Goal: Information Seeking & Learning: Check status

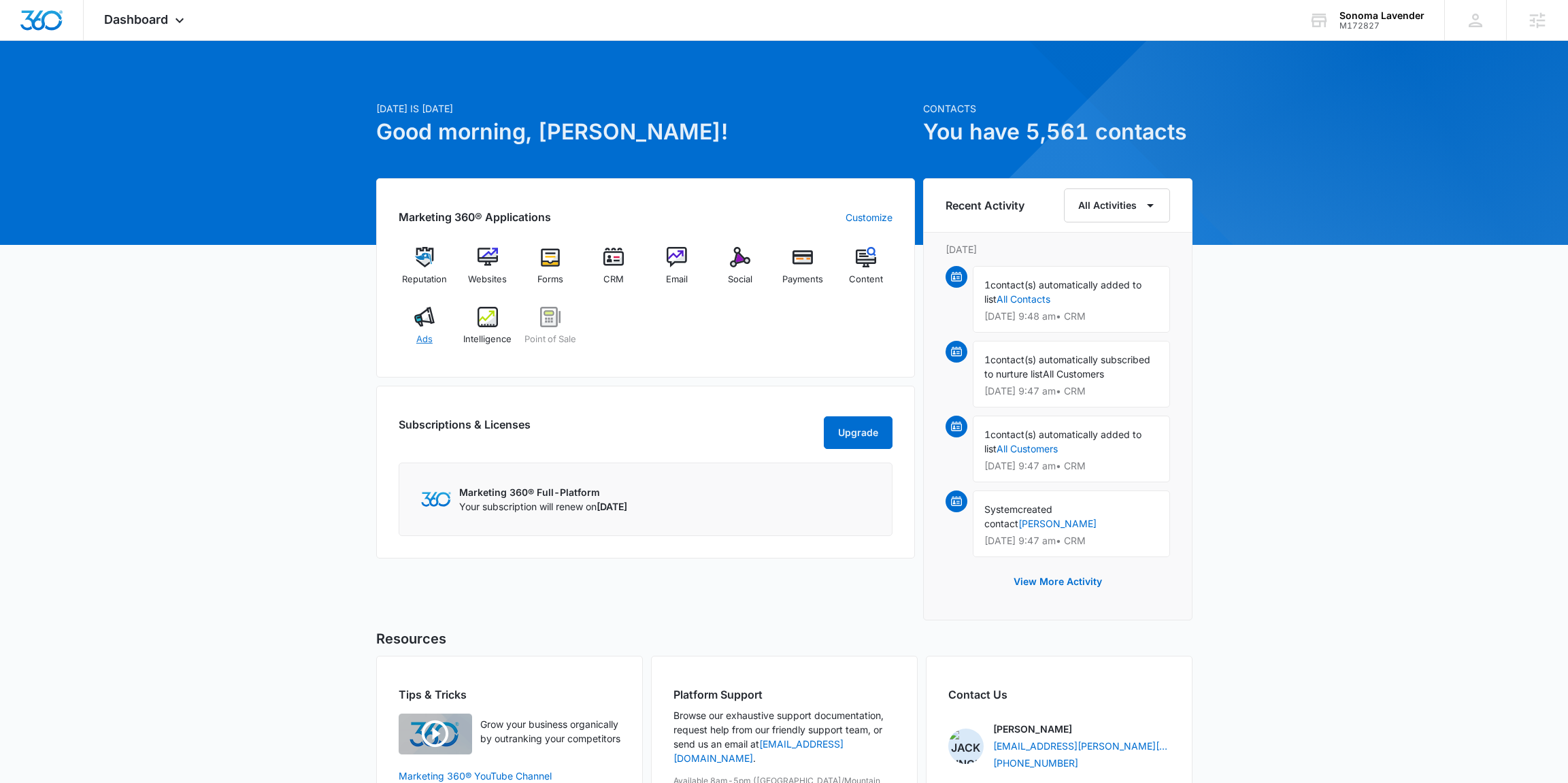
click at [415, 324] on img at bounding box center [425, 317] width 21 height 21
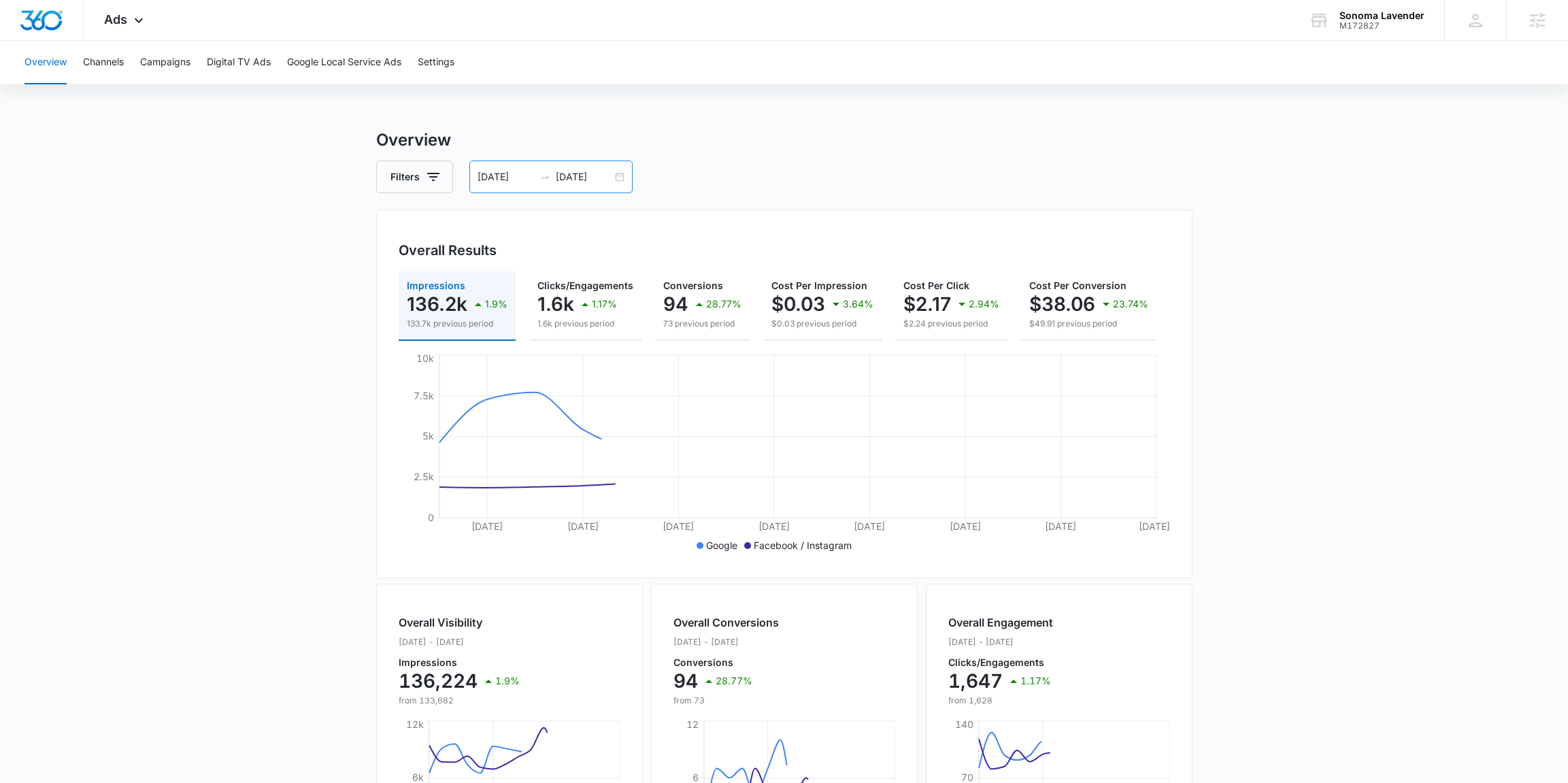
click at [629, 184] on div "[DATE] [DATE]" at bounding box center [550, 177] width 163 height 33
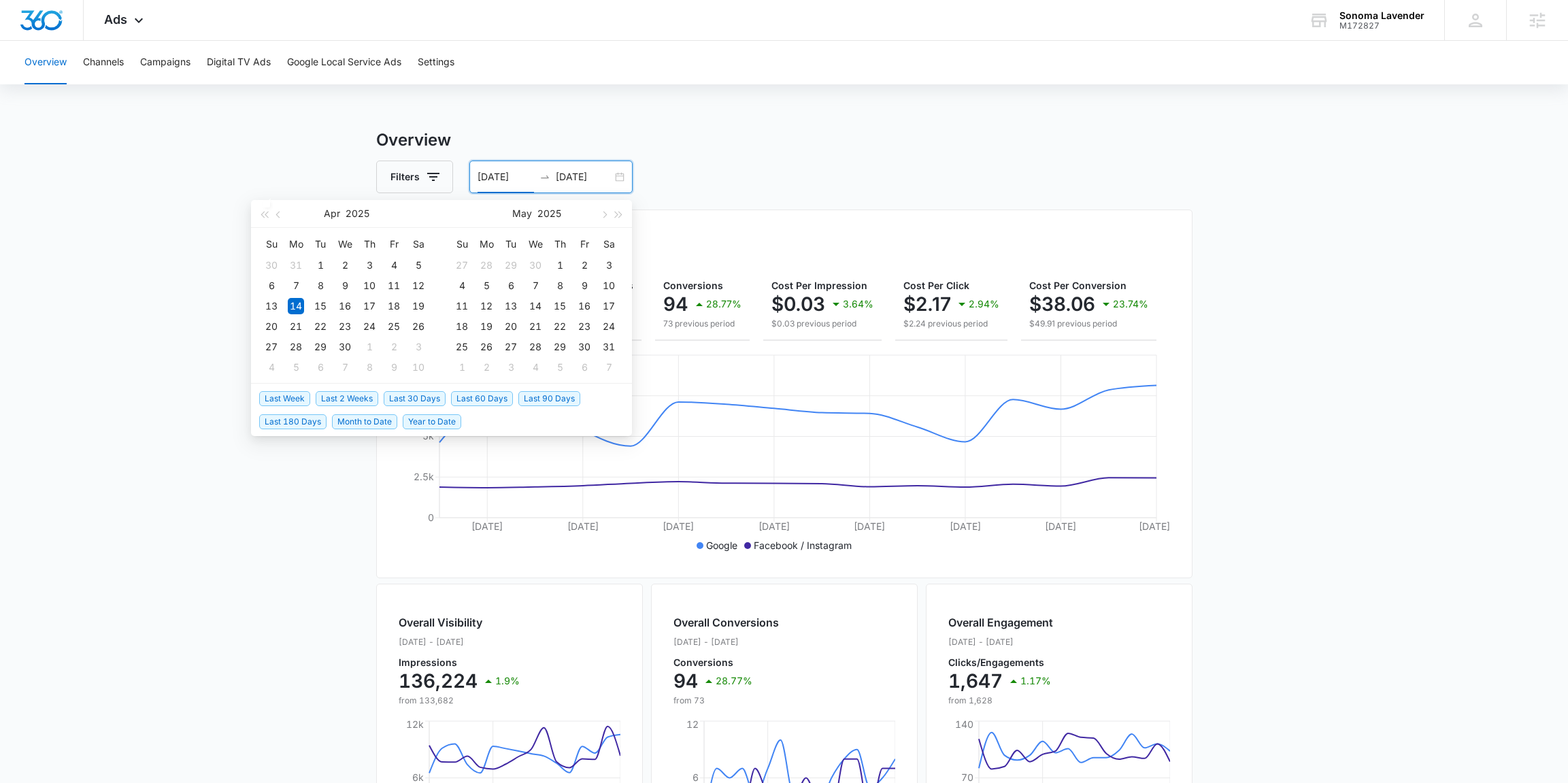
click at [366, 396] on span "Last 2 Weeks" at bounding box center [346, 399] width 63 height 15
type input "[DATE]"
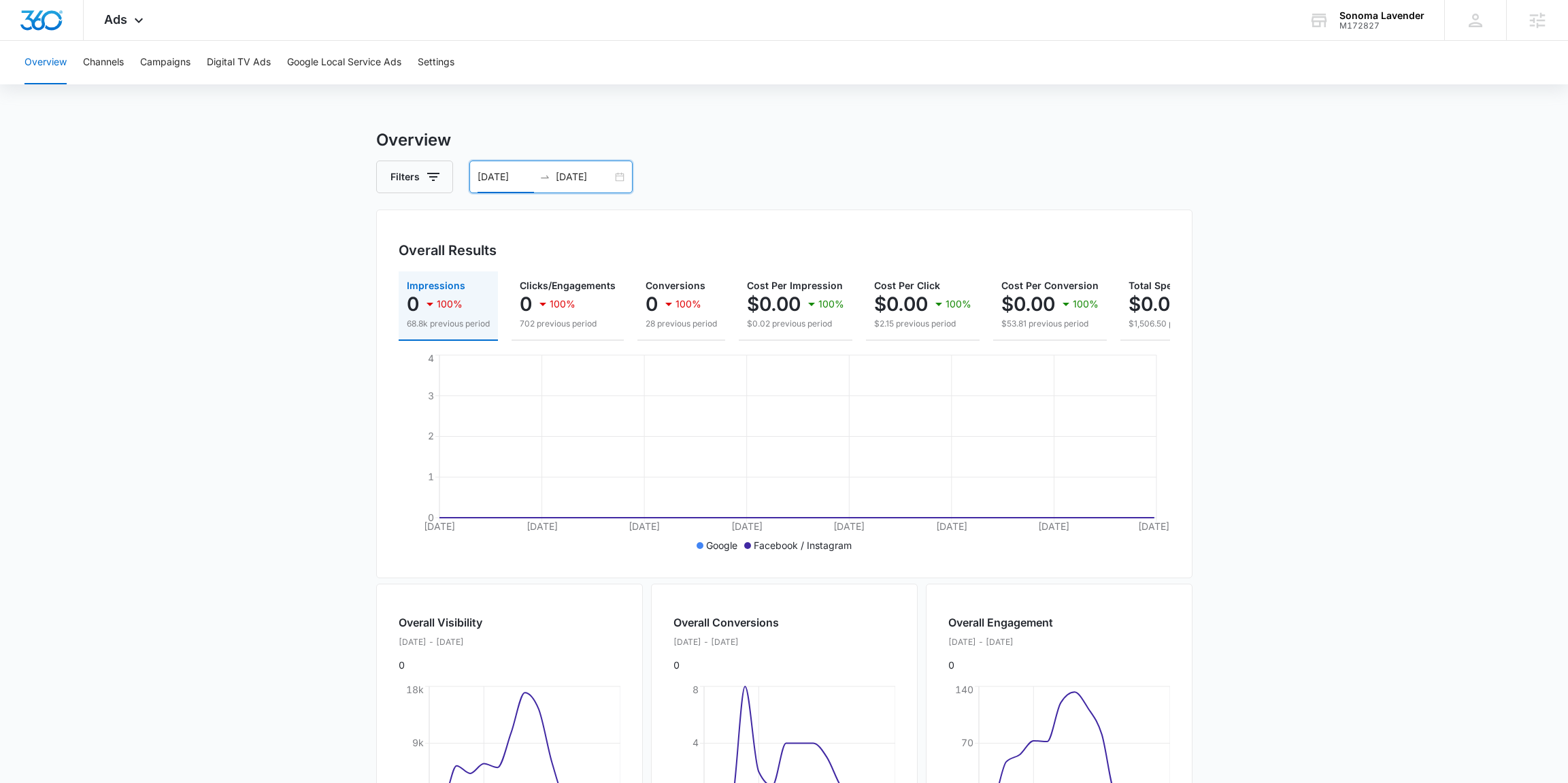
click at [622, 174] on div "[DATE] [DATE]" at bounding box center [550, 177] width 163 height 33
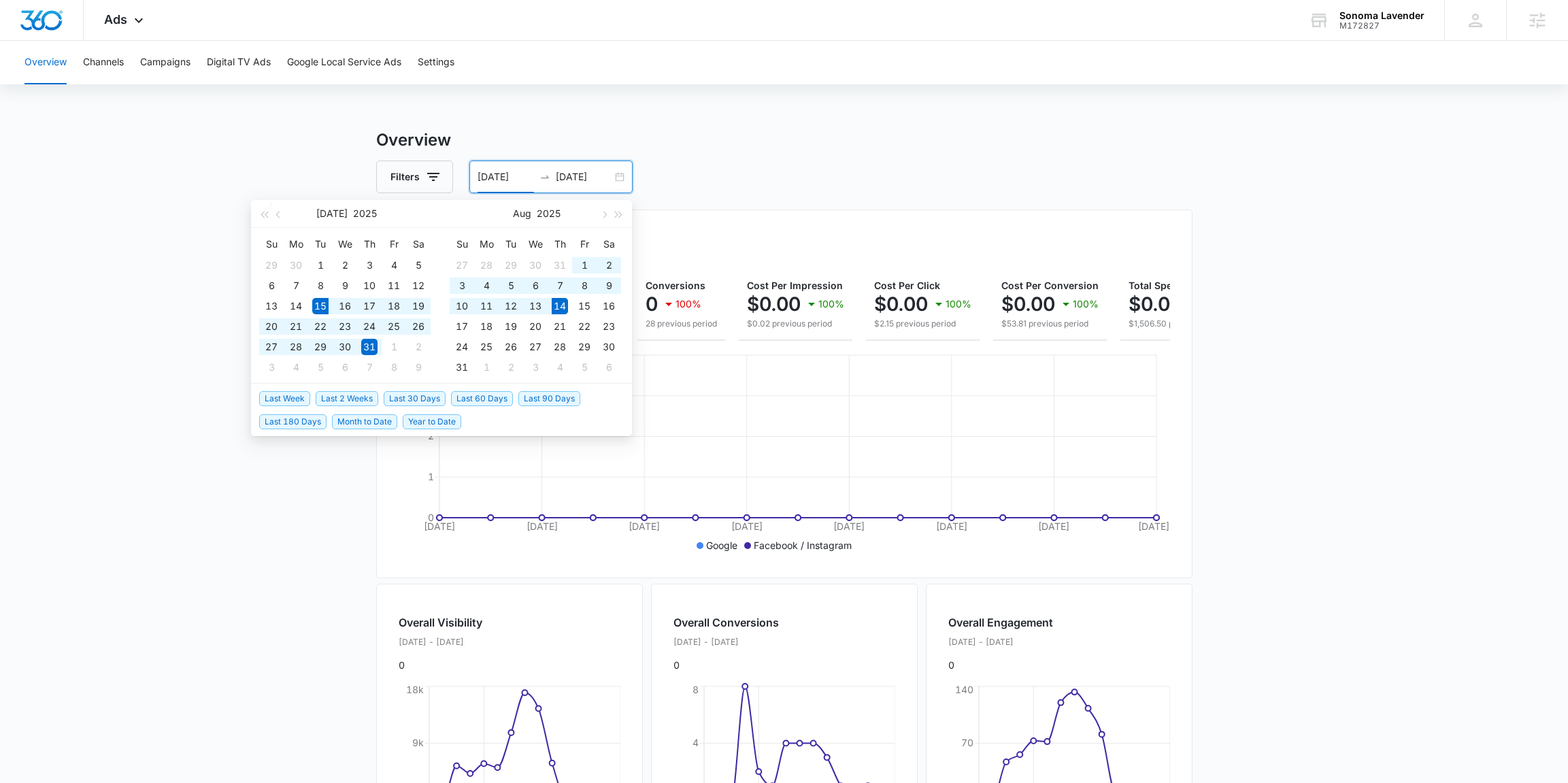
click at [423, 405] on span "Last 30 Days" at bounding box center [415, 399] width 62 height 15
type input "[DATE]"
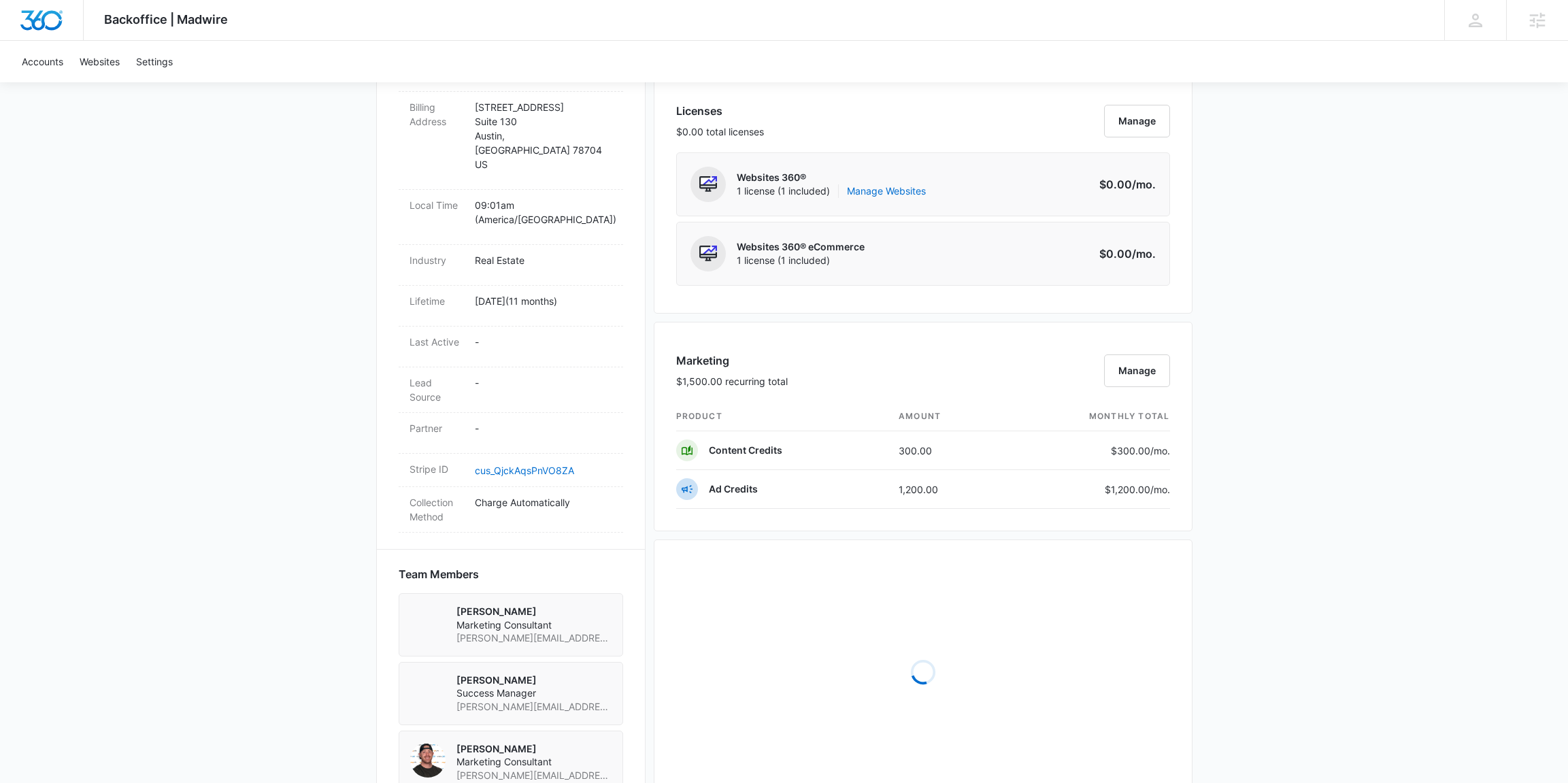
scroll to position [592, 0]
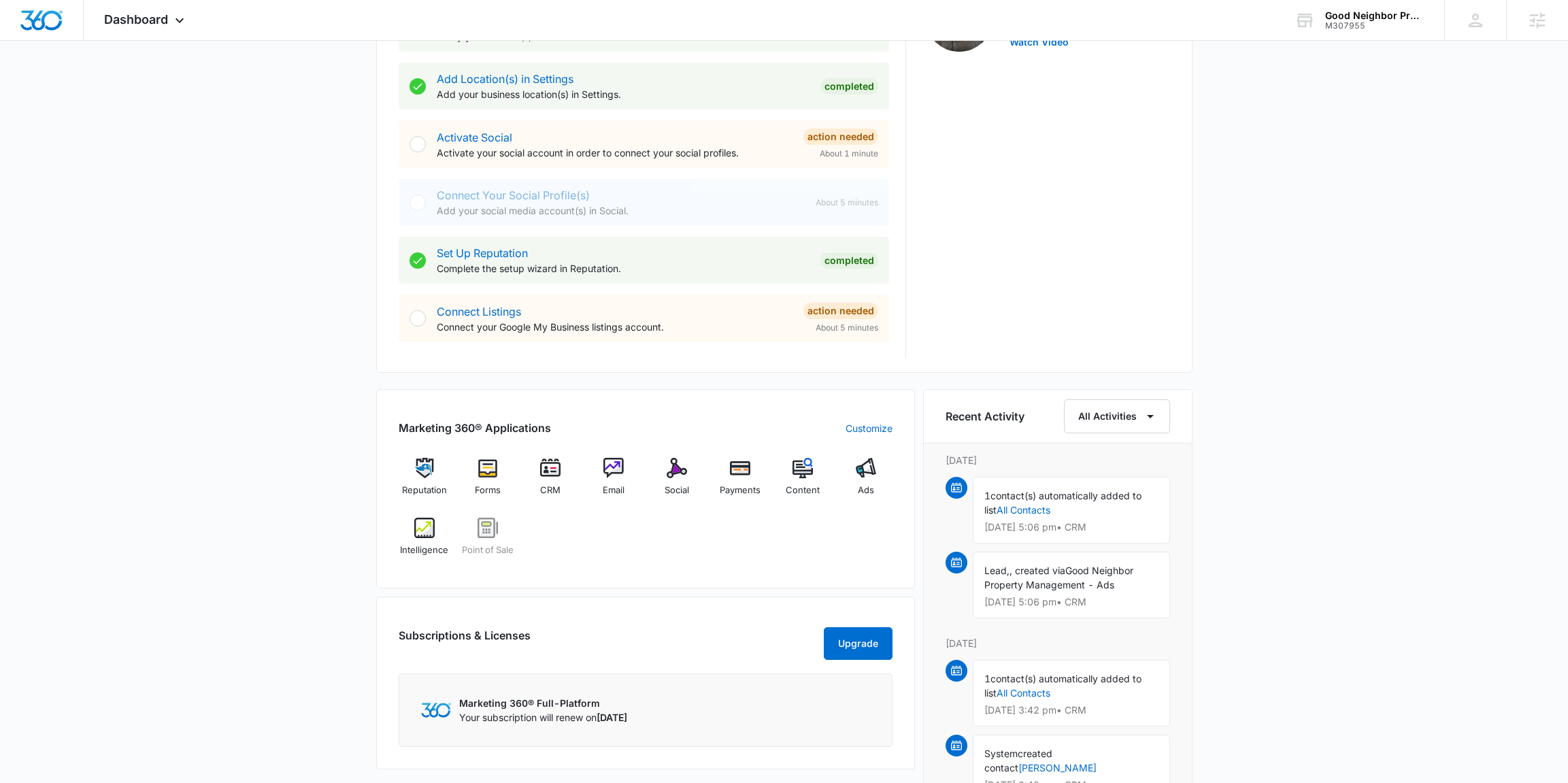
scroll to position [497, 0]
click at [865, 485] on div "Ads" at bounding box center [866, 484] width 52 height 49
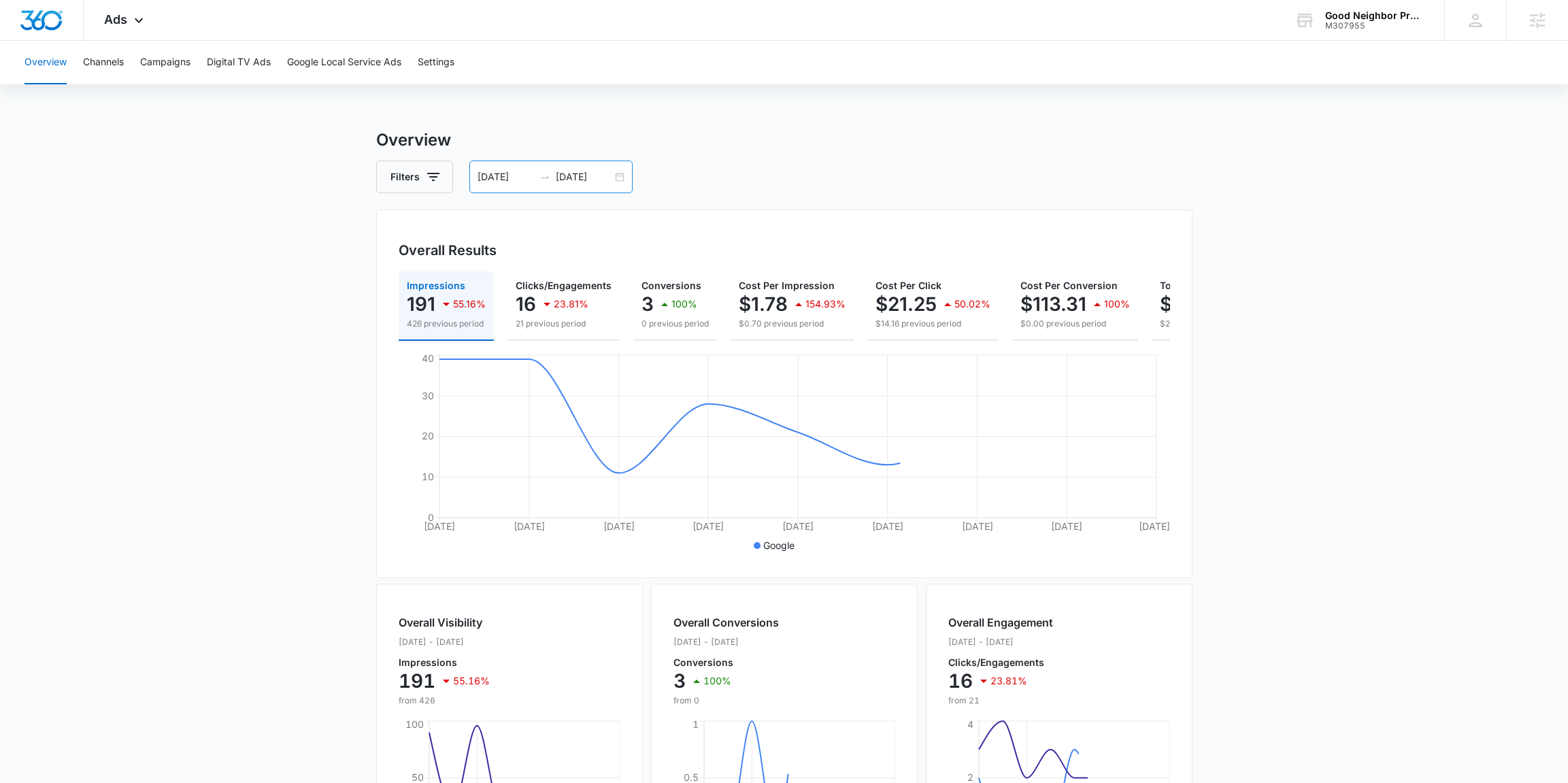
click at [628, 181] on div "04/17/2025 04/25/2025" at bounding box center [550, 177] width 163 height 33
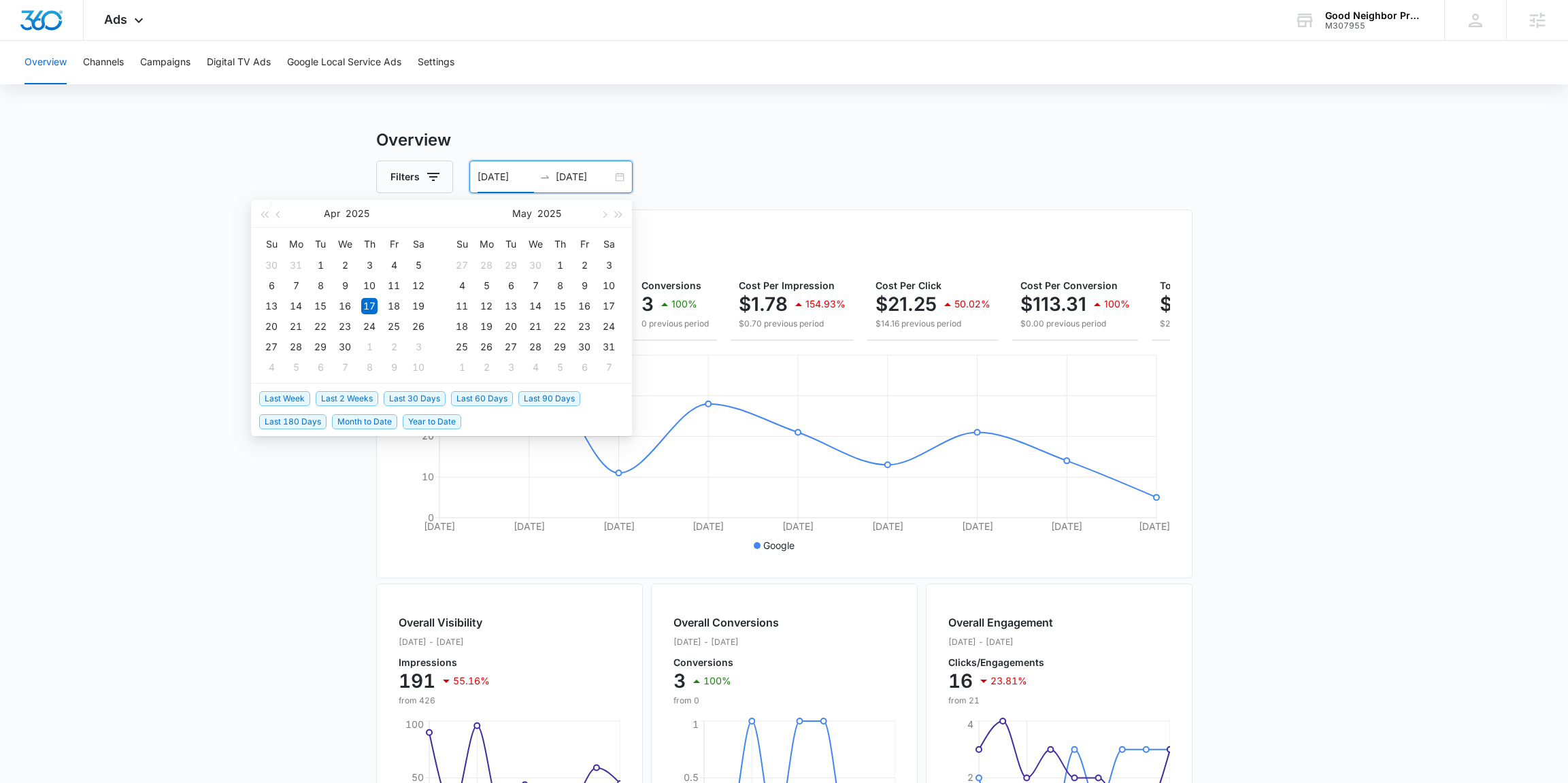
click at [410, 392] on span "Last 30 Days" at bounding box center [415, 399] width 62 height 15
type input "[DATE]"
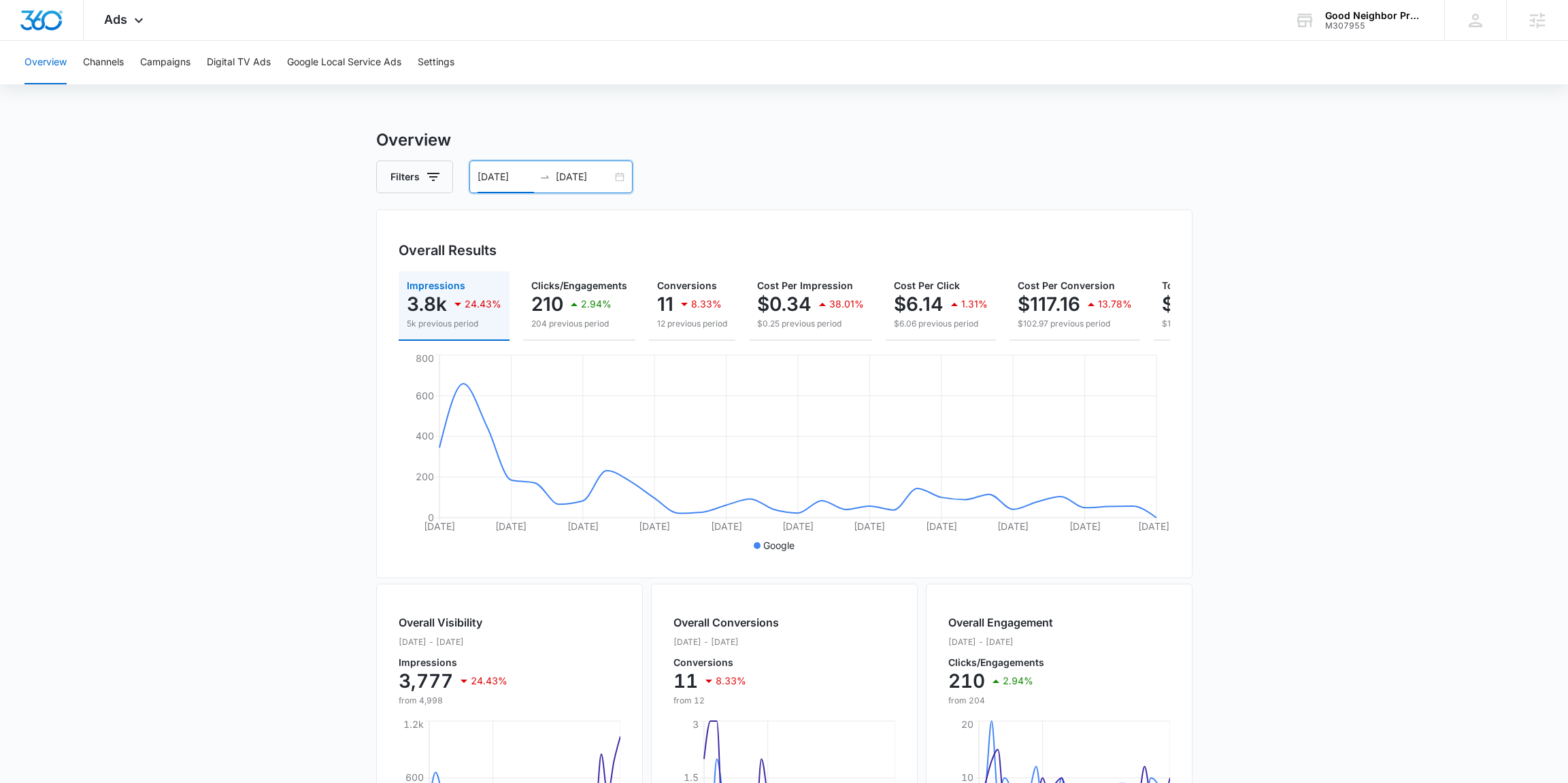
click at [622, 179] on div "07/15/2025 08/14/2025" at bounding box center [550, 177] width 163 height 33
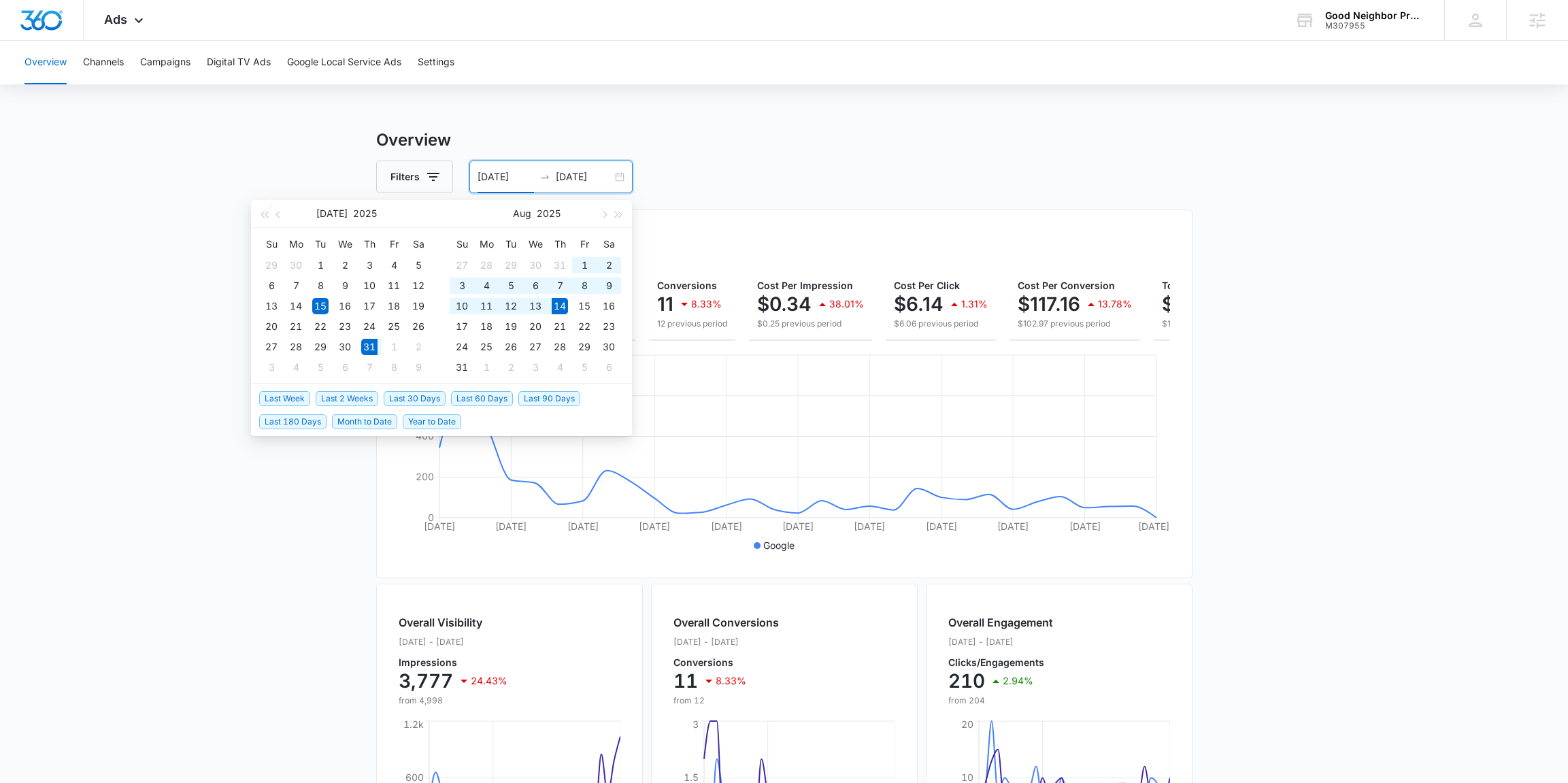
click at [362, 402] on span "Last 2 Weeks" at bounding box center [346, 399] width 63 height 15
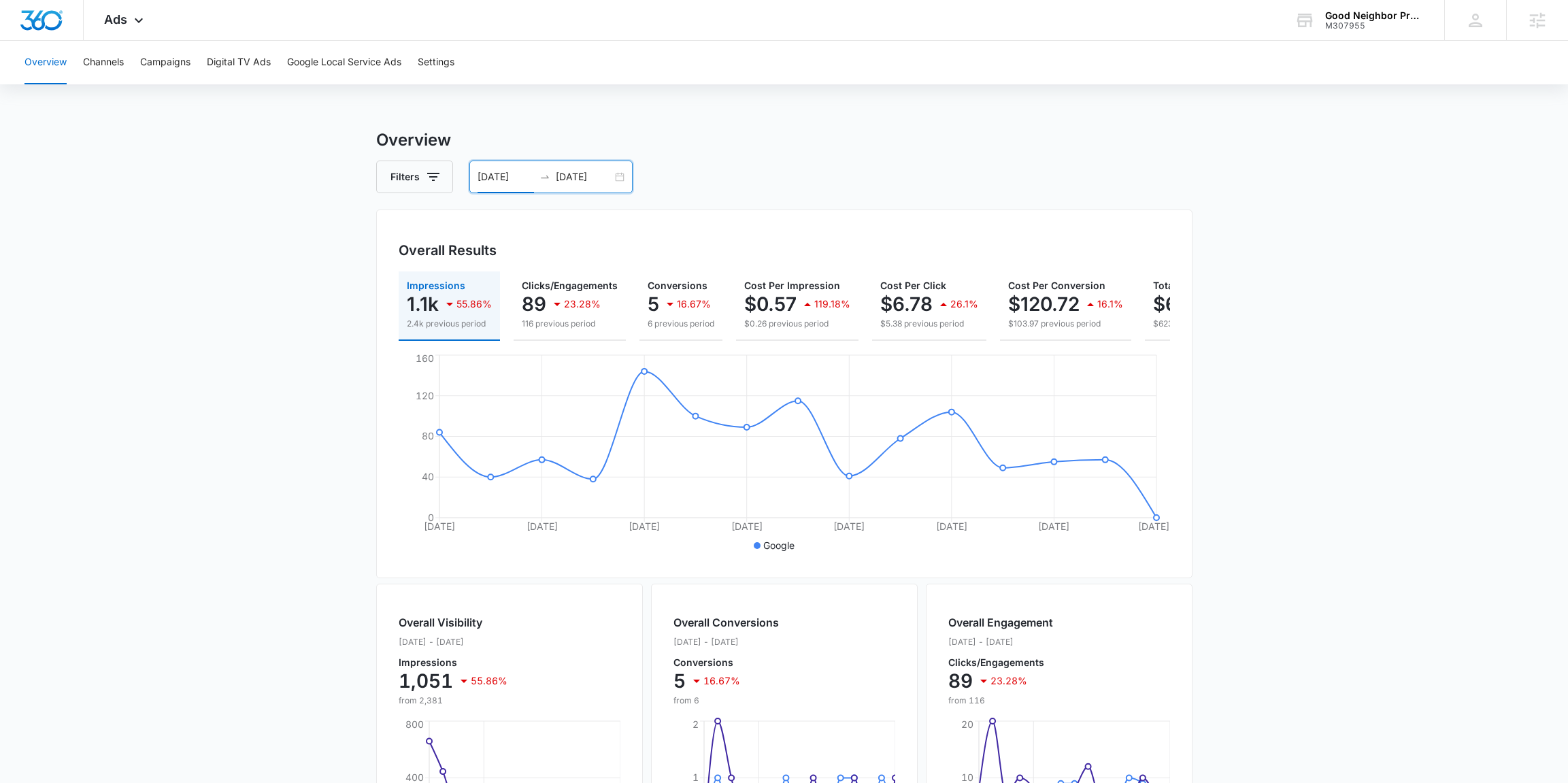
click at [617, 179] on div "[DATE] [DATE]" at bounding box center [550, 177] width 163 height 33
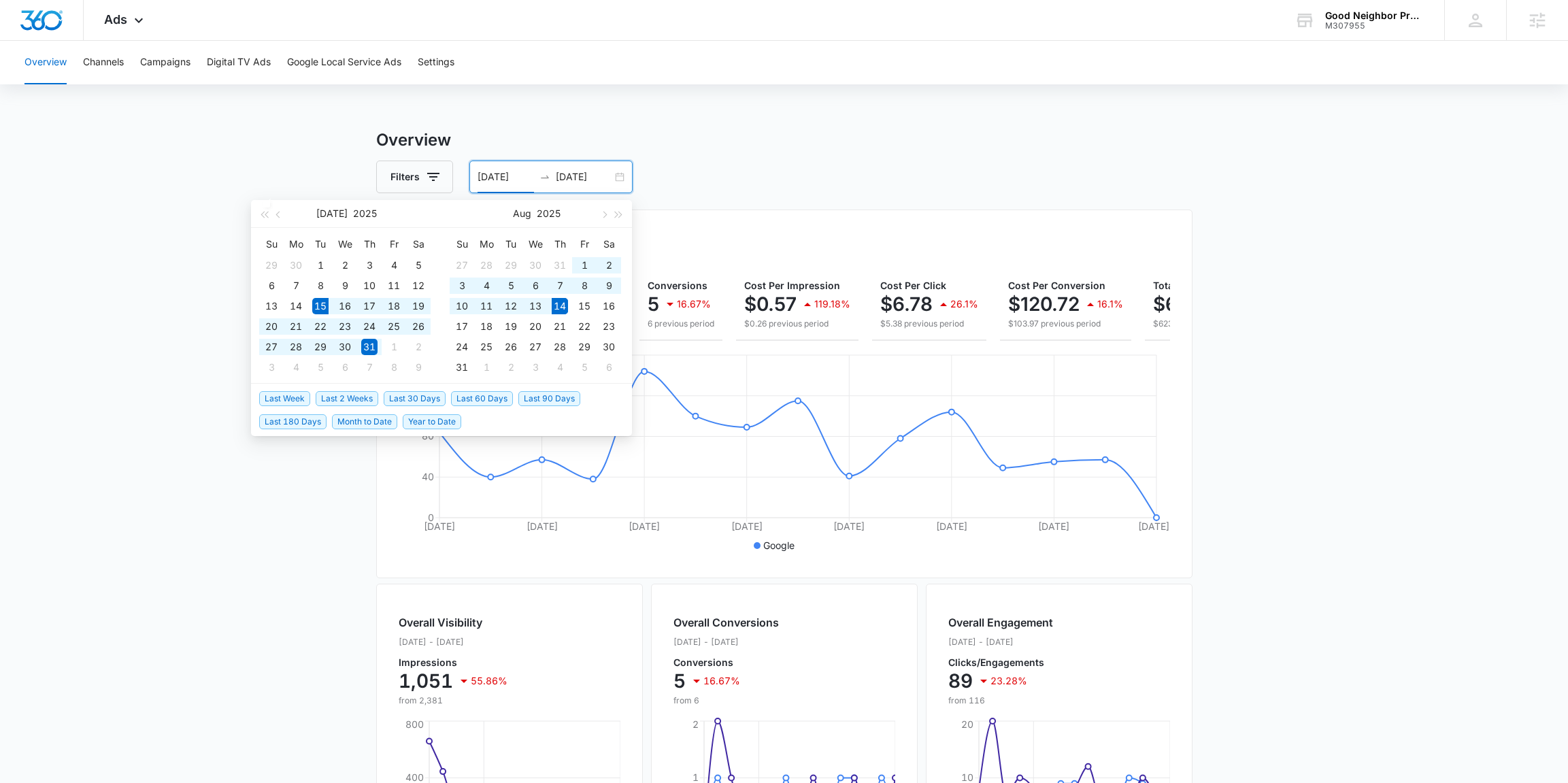
click at [417, 392] on span "Last 30 Days" at bounding box center [415, 399] width 62 height 15
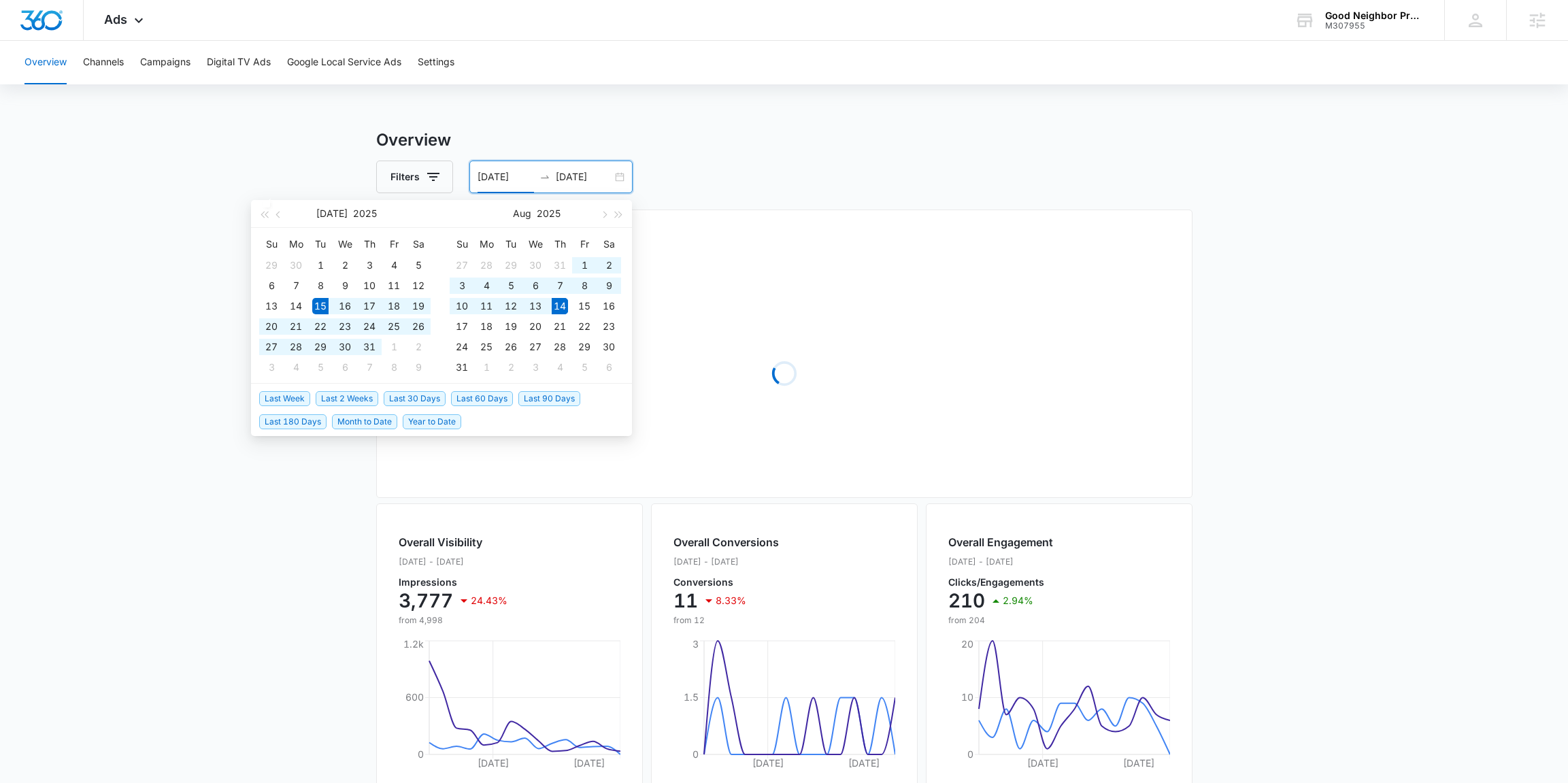
type input "[DATE]"
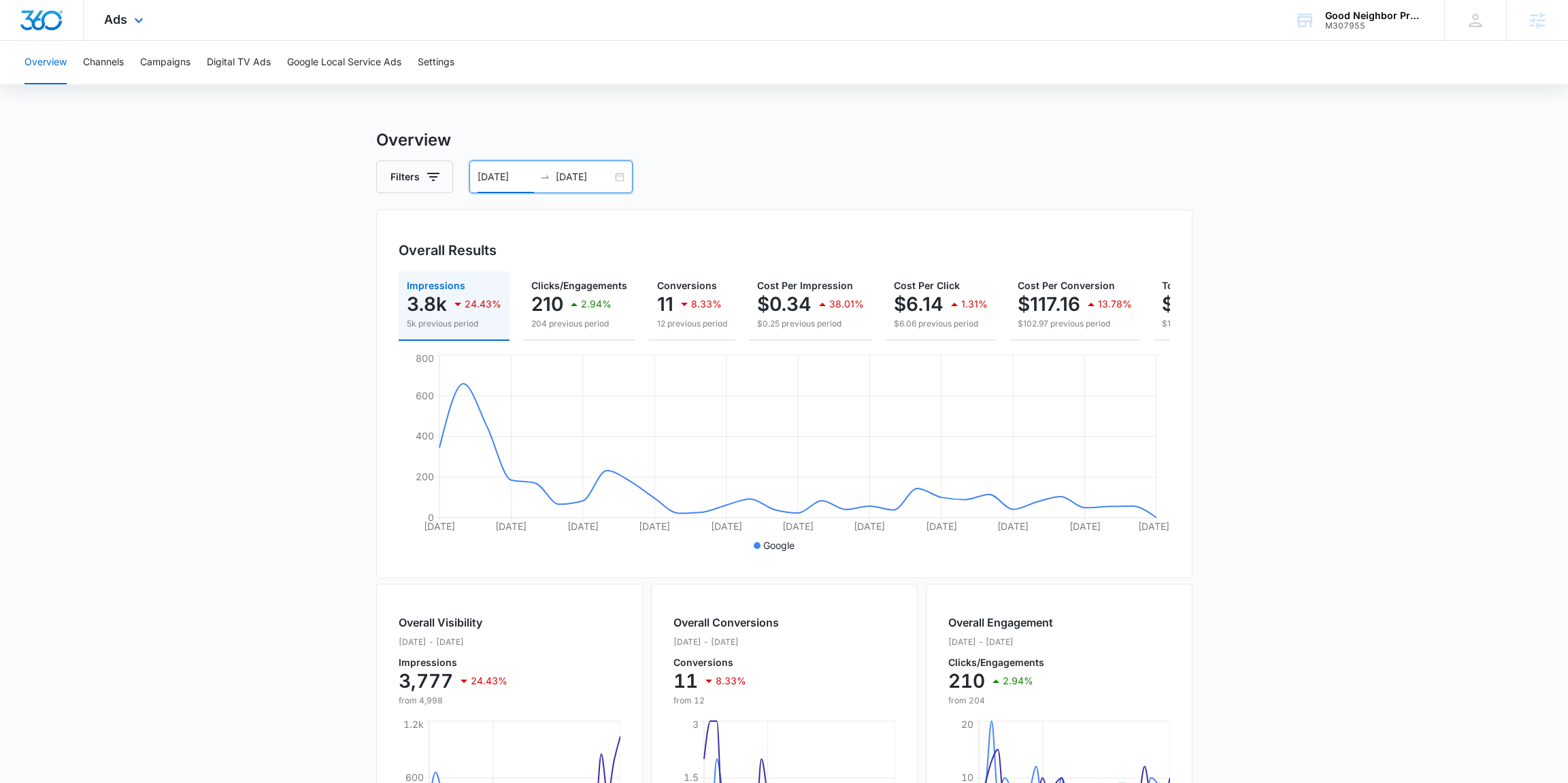
click at [120, 31] on div "Ads Apps Reputation Forms CRM Email Social Payments POS Content Ads Intelligenc…" at bounding box center [126, 20] width 84 height 40
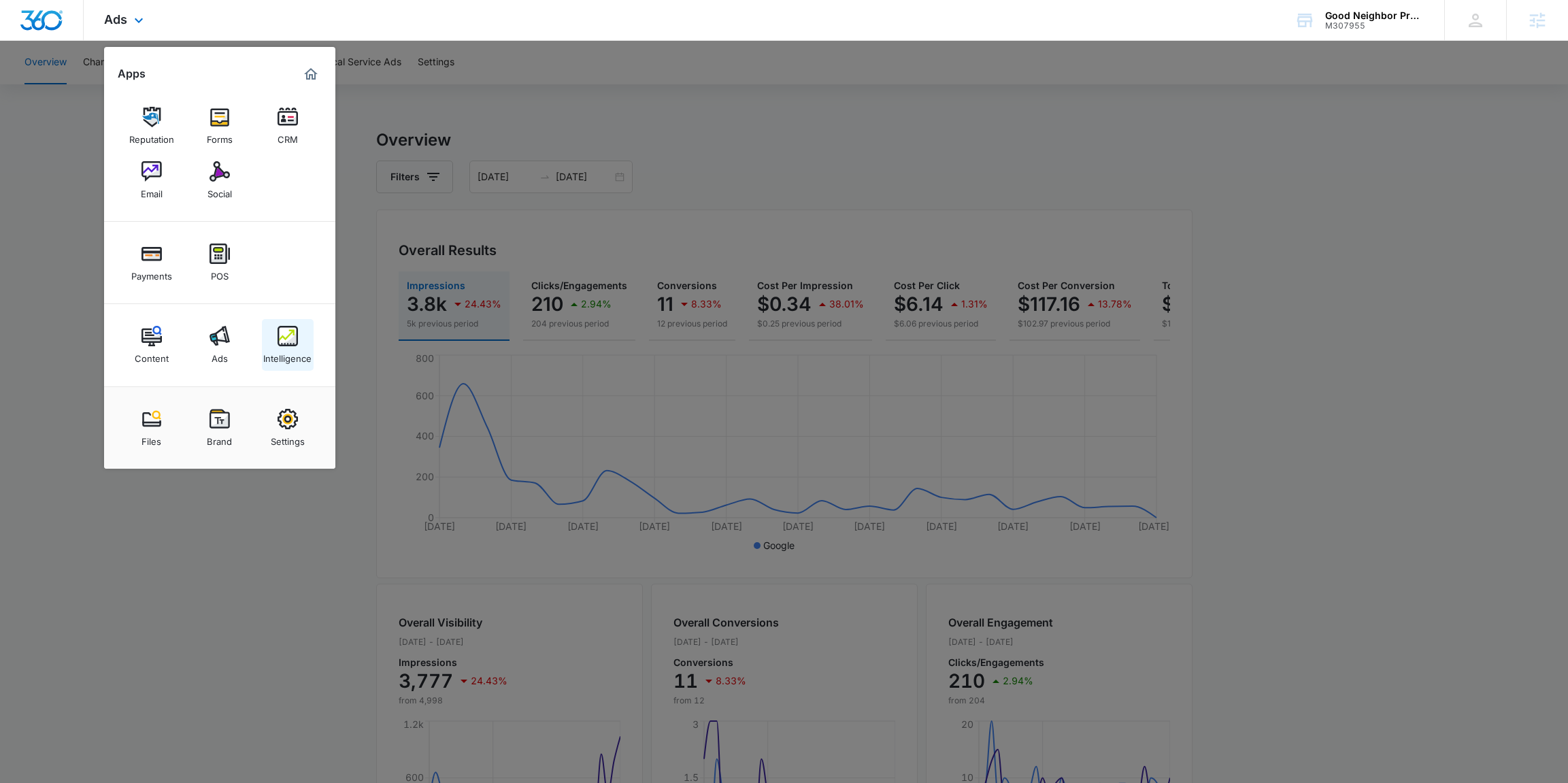
click at [304, 347] on div "Intelligence" at bounding box center [288, 355] width 49 height 18
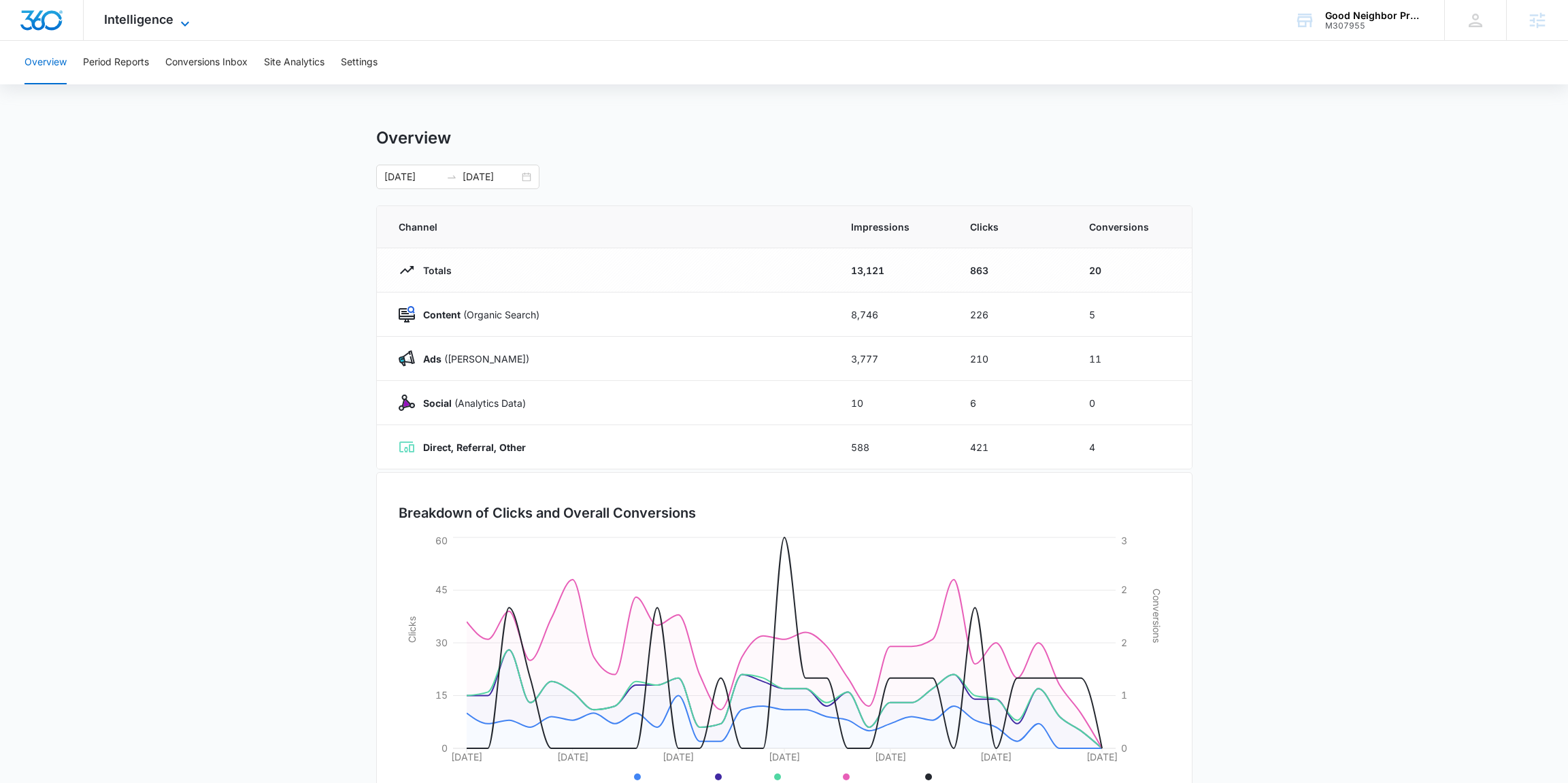
click at [139, 25] on span "Intelligence" at bounding box center [138, 19] width 69 height 14
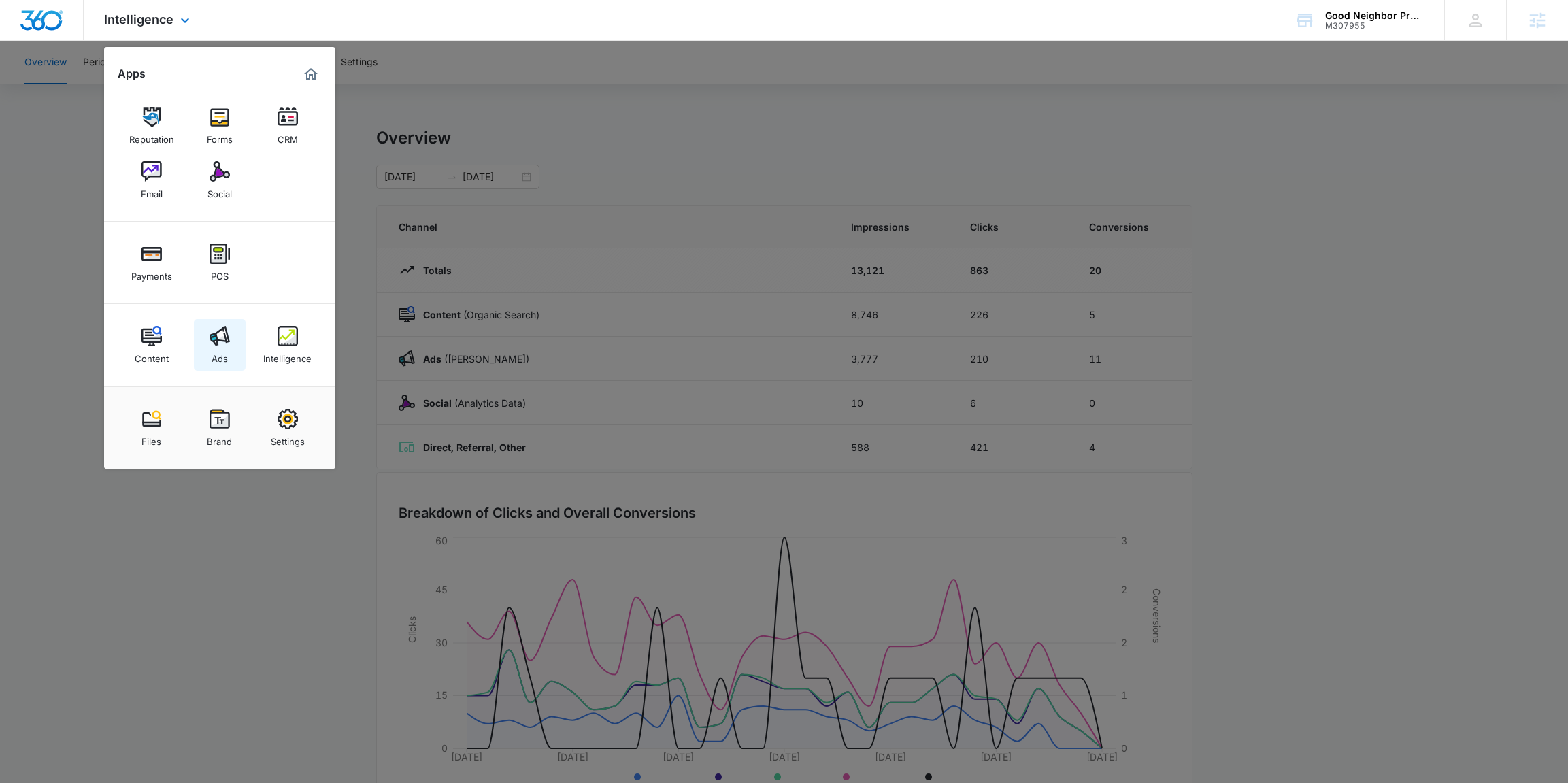
click at [211, 345] on img at bounding box center [219, 336] width 21 height 21
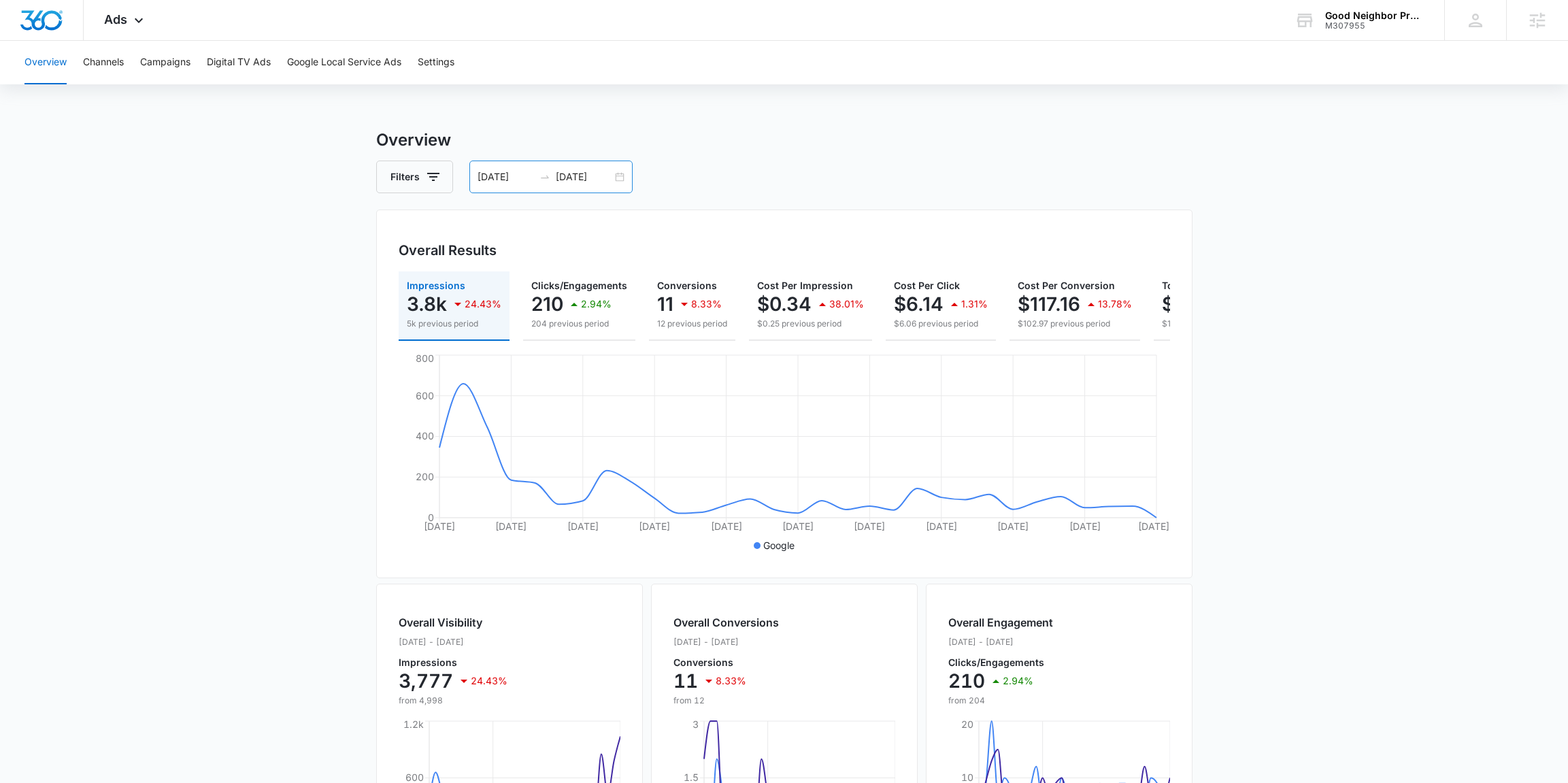
click at [611, 187] on div "07/15/2025 08/14/2025" at bounding box center [550, 177] width 163 height 33
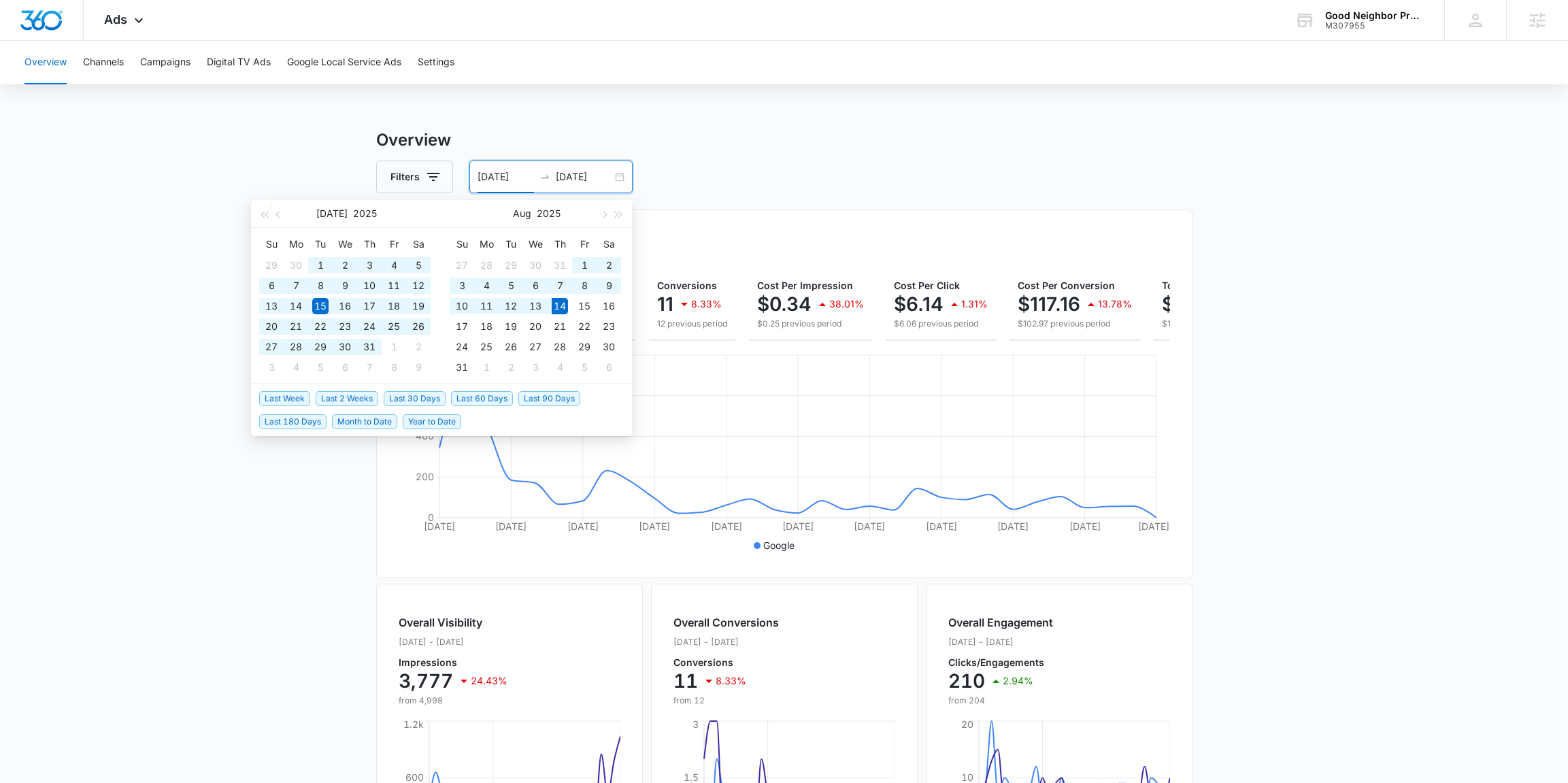
click at [495, 397] on span "Last 60 Days" at bounding box center [482, 399] width 62 height 15
type input "06/15/2025"
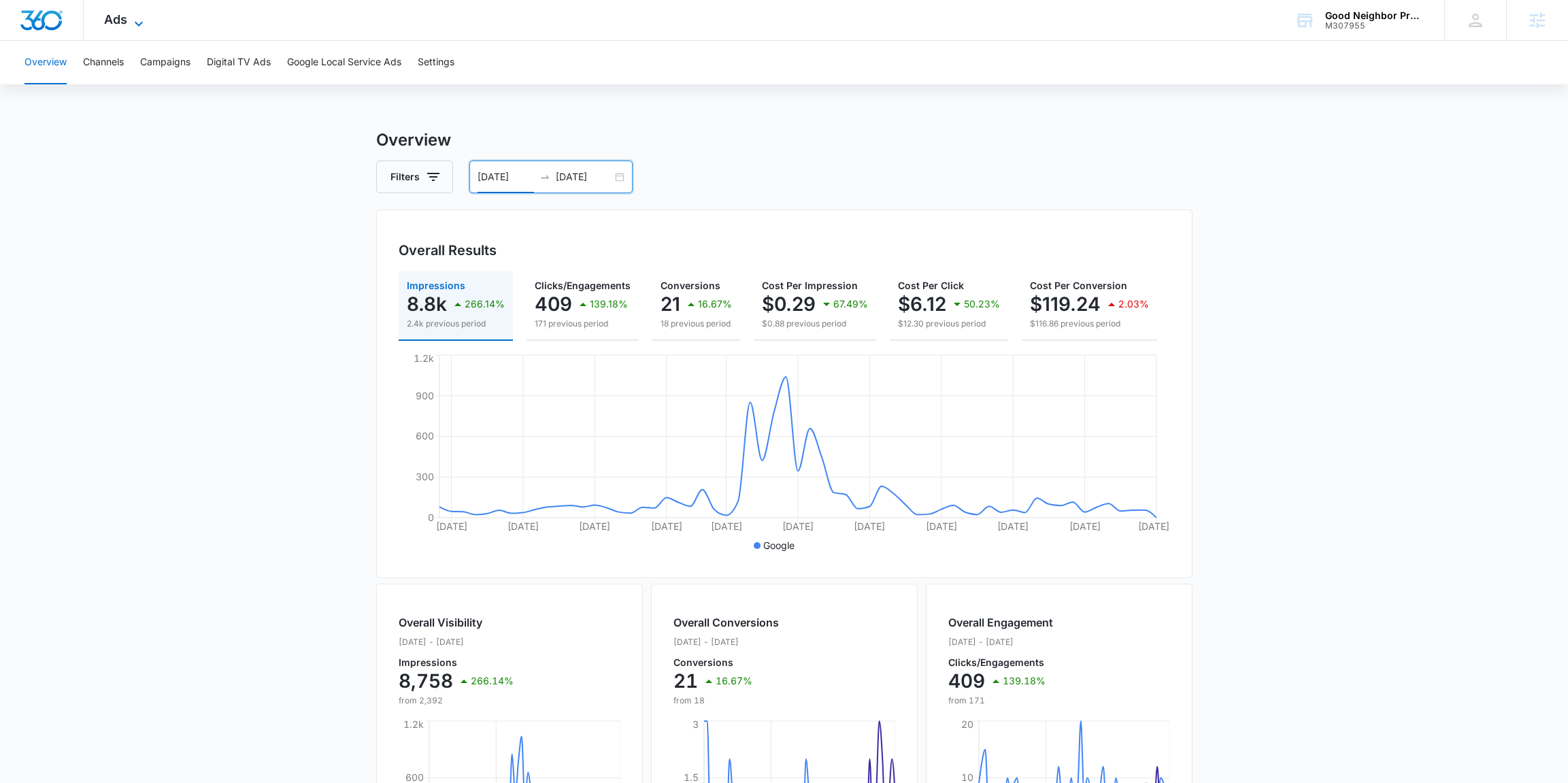
click at [140, 16] on icon at bounding box center [138, 23] width 16 height 16
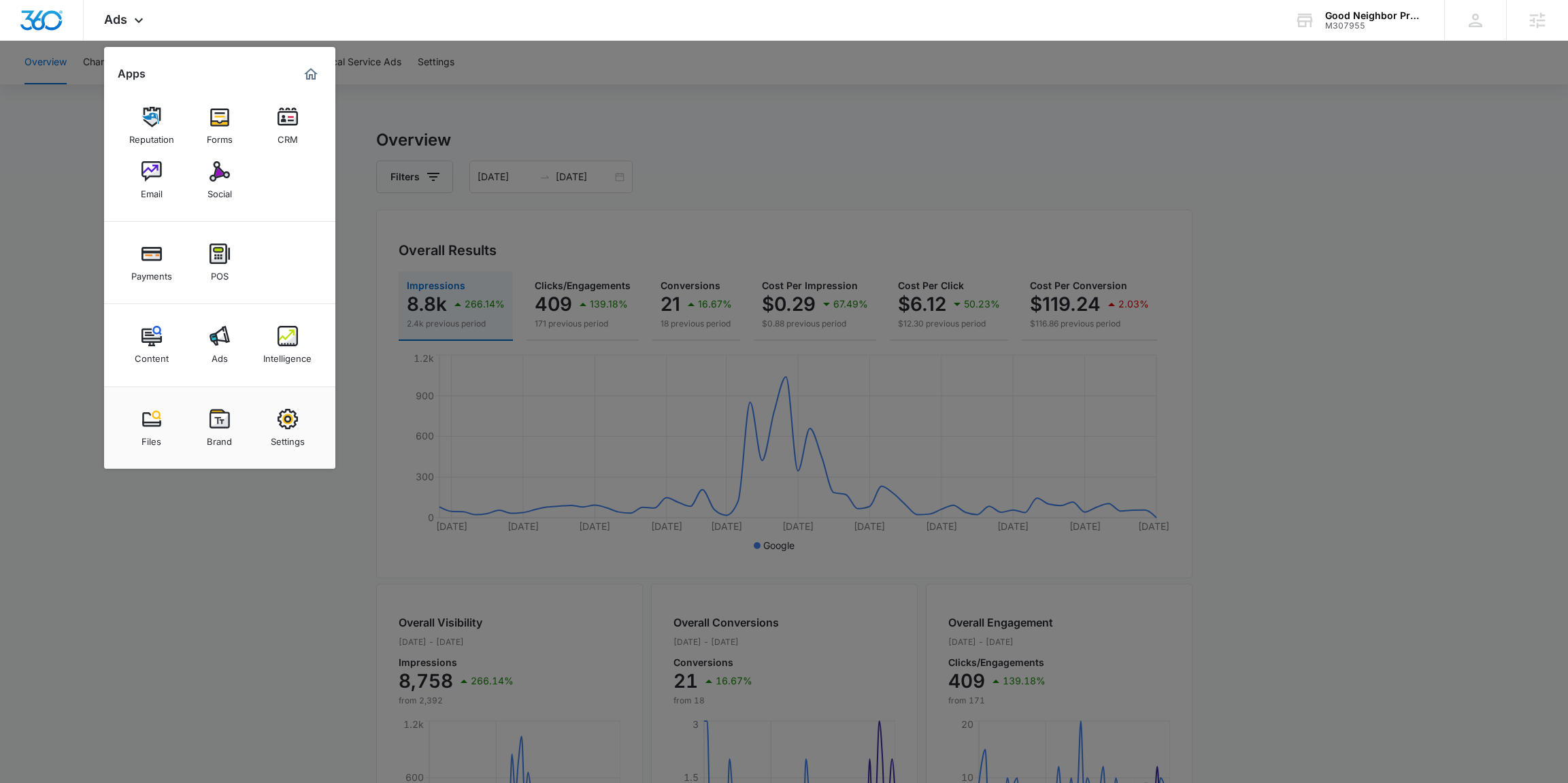
click at [559, 262] on div at bounding box center [784, 392] width 1568 height 783
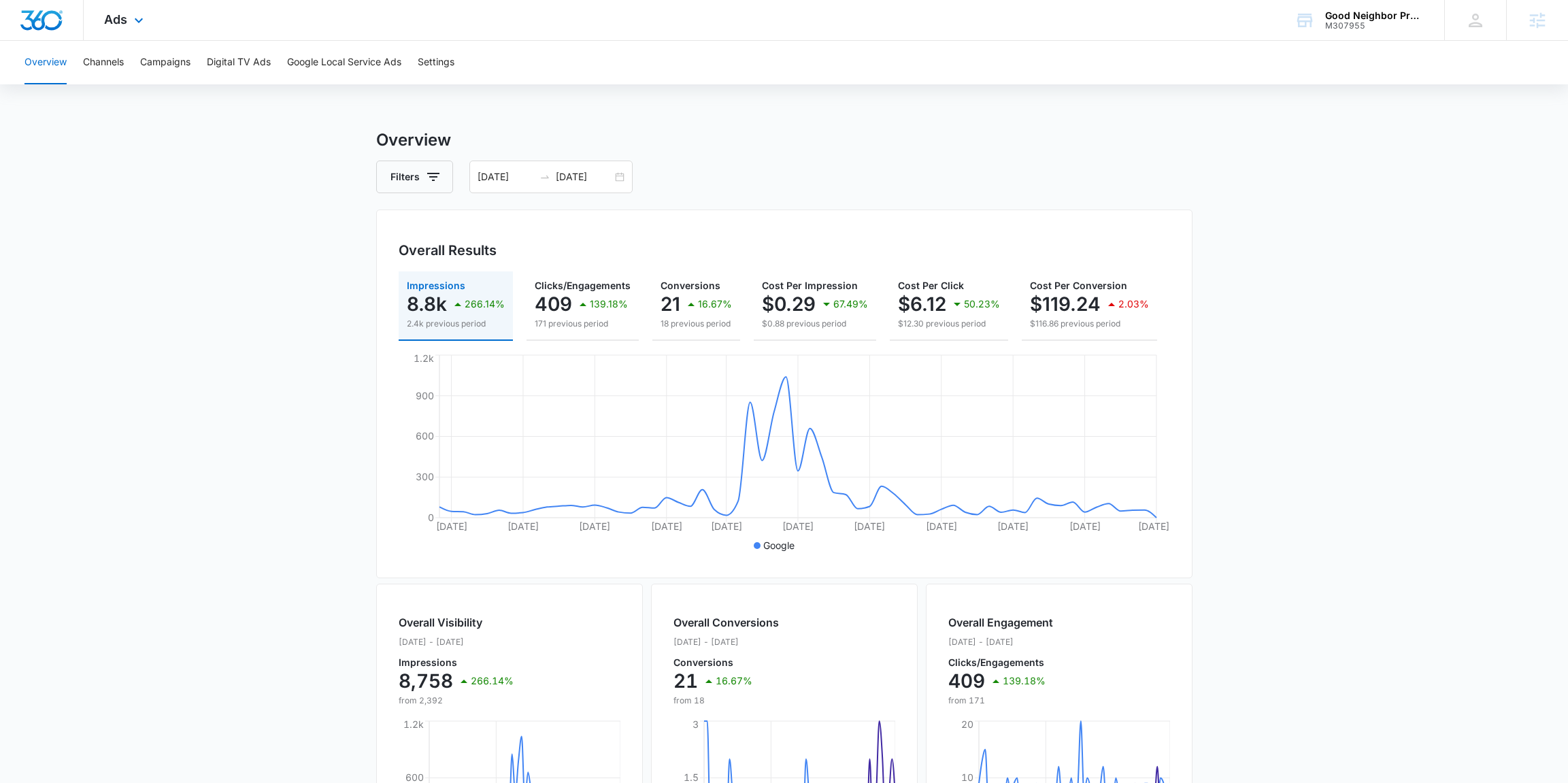
click at [148, 26] on div "Ads Apps Reputation Forms CRM Email Social Payments POS Content Ads Intelligenc…" at bounding box center [126, 20] width 84 height 40
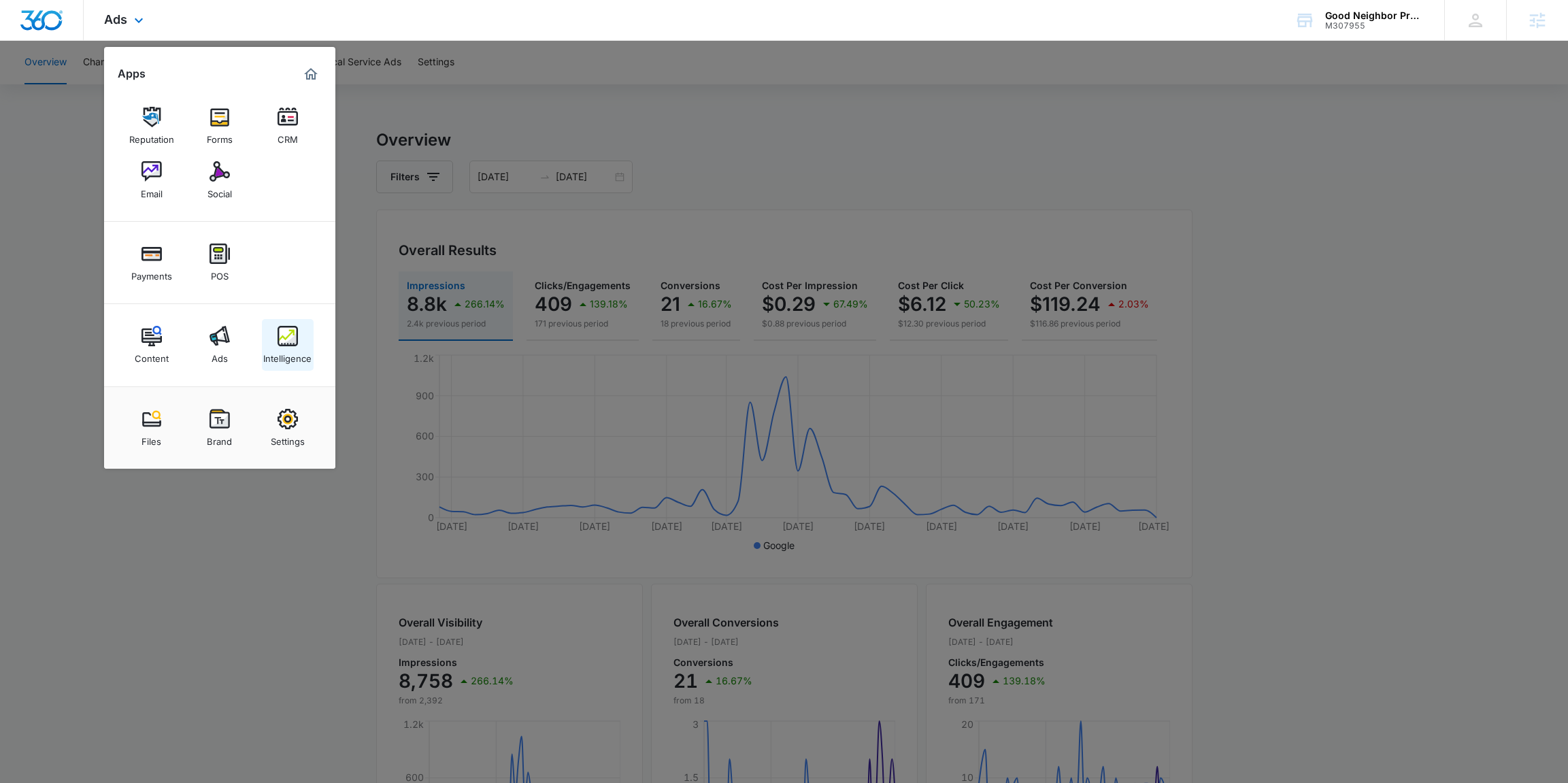
click at [279, 344] on img at bounding box center [288, 336] width 21 height 21
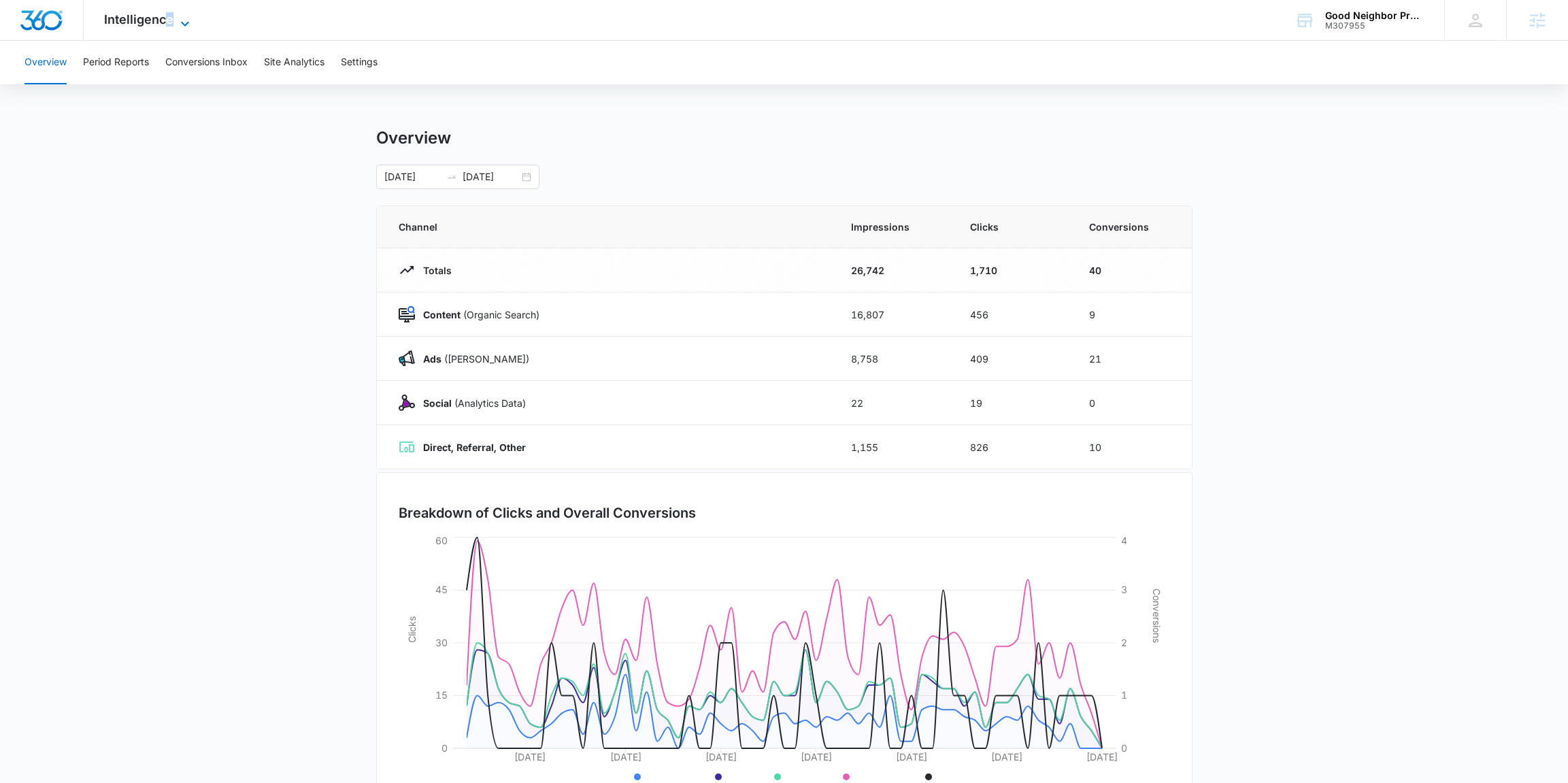
click at [169, 15] on span "Intelligence" at bounding box center [138, 19] width 69 height 14
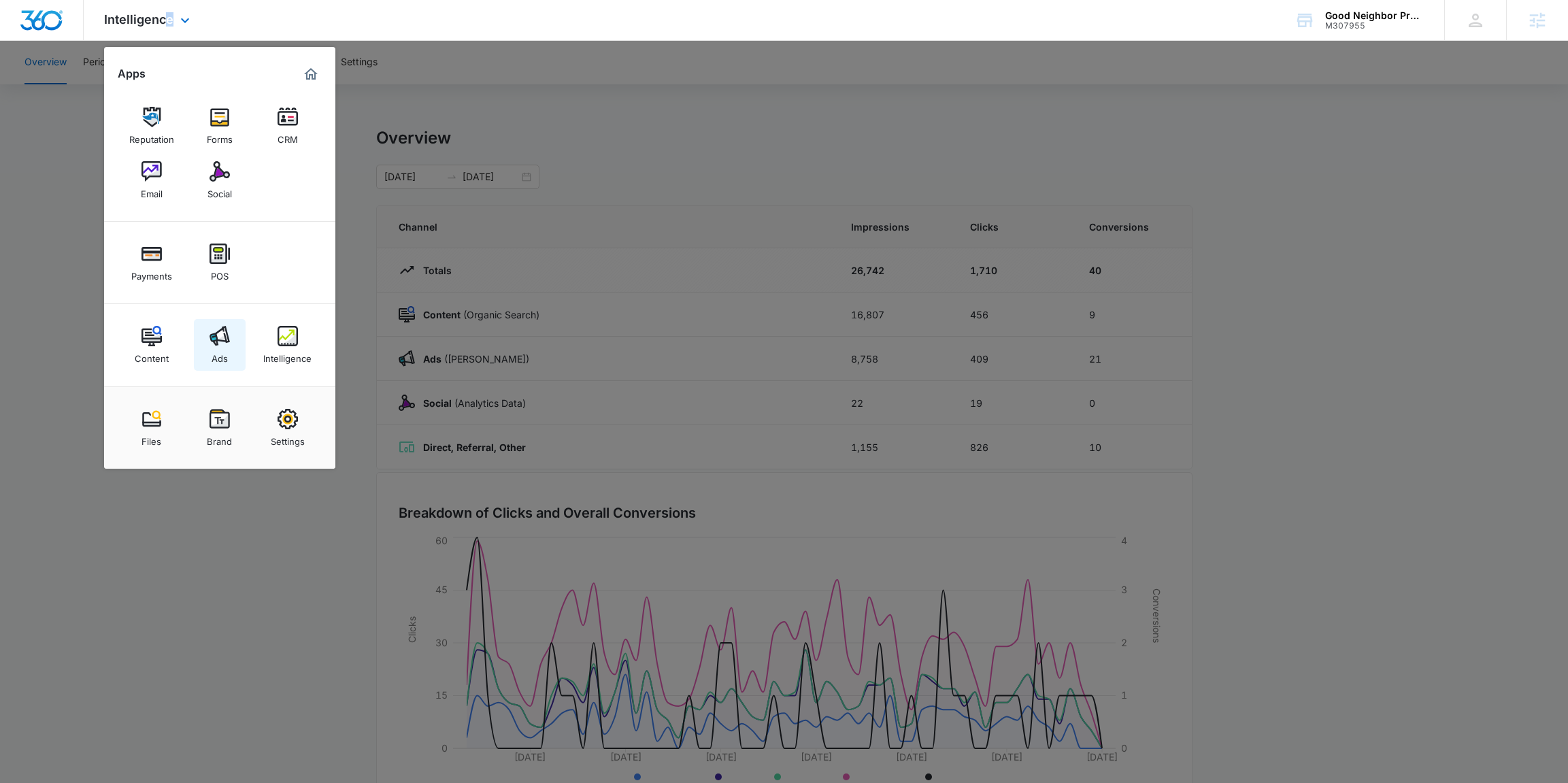
click at [222, 369] on link "Ads" at bounding box center [219, 345] width 51 height 51
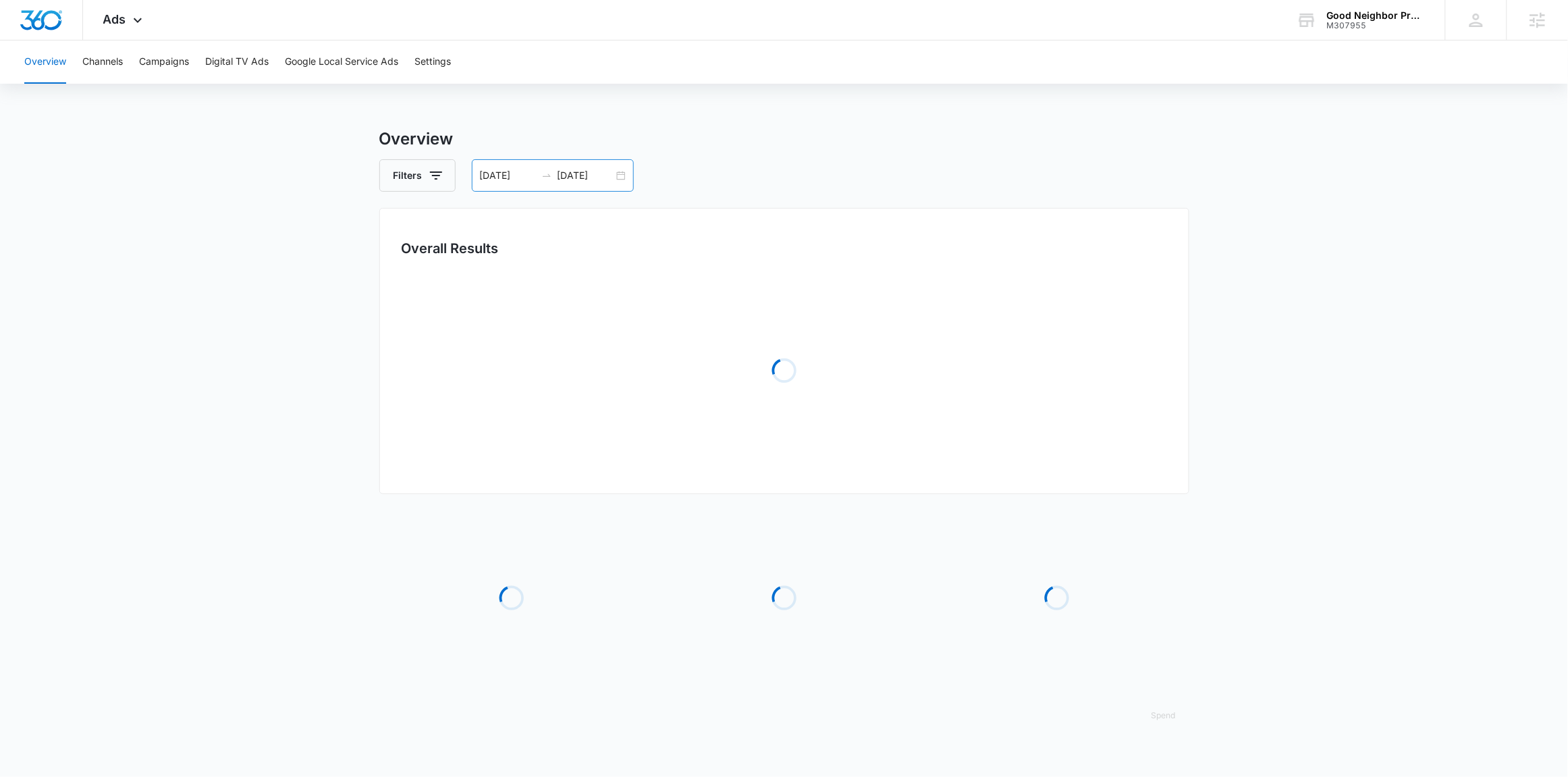
click at [625, 185] on div "06/15/2025 08/14/2025" at bounding box center [552, 175] width 162 height 32
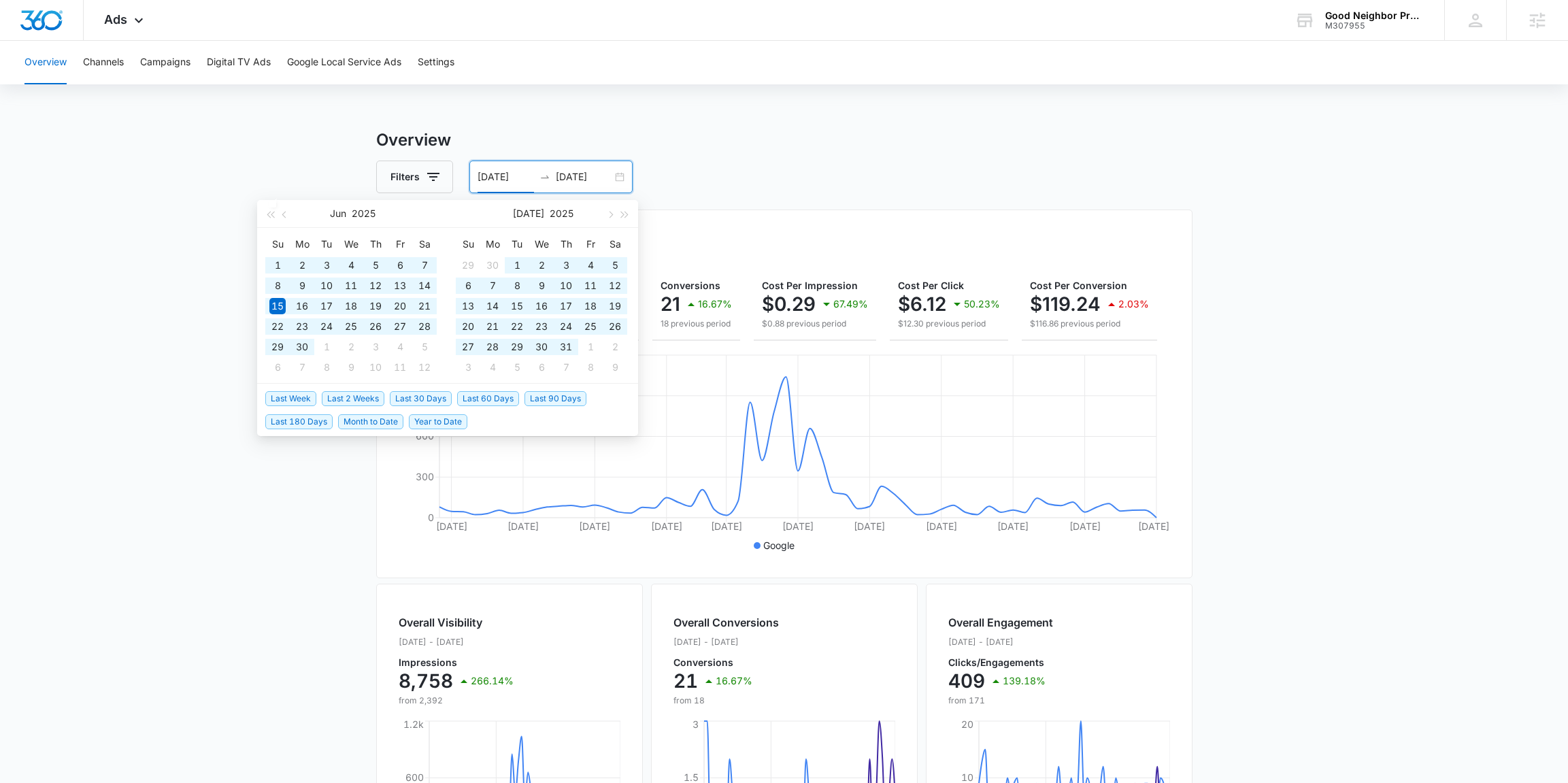
click at [304, 422] on span "Last 180 Days" at bounding box center [299, 422] width 67 height 15
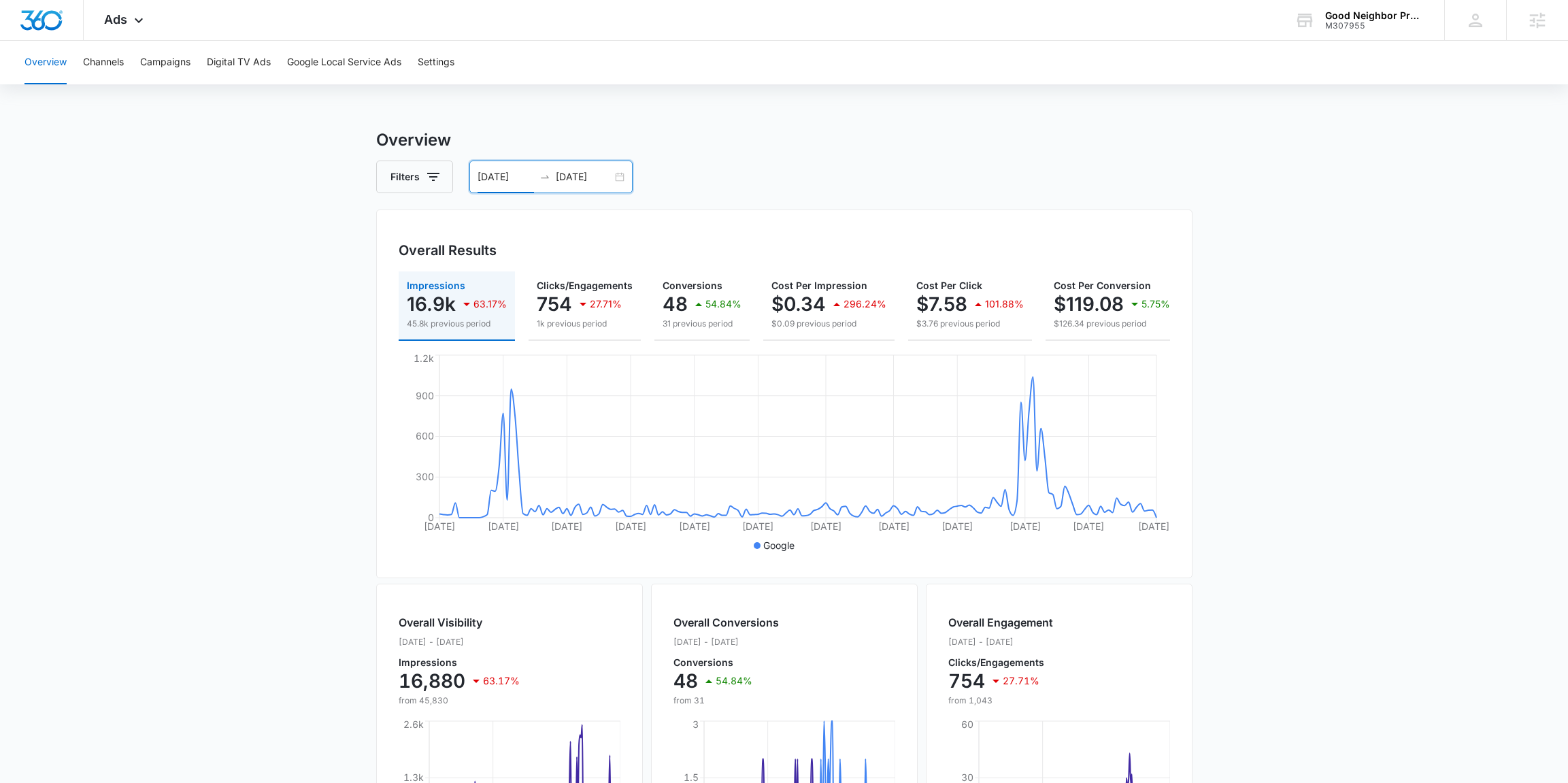
click at [615, 177] on div "02/15/2025 08/14/2025" at bounding box center [550, 177] width 163 height 33
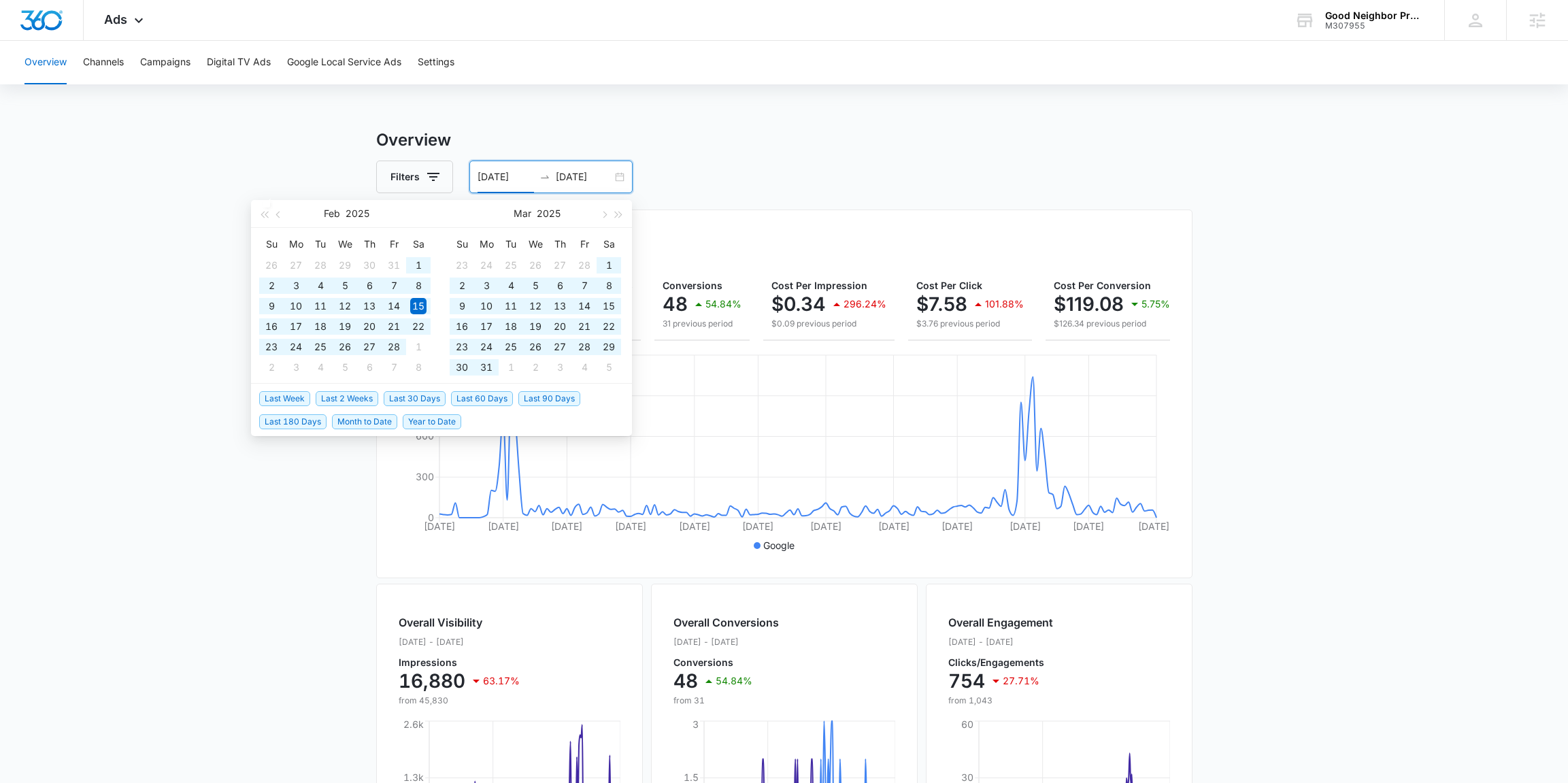
click at [415, 424] on span "Year to Date" at bounding box center [431, 422] width 59 height 15
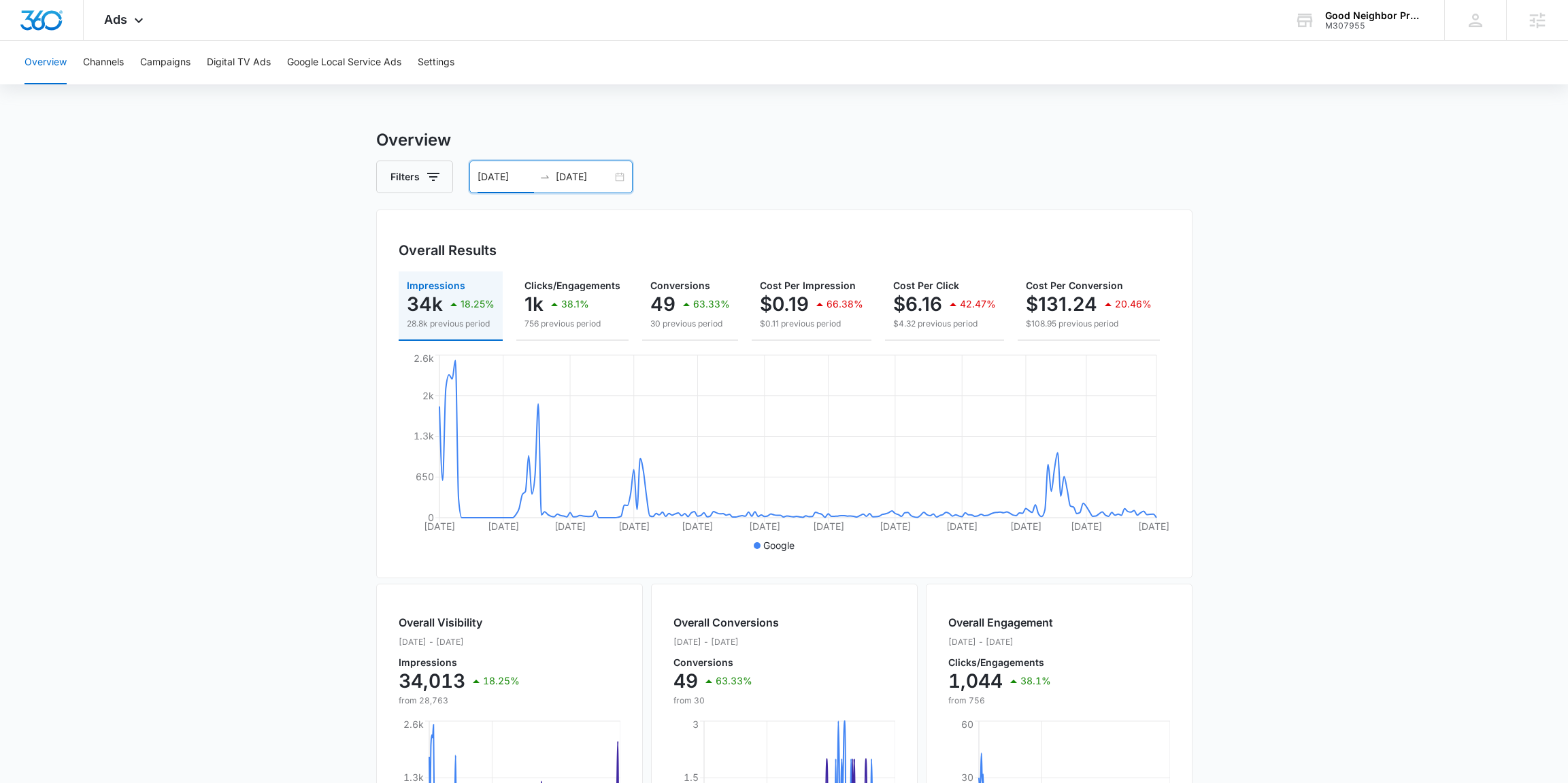
click at [619, 178] on div "01/01/2025 08/14/2025" at bounding box center [550, 177] width 163 height 33
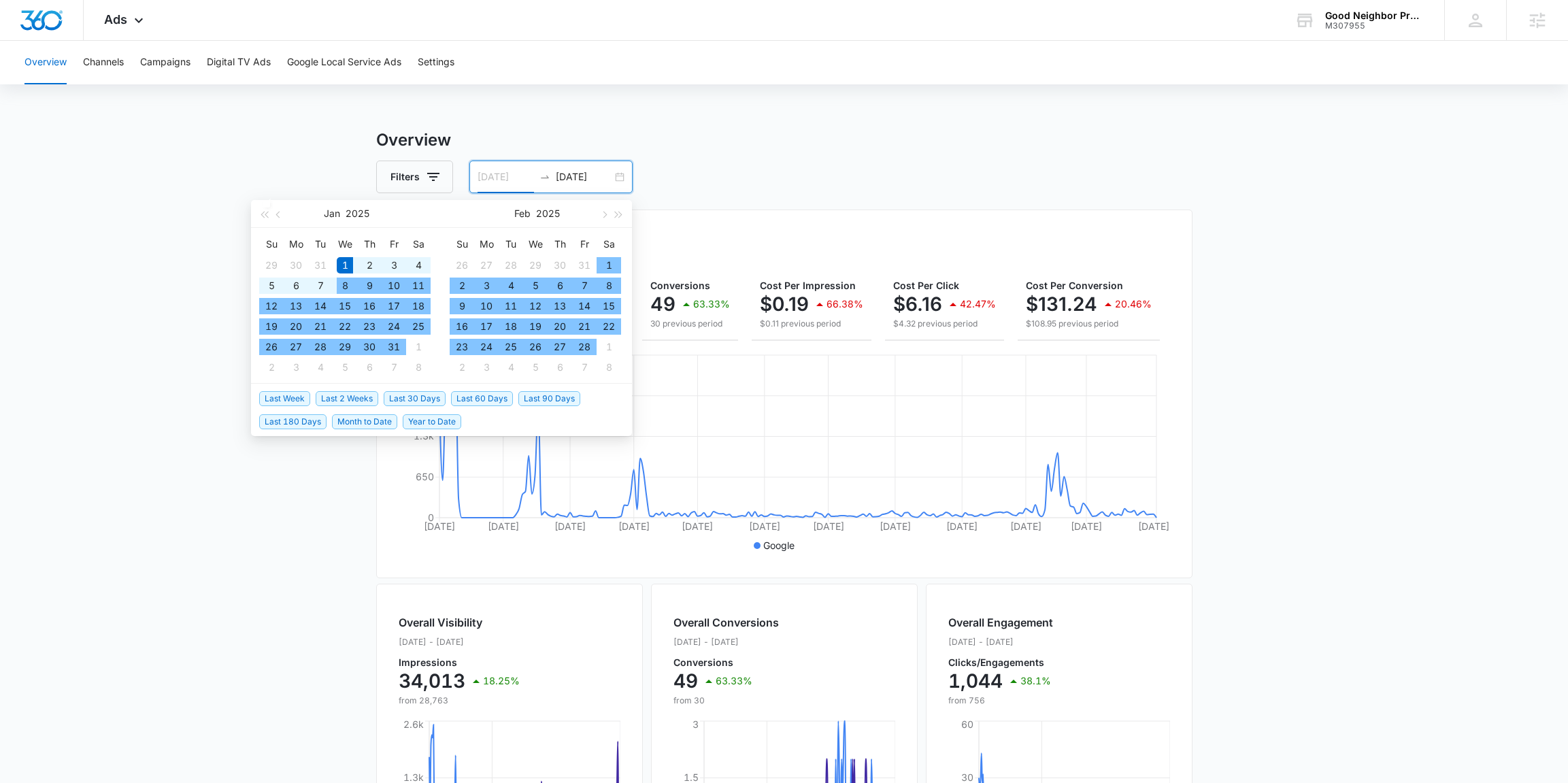
type input "01/01/2025"
click at [339, 268] on div "1" at bounding box center [344, 264] width 16 height 16
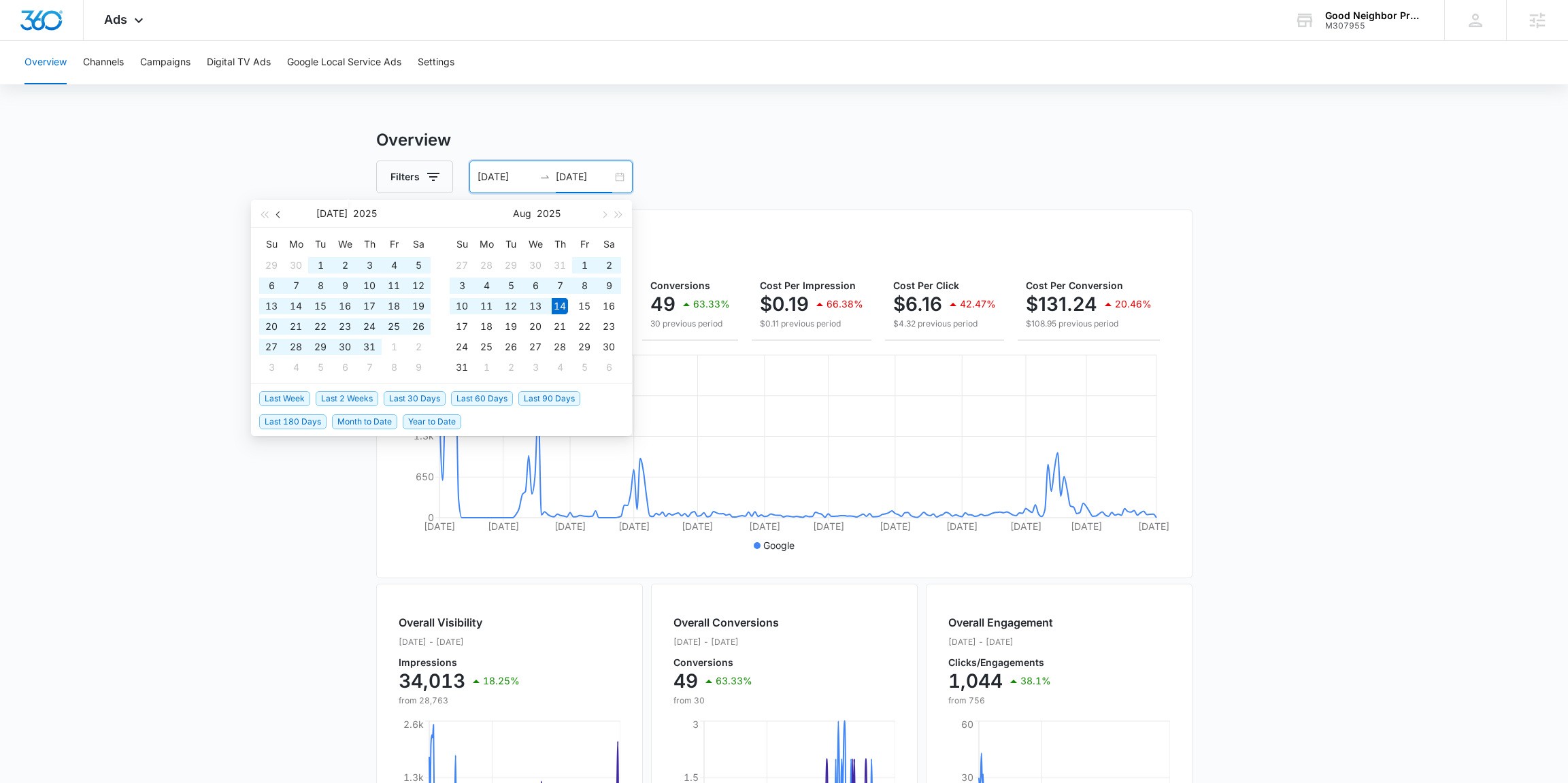
click at [284, 217] on button "button" at bounding box center [279, 213] width 15 height 27
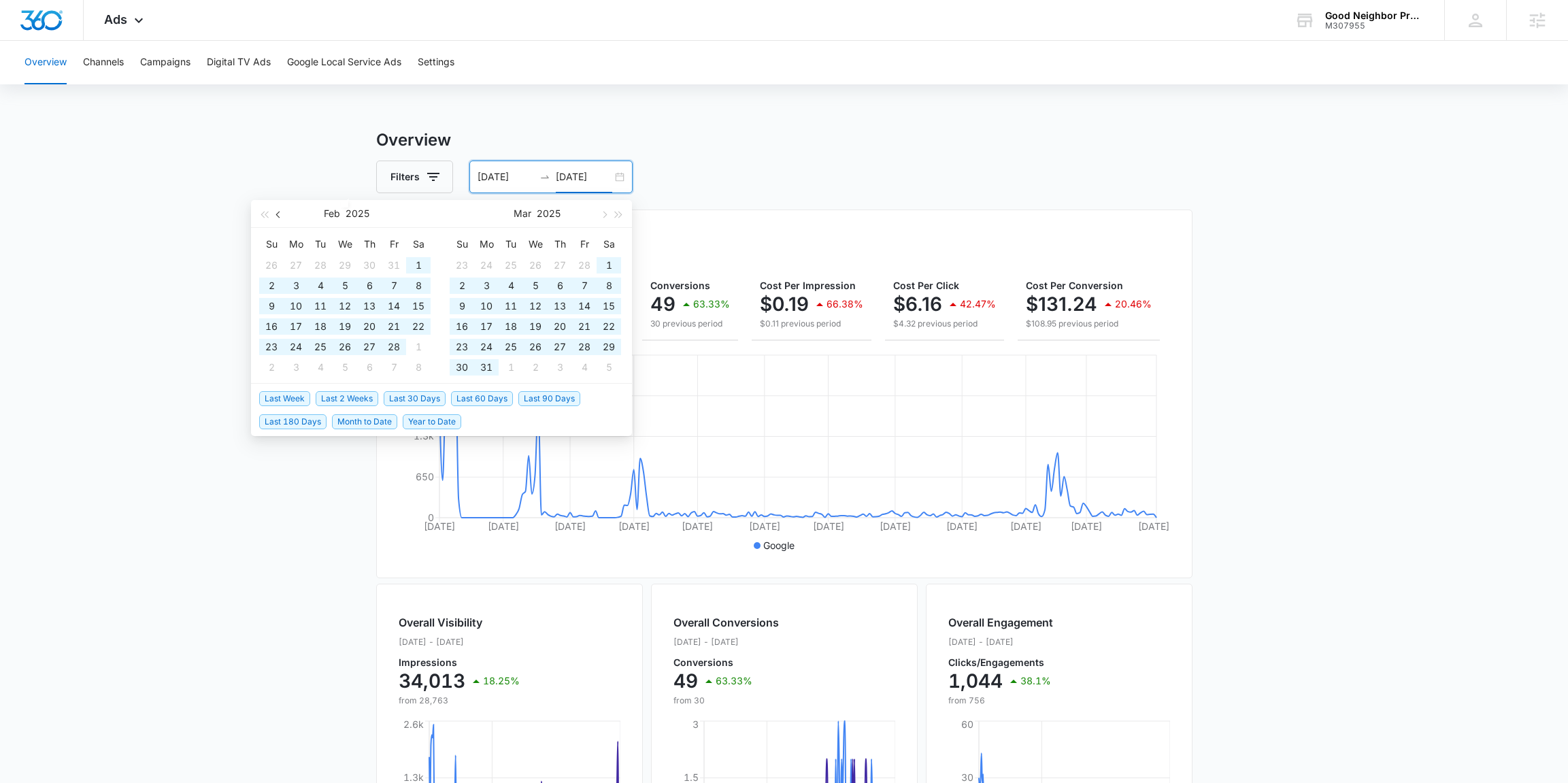
click at [284, 217] on button "button" at bounding box center [279, 213] width 15 height 27
type input "01/31/2025"
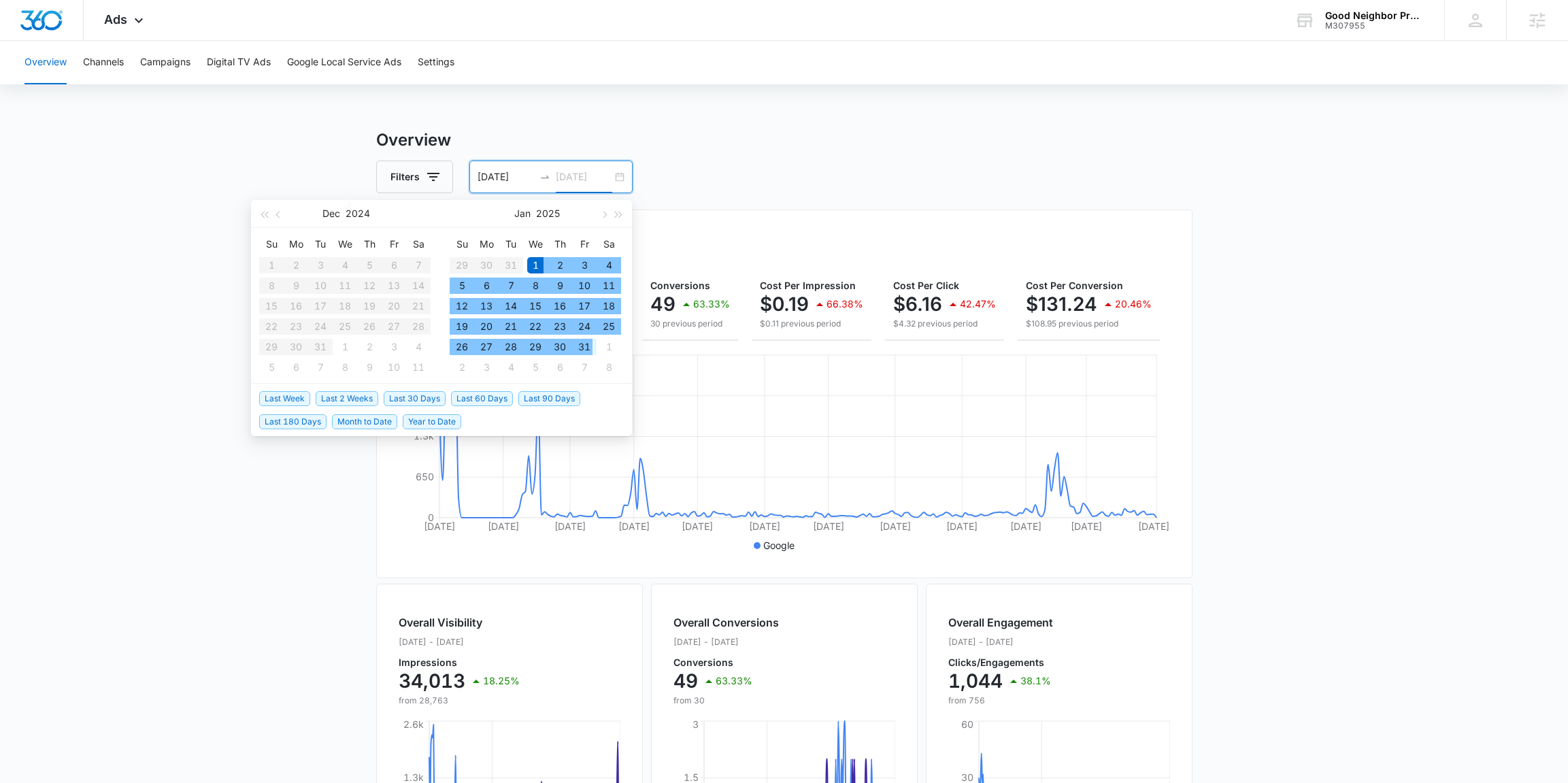
click at [582, 346] on div "31" at bounding box center [584, 347] width 16 height 16
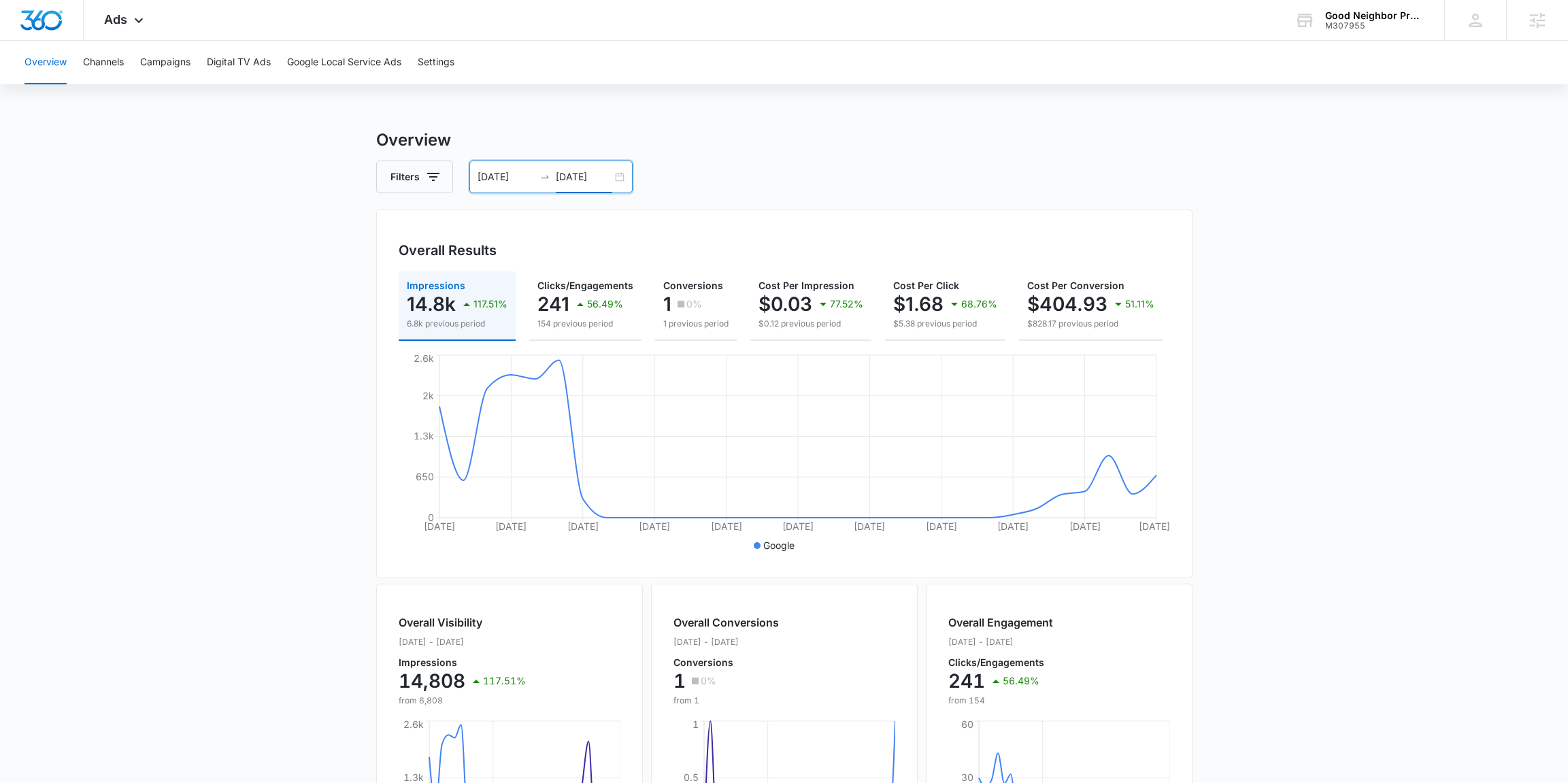
click at [624, 163] on div "01/01/2025 01/31/2025" at bounding box center [550, 177] width 163 height 33
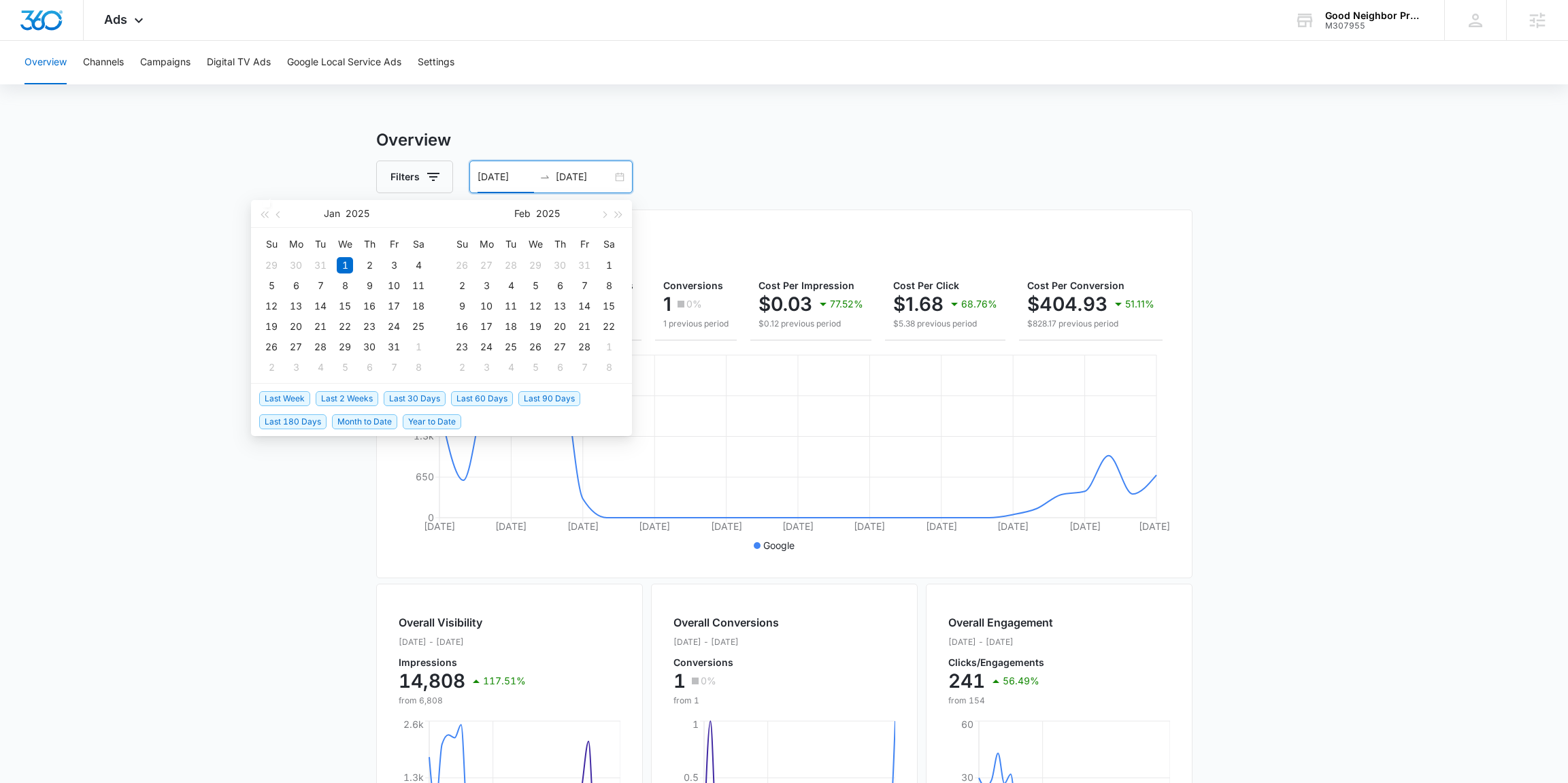
click at [420, 398] on span "Last 30 Days" at bounding box center [415, 399] width 62 height 15
type input "[DATE]"
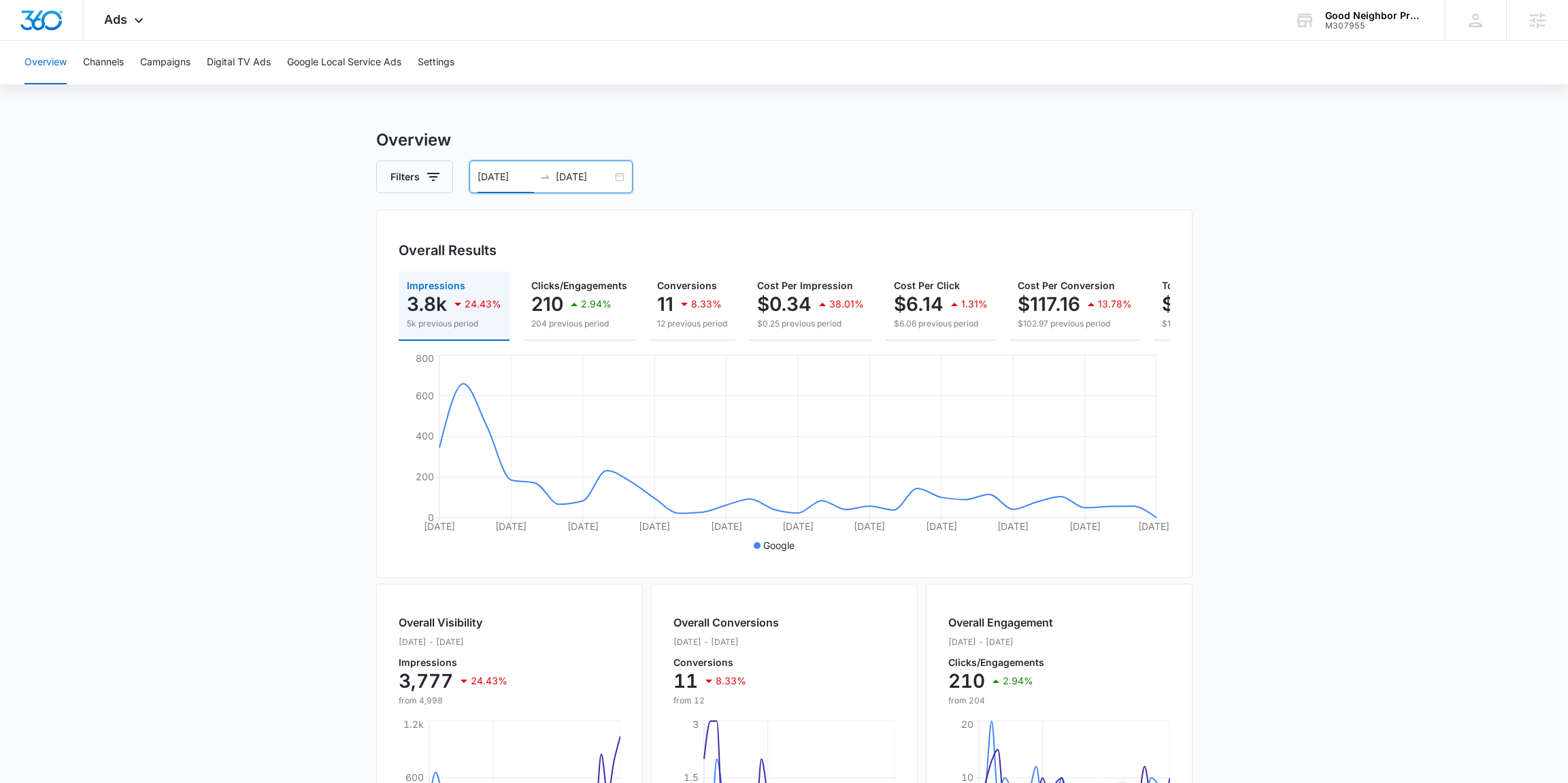
click at [616, 178] on div "07/15/2025 08/14/2025" at bounding box center [550, 177] width 163 height 33
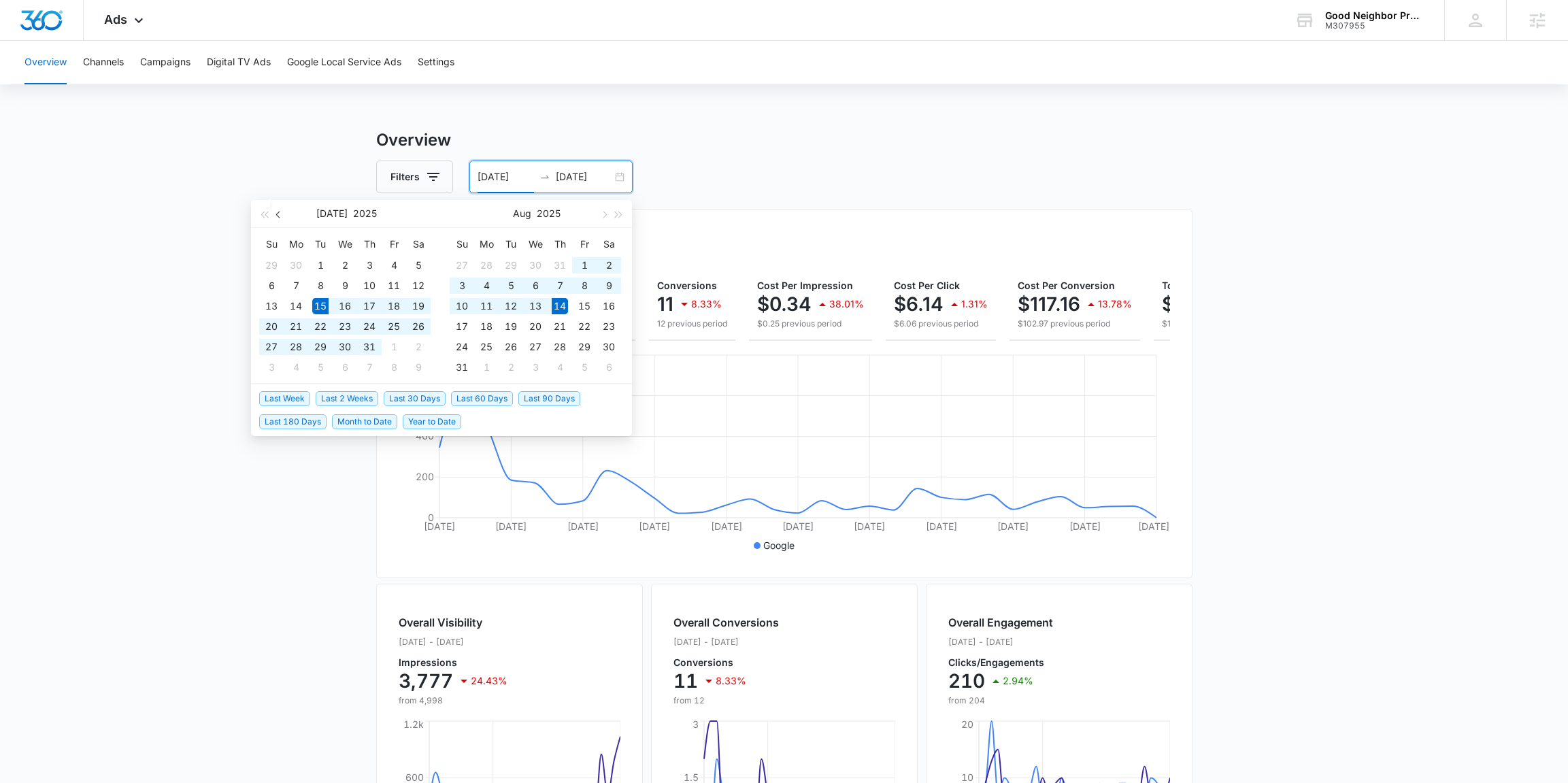
click at [275, 214] on button "button" at bounding box center [279, 213] width 15 height 27
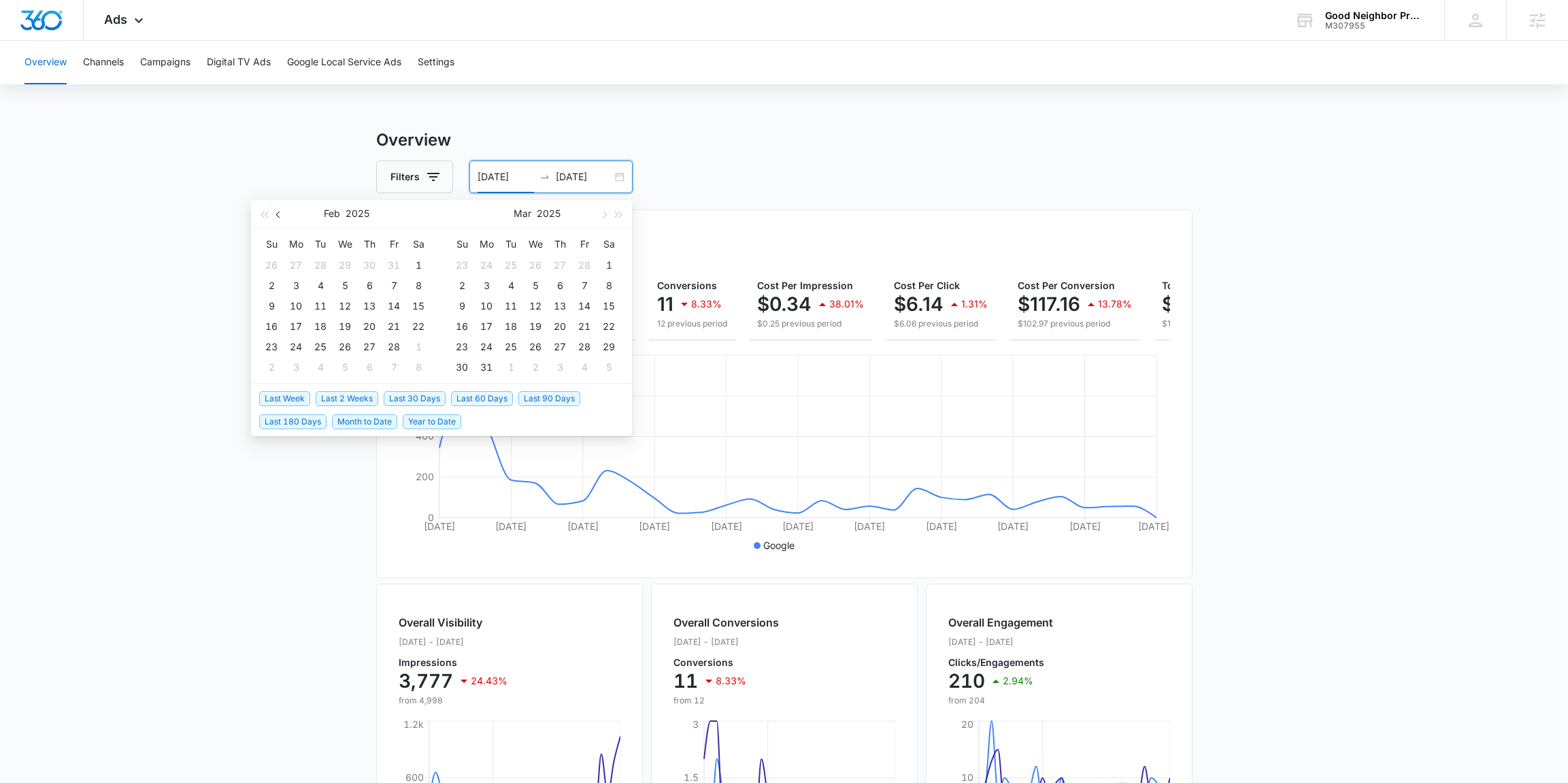
click at [275, 214] on button "button" at bounding box center [279, 213] width 15 height 27
type input "01/01/2025"
click at [347, 265] on div "1" at bounding box center [344, 264] width 16 height 16
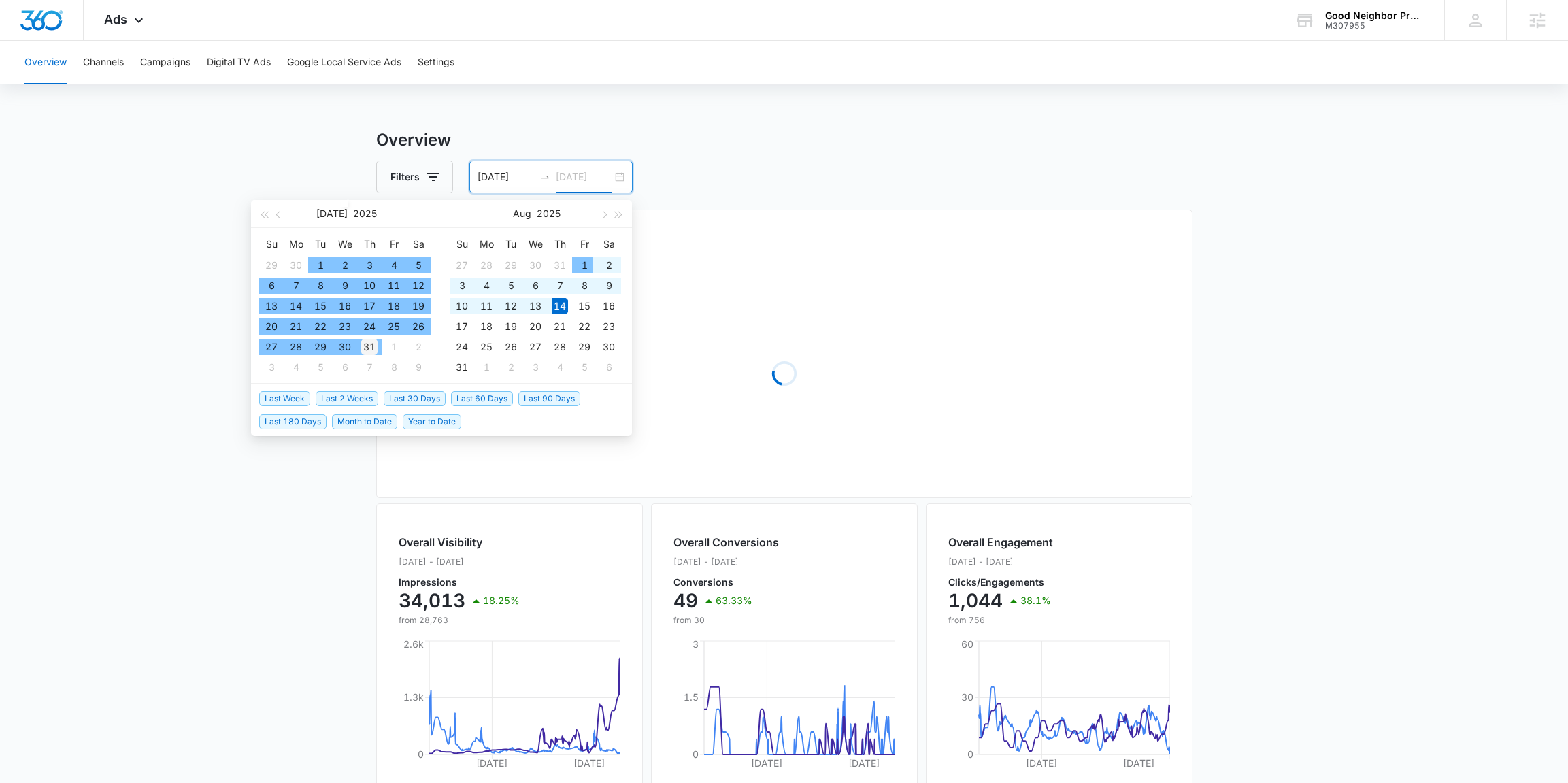
type input "[DATE]"
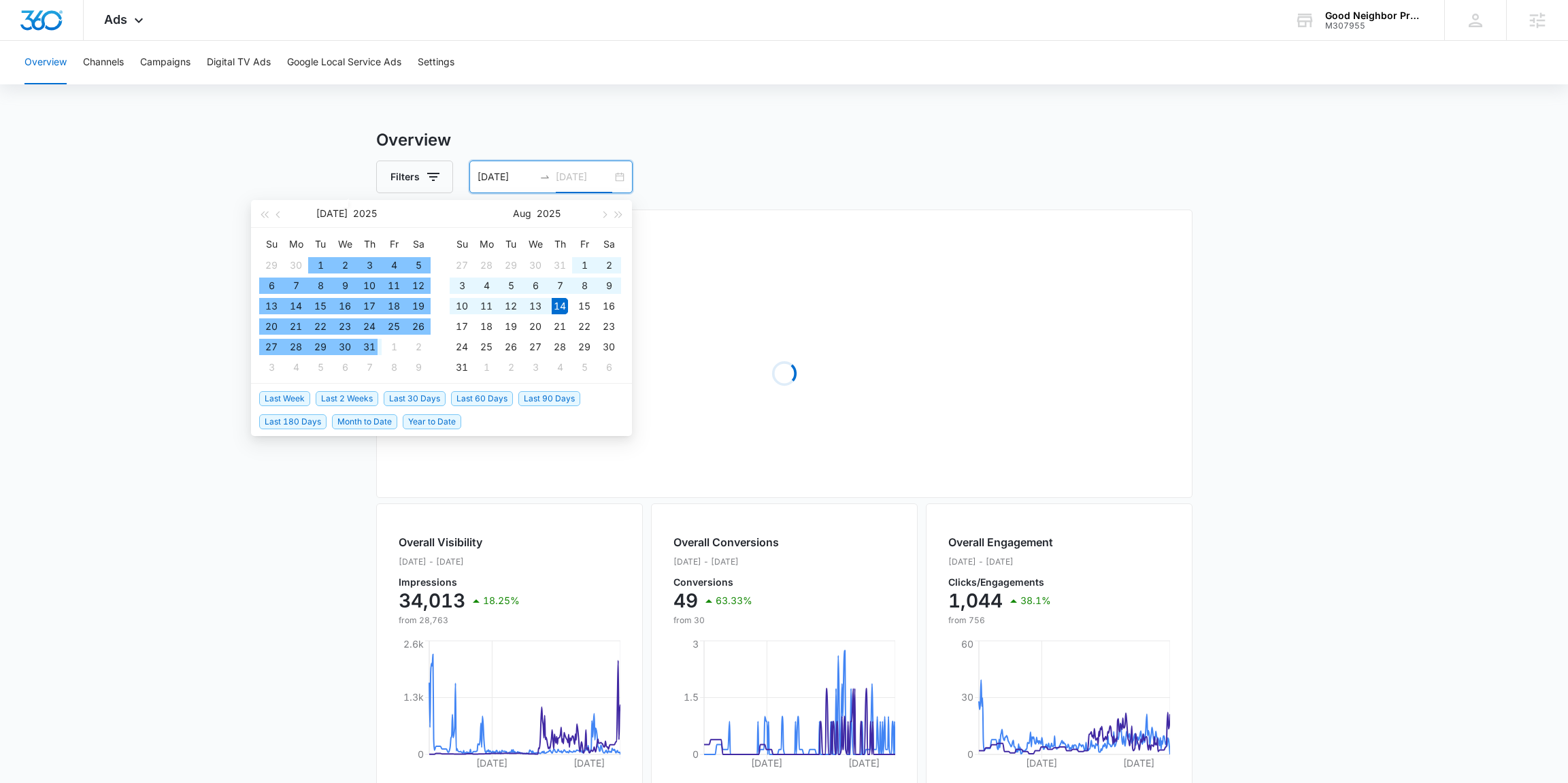
click at [366, 343] on div "31" at bounding box center [369, 347] width 16 height 16
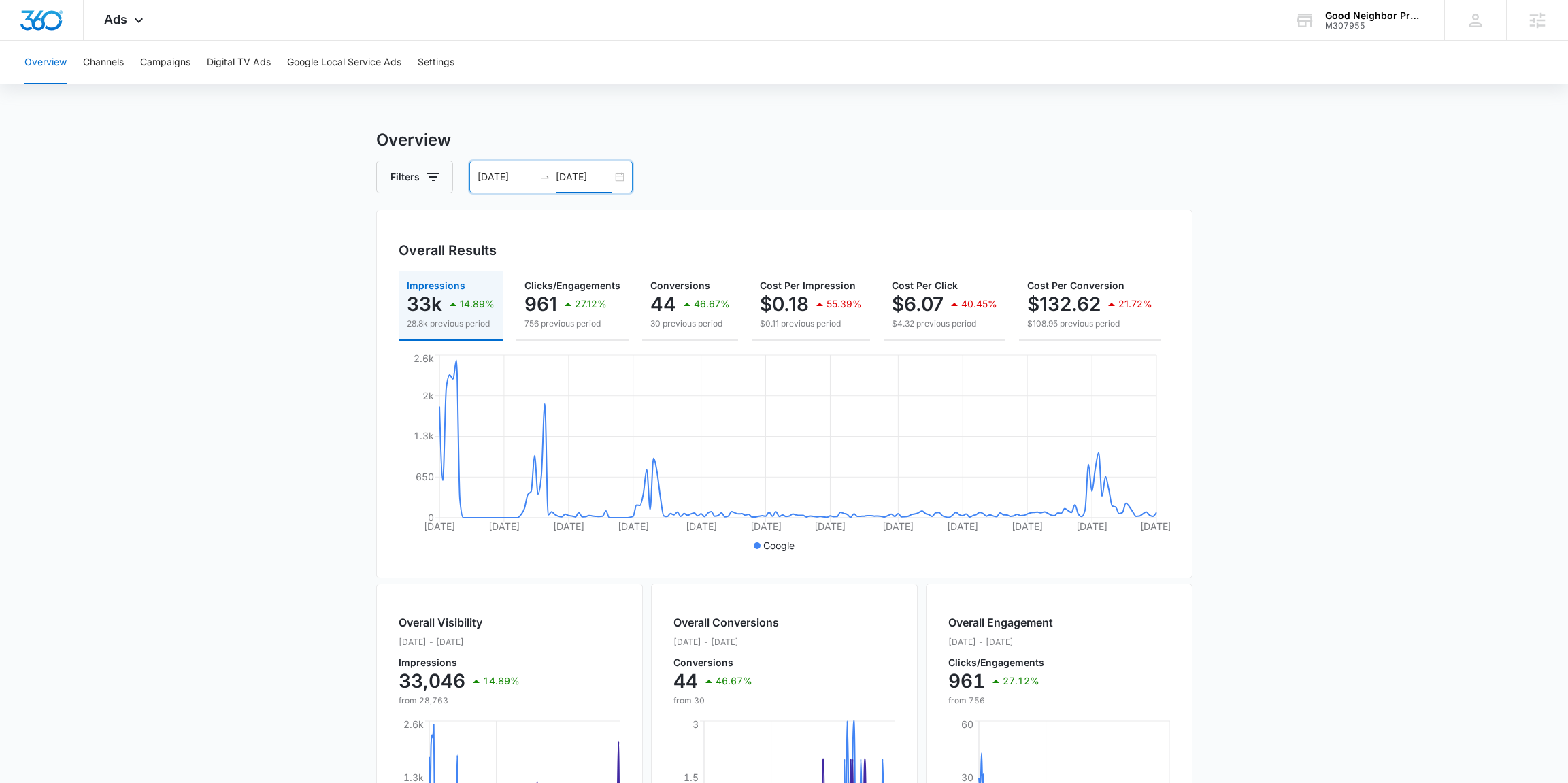
click at [625, 179] on div "01/01/2025 07/31/2025" at bounding box center [550, 177] width 163 height 33
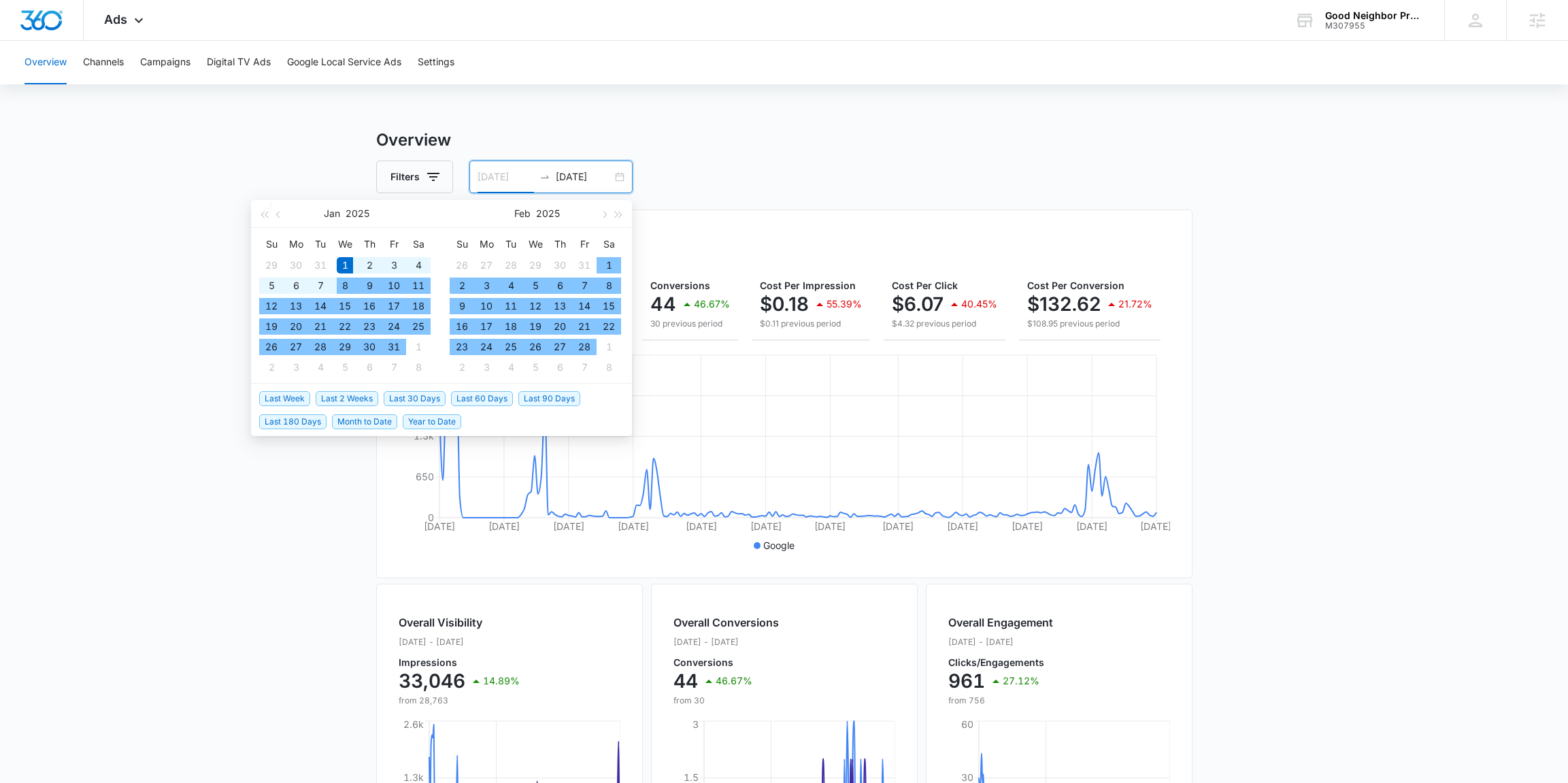
type input "01/01/2025"
click at [342, 264] on div "1" at bounding box center [344, 264] width 16 height 16
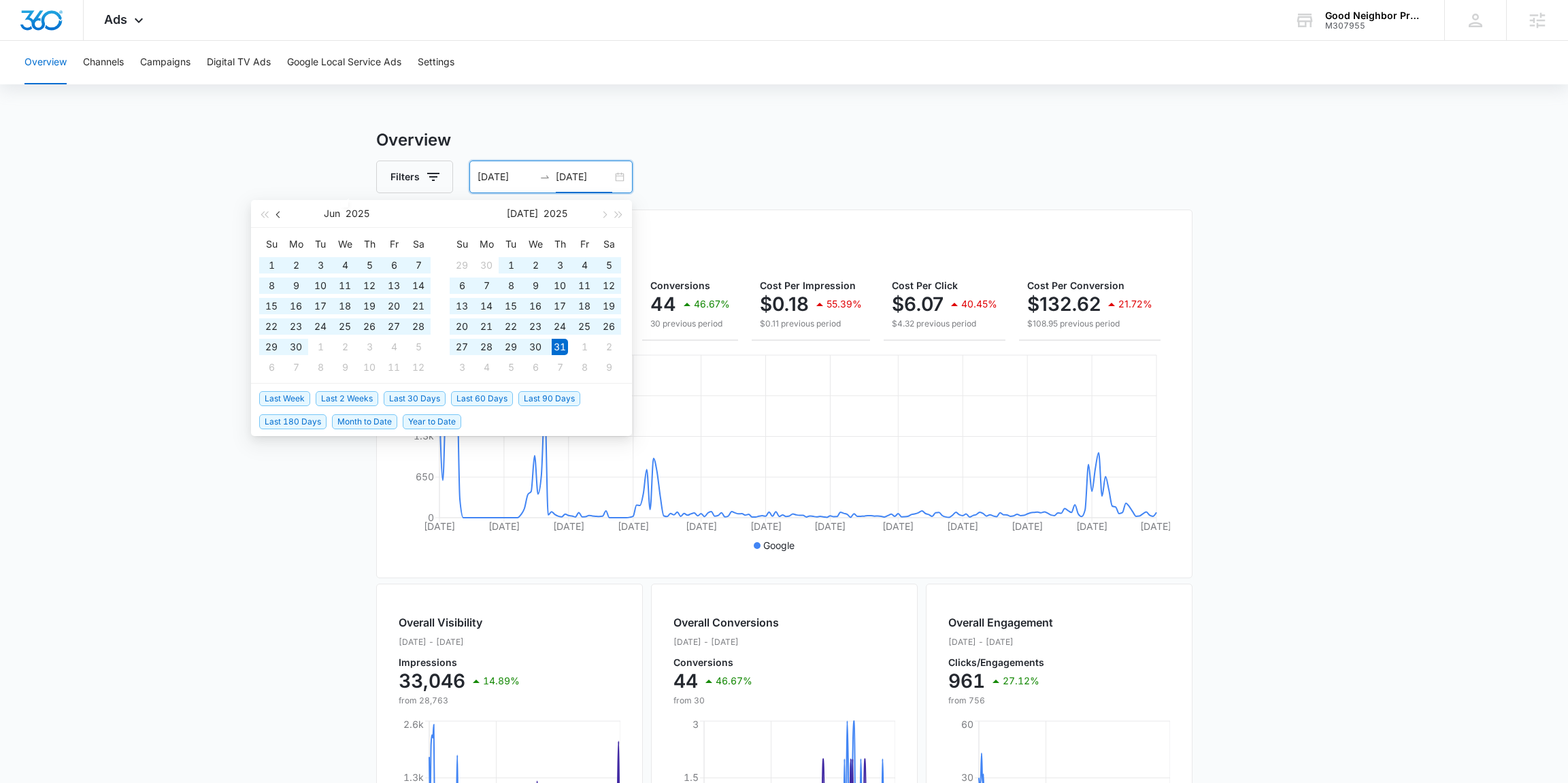
click at [277, 221] on button "button" at bounding box center [279, 213] width 15 height 27
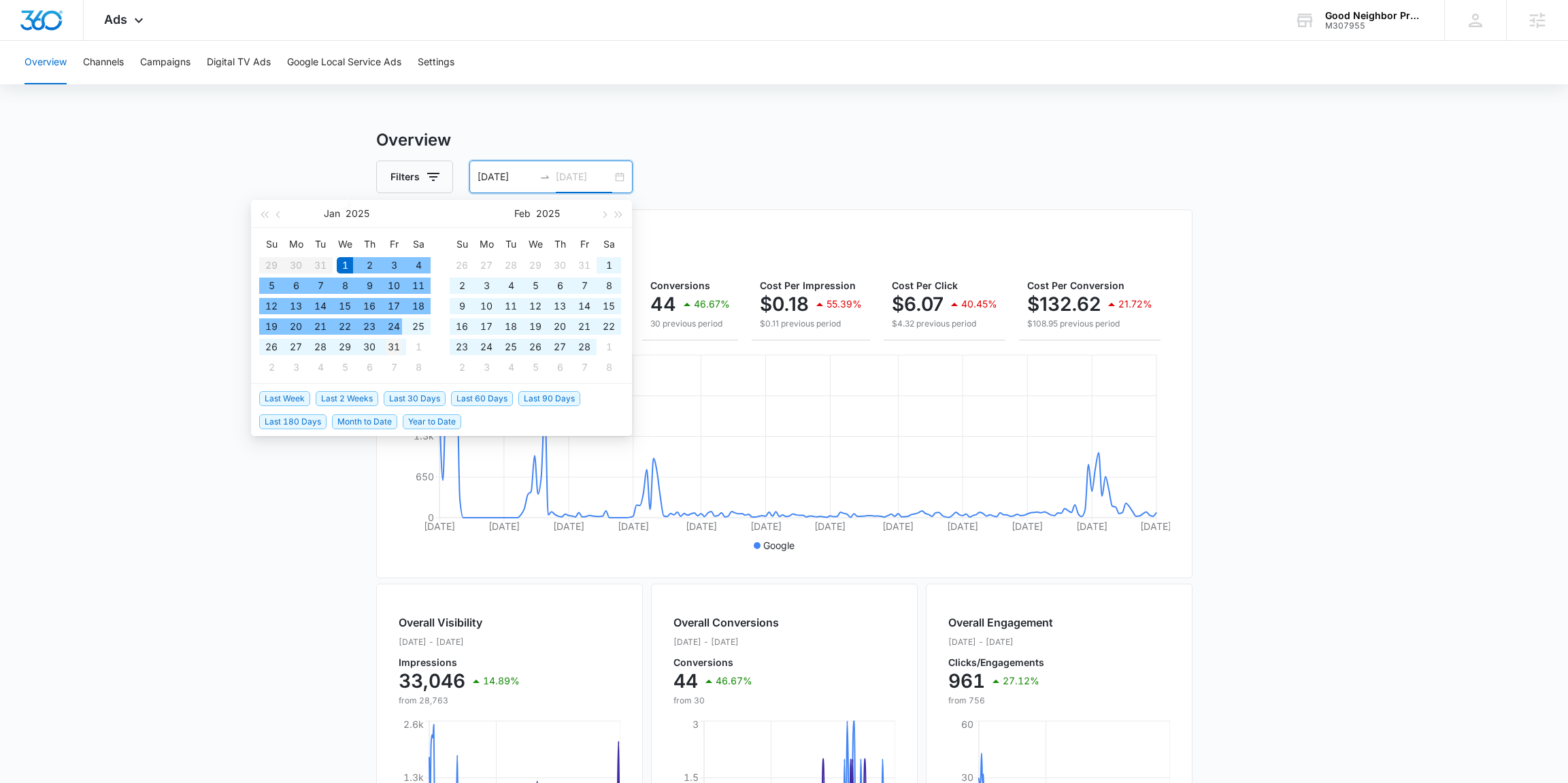
type input "01/31/2025"
click at [397, 347] on div "31" at bounding box center [393, 347] width 16 height 16
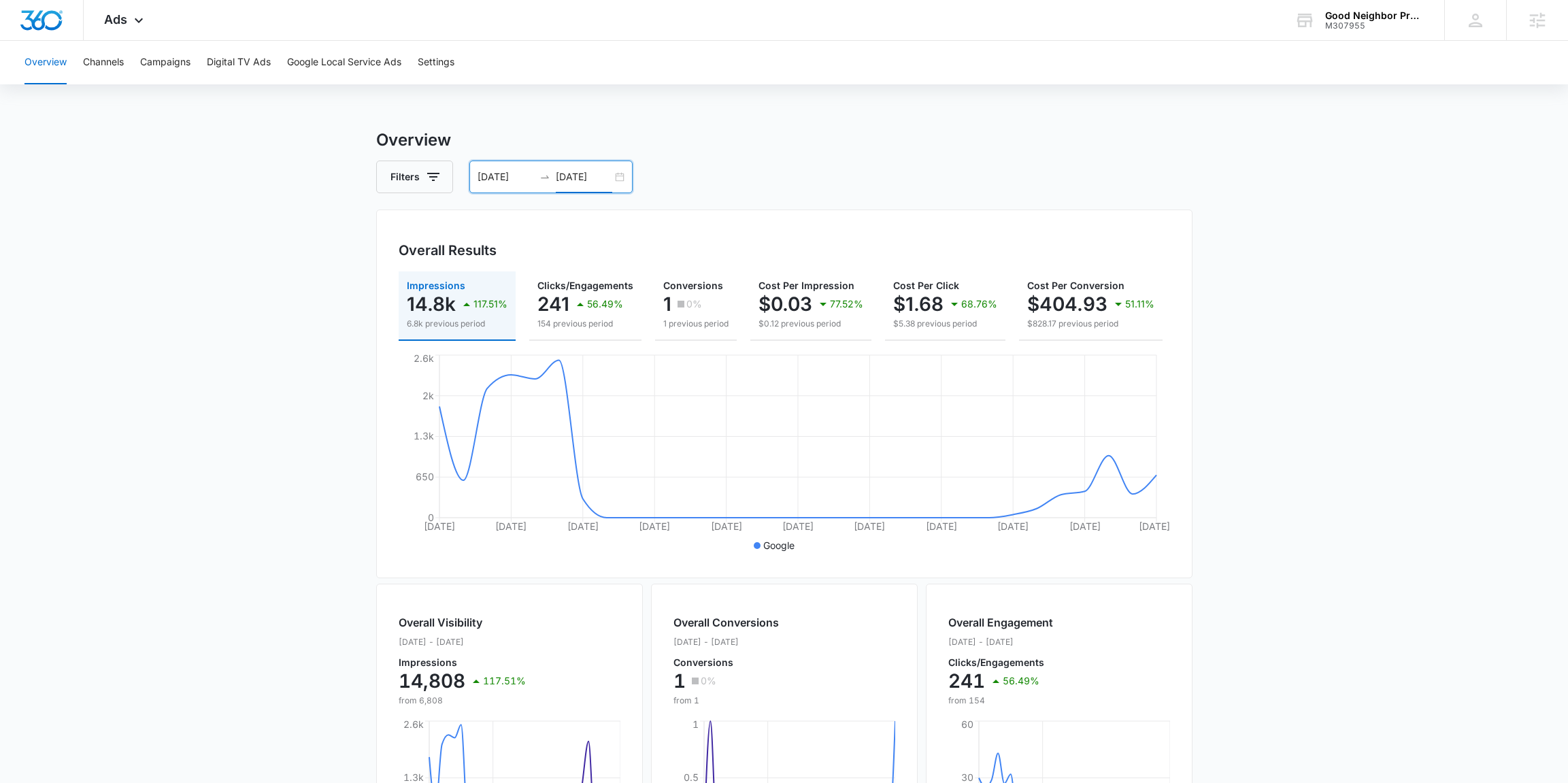
click at [619, 173] on div "01/01/2025 01/31/2025" at bounding box center [550, 177] width 163 height 33
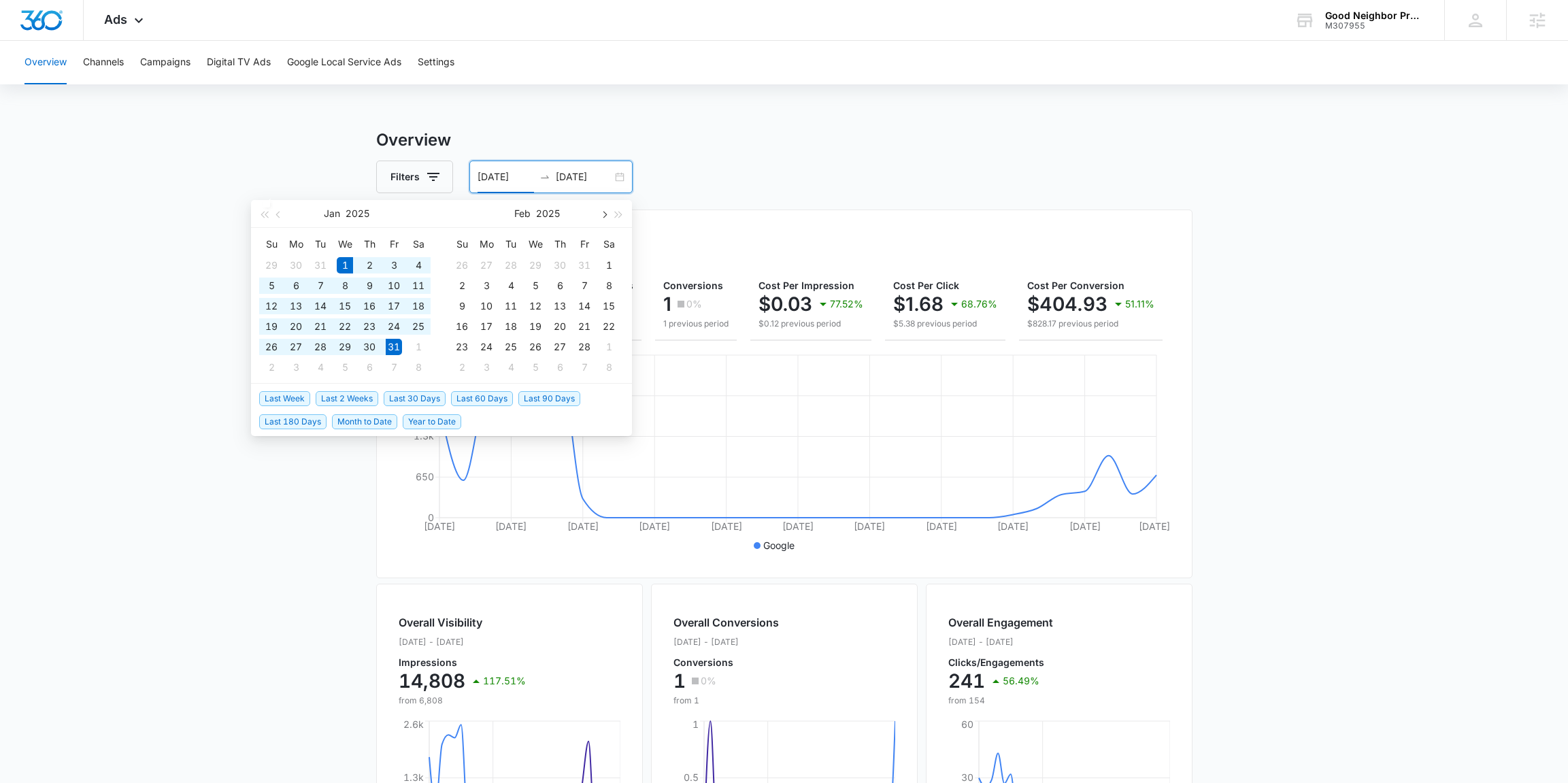
click at [602, 217] on span "button" at bounding box center [602, 214] width 7 height 7
type input "03/01/2025"
click at [607, 262] on div "1" at bounding box center [608, 264] width 16 height 16
type input "03/02/2025"
click at [283, 217] on button "button" at bounding box center [279, 213] width 15 height 27
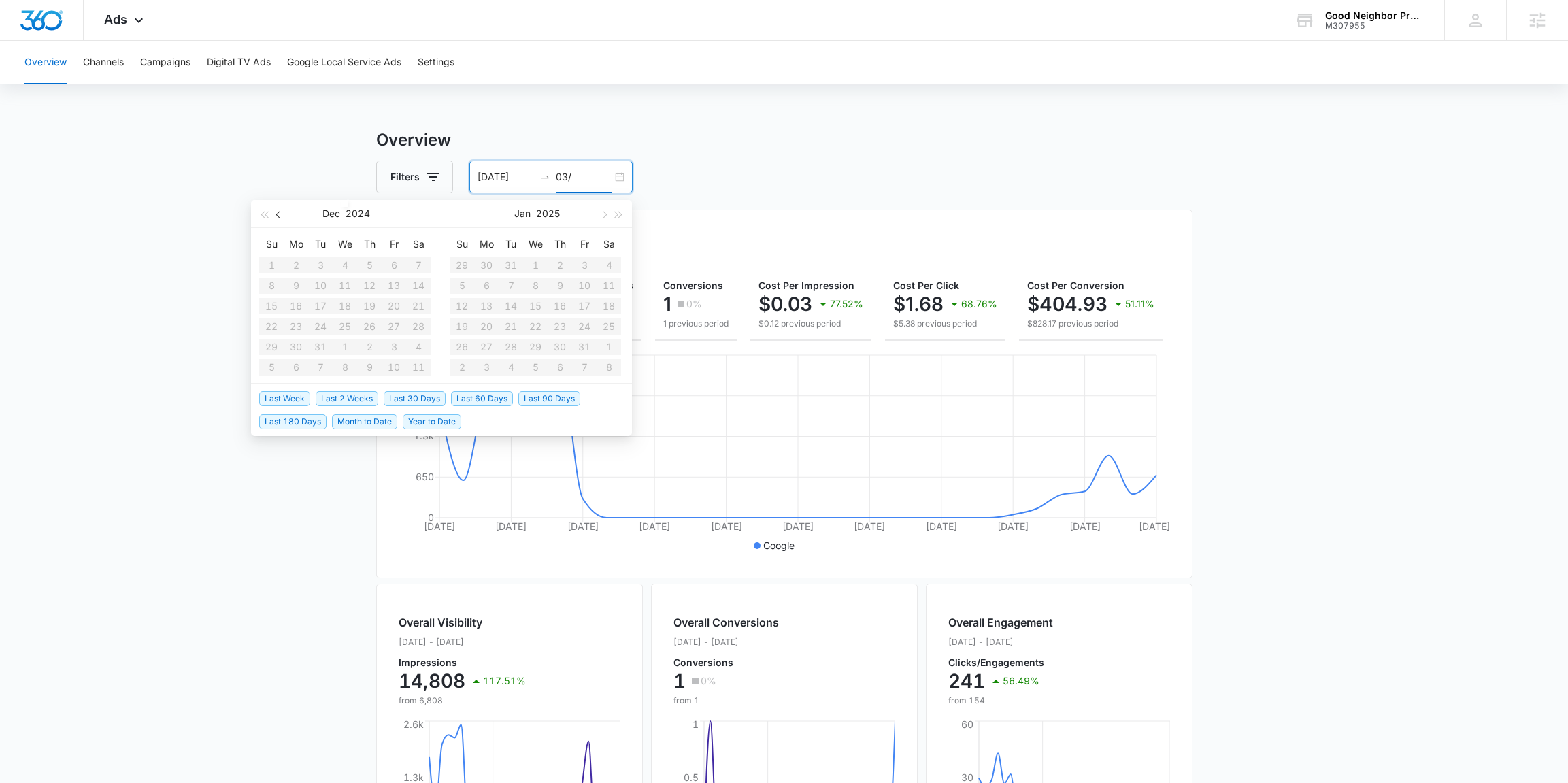
click at [283, 217] on button "button" at bounding box center [279, 213] width 15 height 27
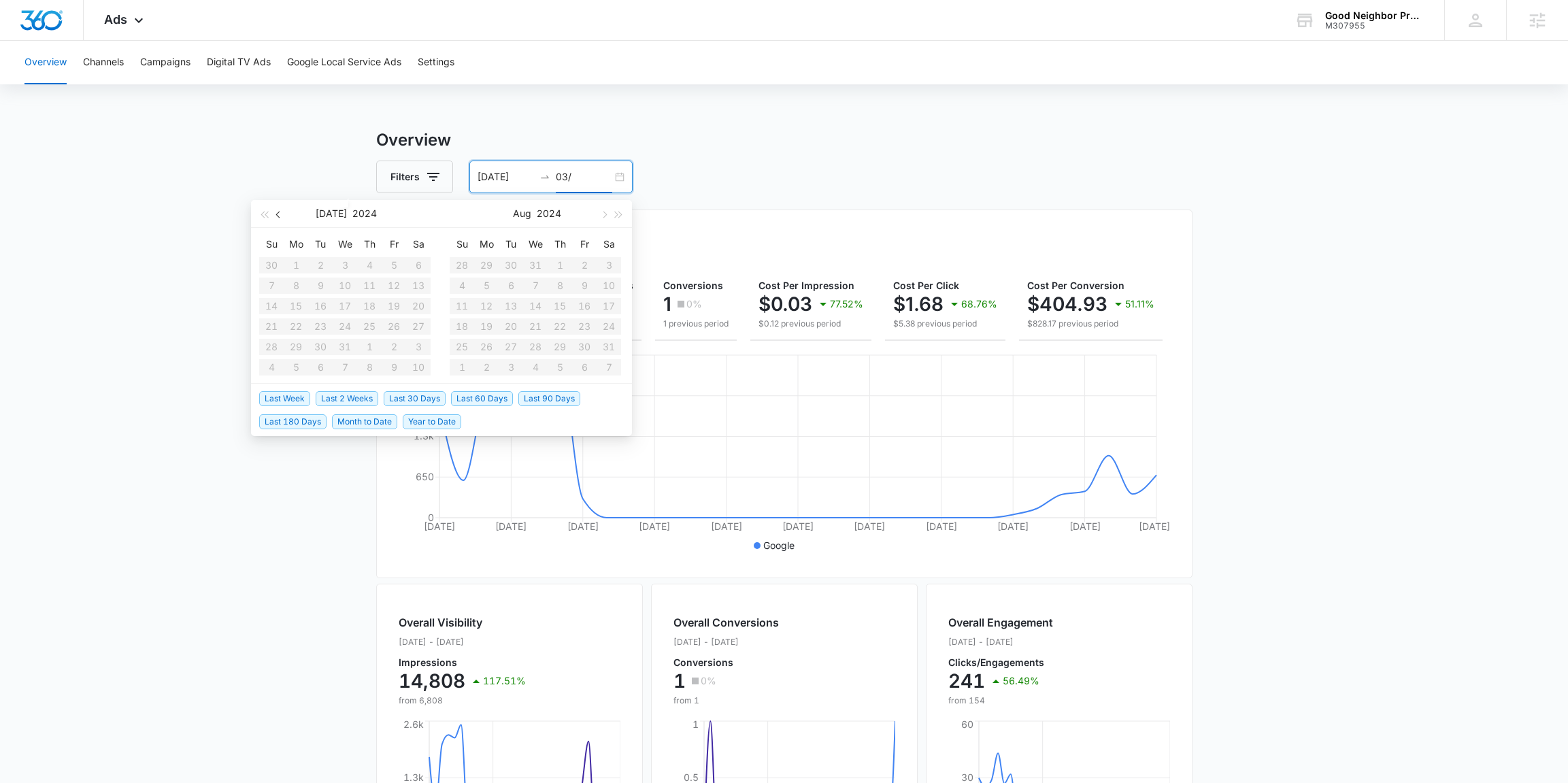
click at [283, 217] on button "button" at bounding box center [279, 213] width 15 height 27
click at [607, 217] on button "button" at bounding box center [603, 213] width 15 height 27
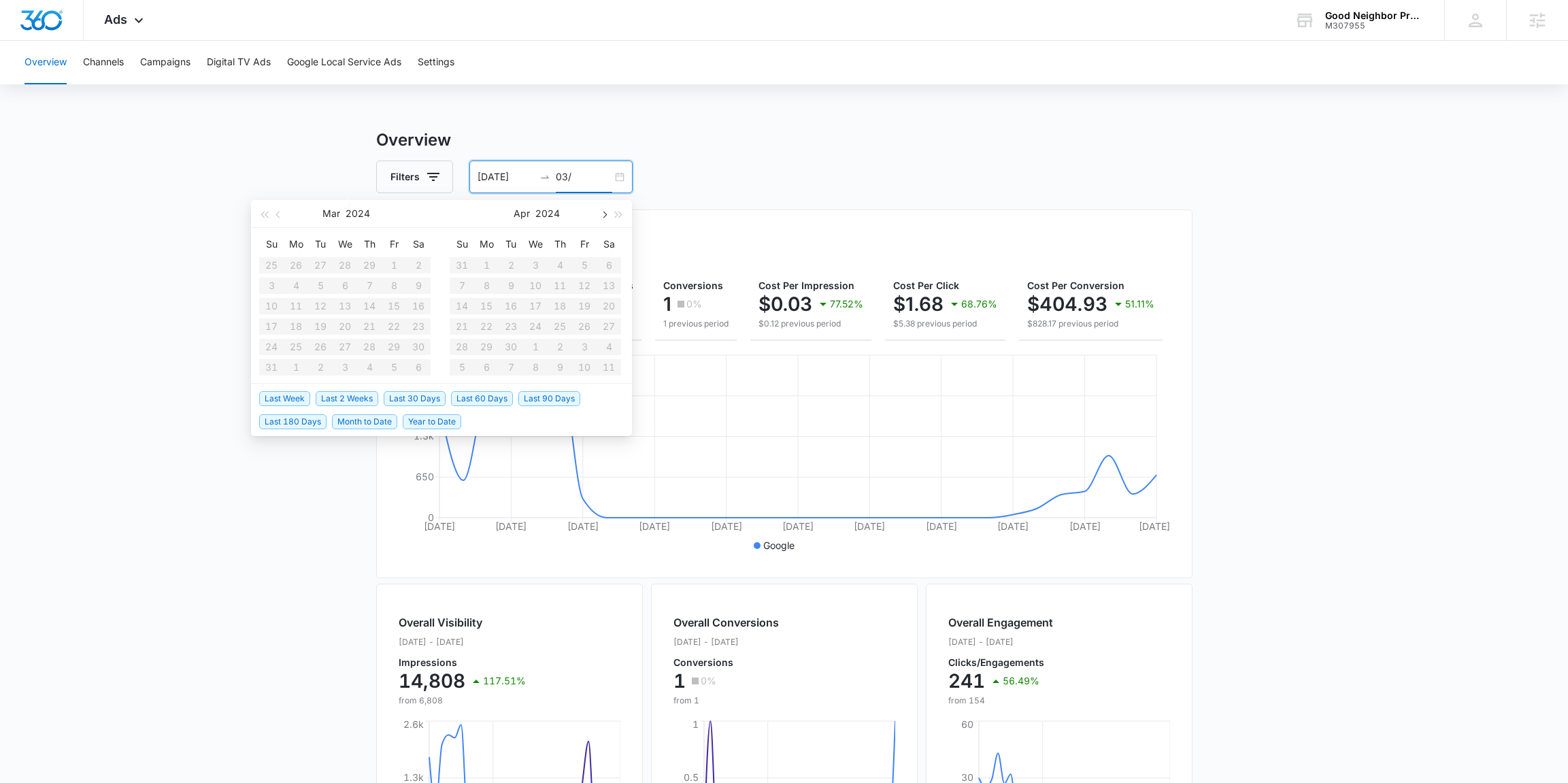
click at [607, 217] on button "button" at bounding box center [603, 213] width 15 height 27
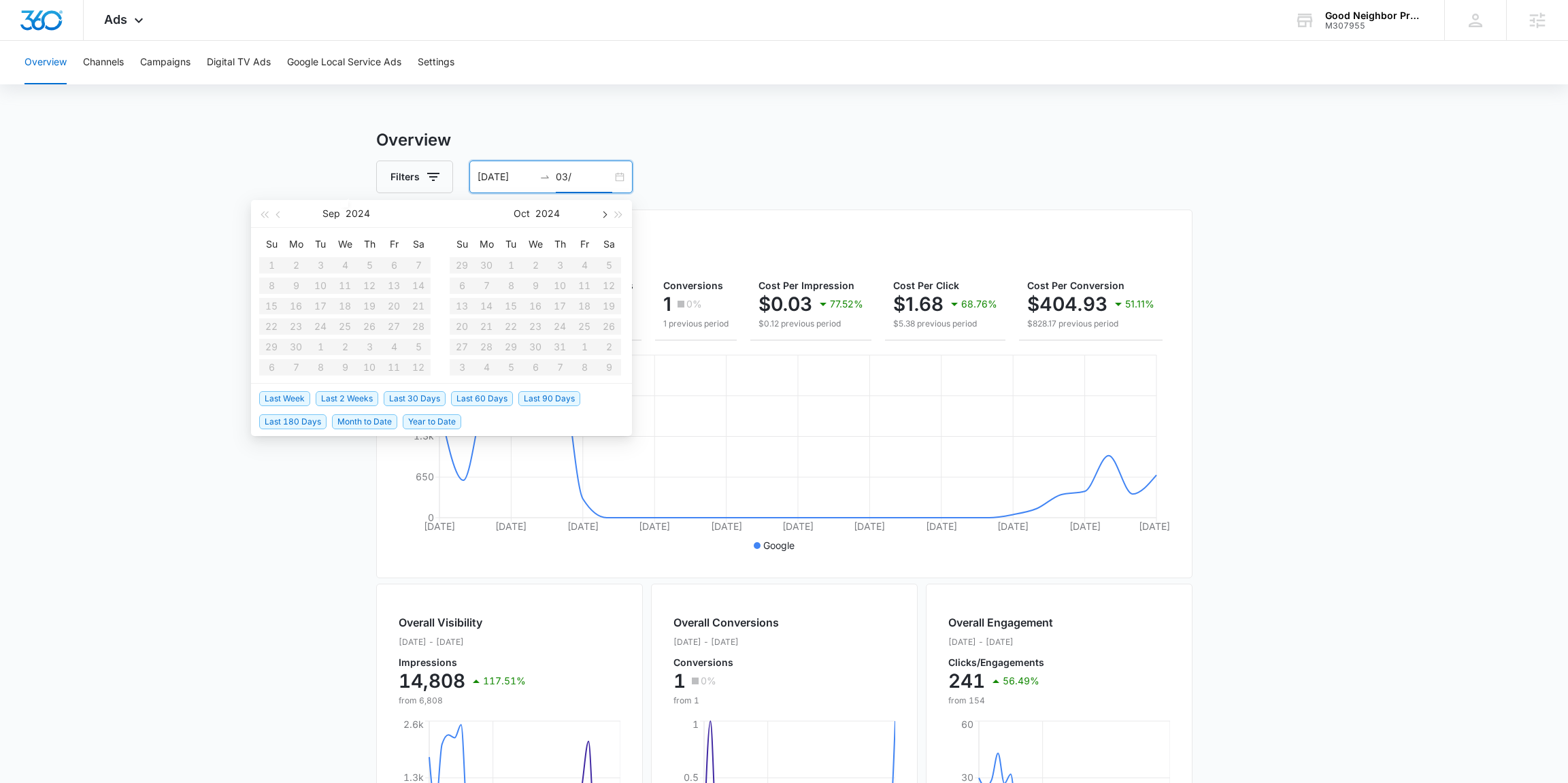
click at [607, 217] on button "button" at bounding box center [603, 213] width 15 height 27
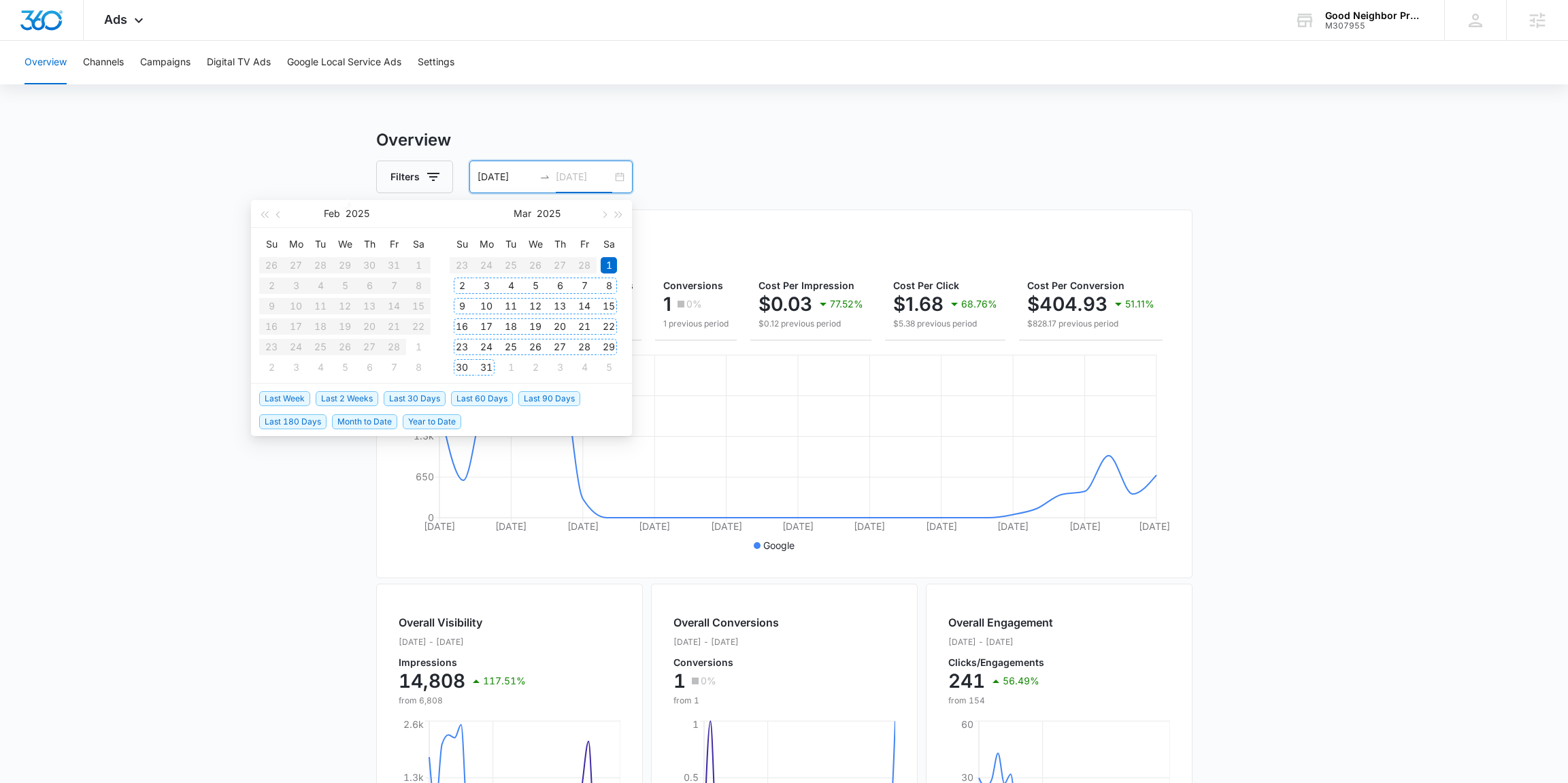
click at [486, 368] on div "31" at bounding box center [486, 367] width 16 height 16
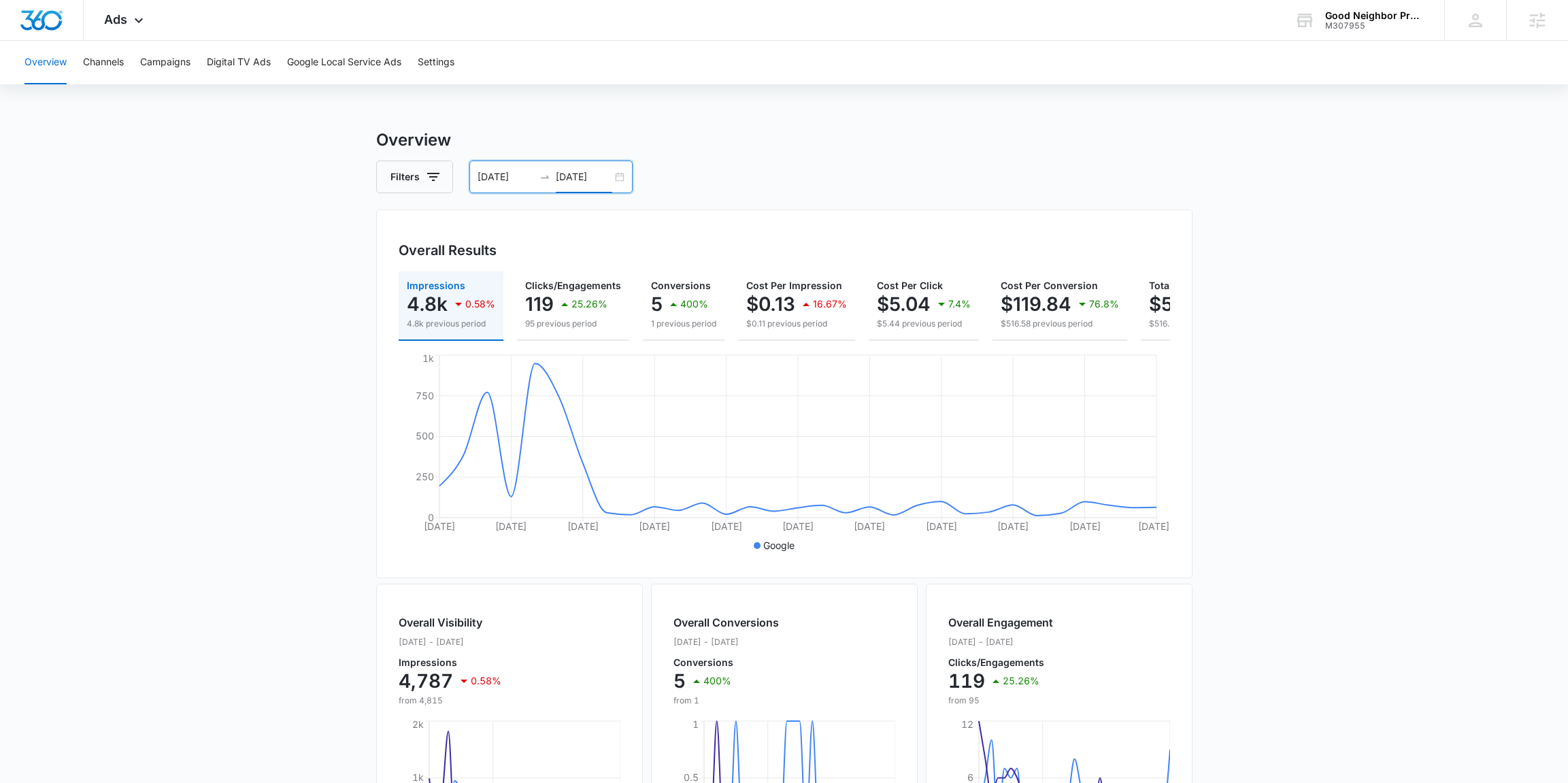
click at [601, 178] on input "03/31/2025" at bounding box center [584, 177] width 56 height 15
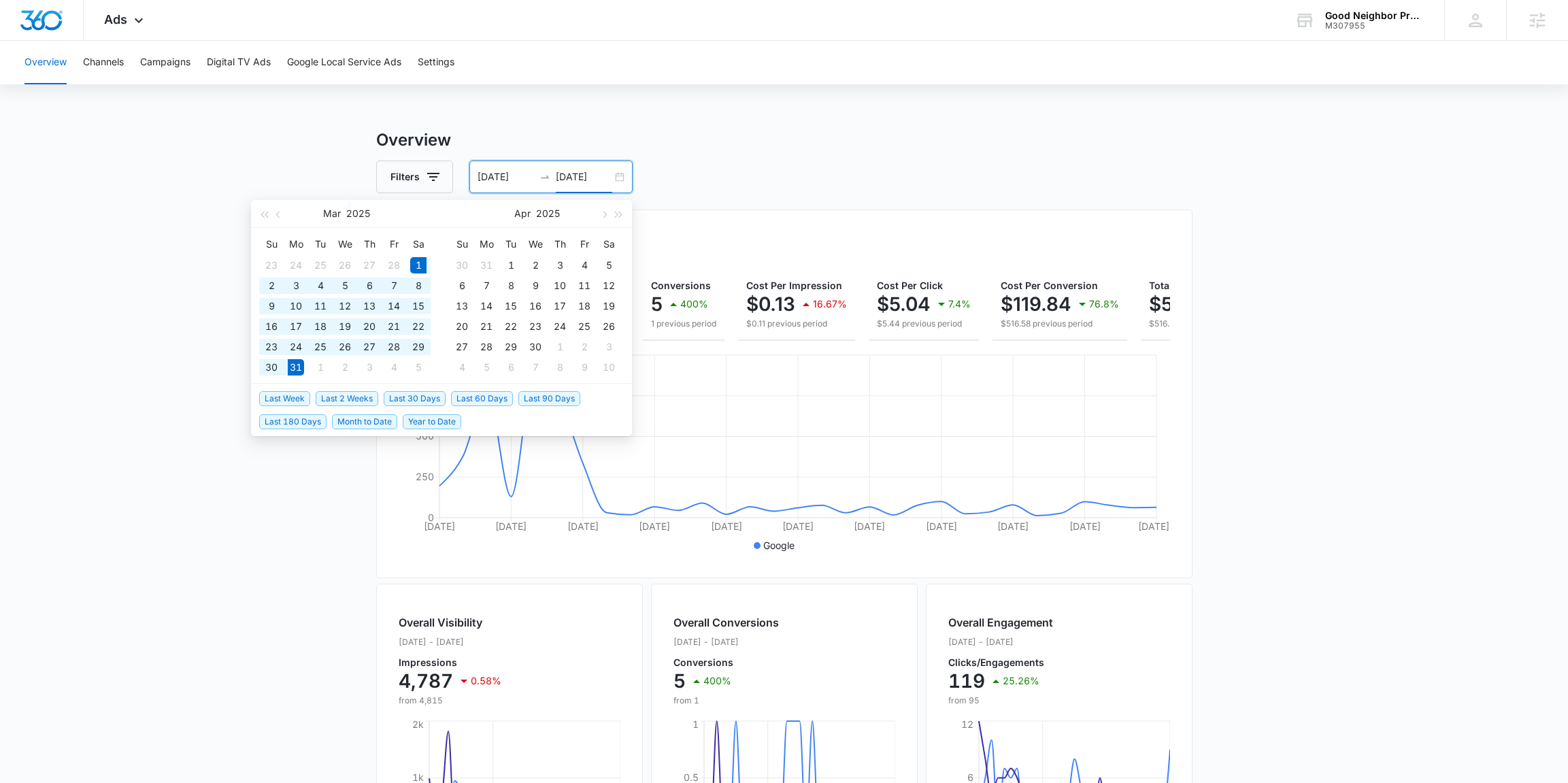
type input "03/31/2025"
click at [704, 182] on div "Filters 03/01/2025 03/31/2025" at bounding box center [784, 177] width 816 height 33
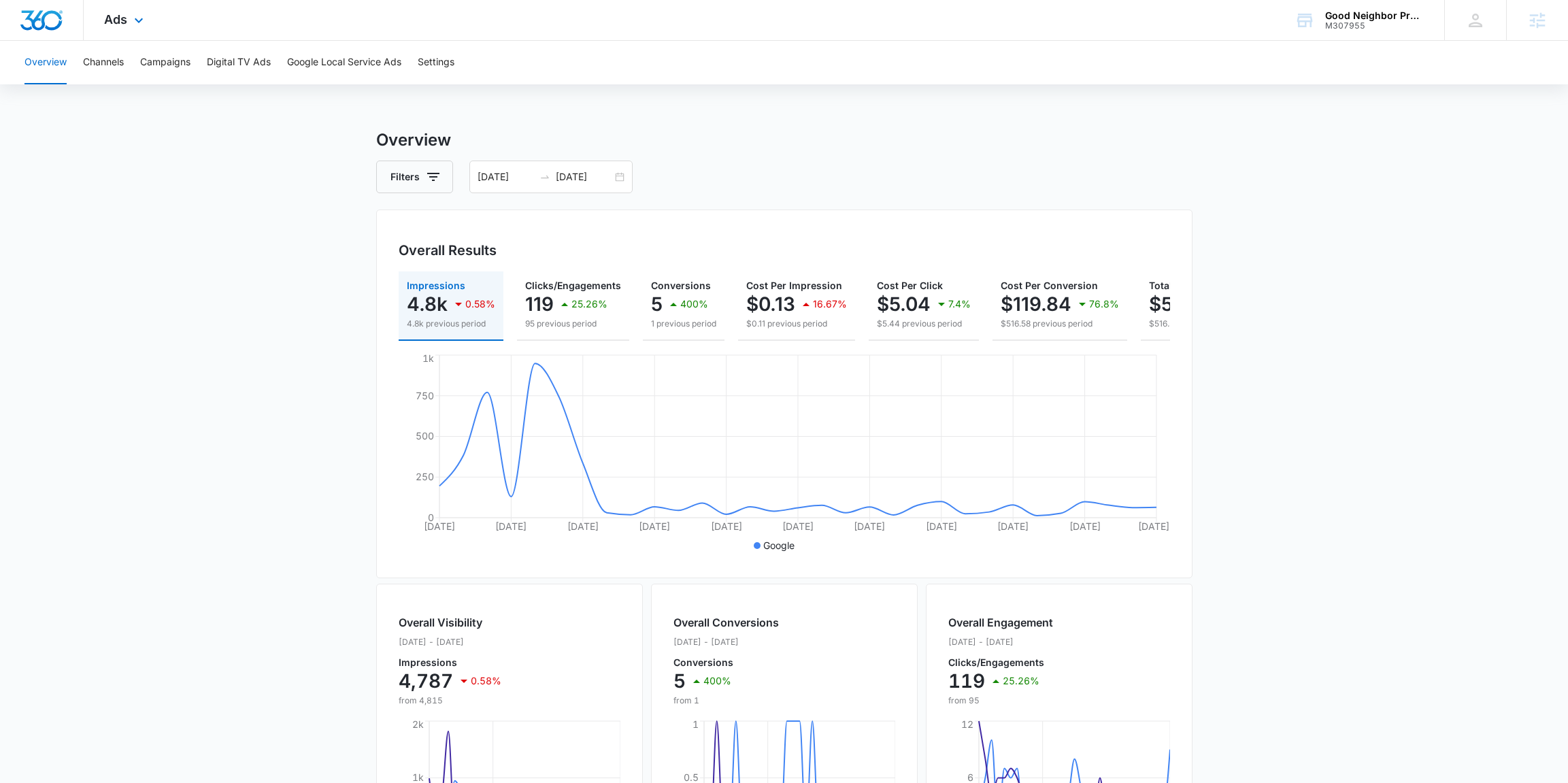
click at [128, 21] on div "Ads Apps Reputation Forms CRM Email Social Payments POS Content Ads Intelligenc…" at bounding box center [126, 20] width 84 height 40
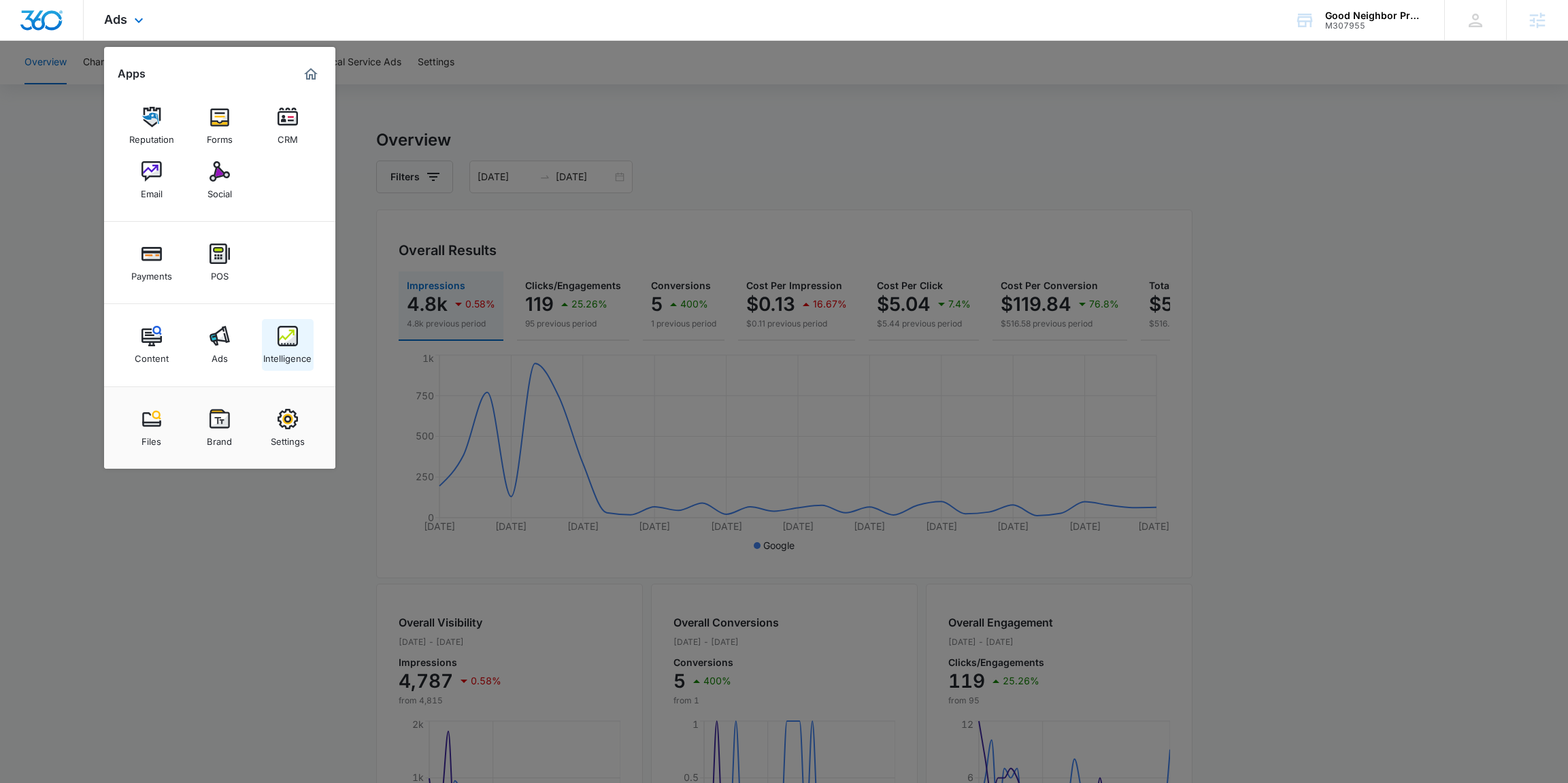
click at [299, 320] on link "Intelligence" at bounding box center [287, 345] width 51 height 51
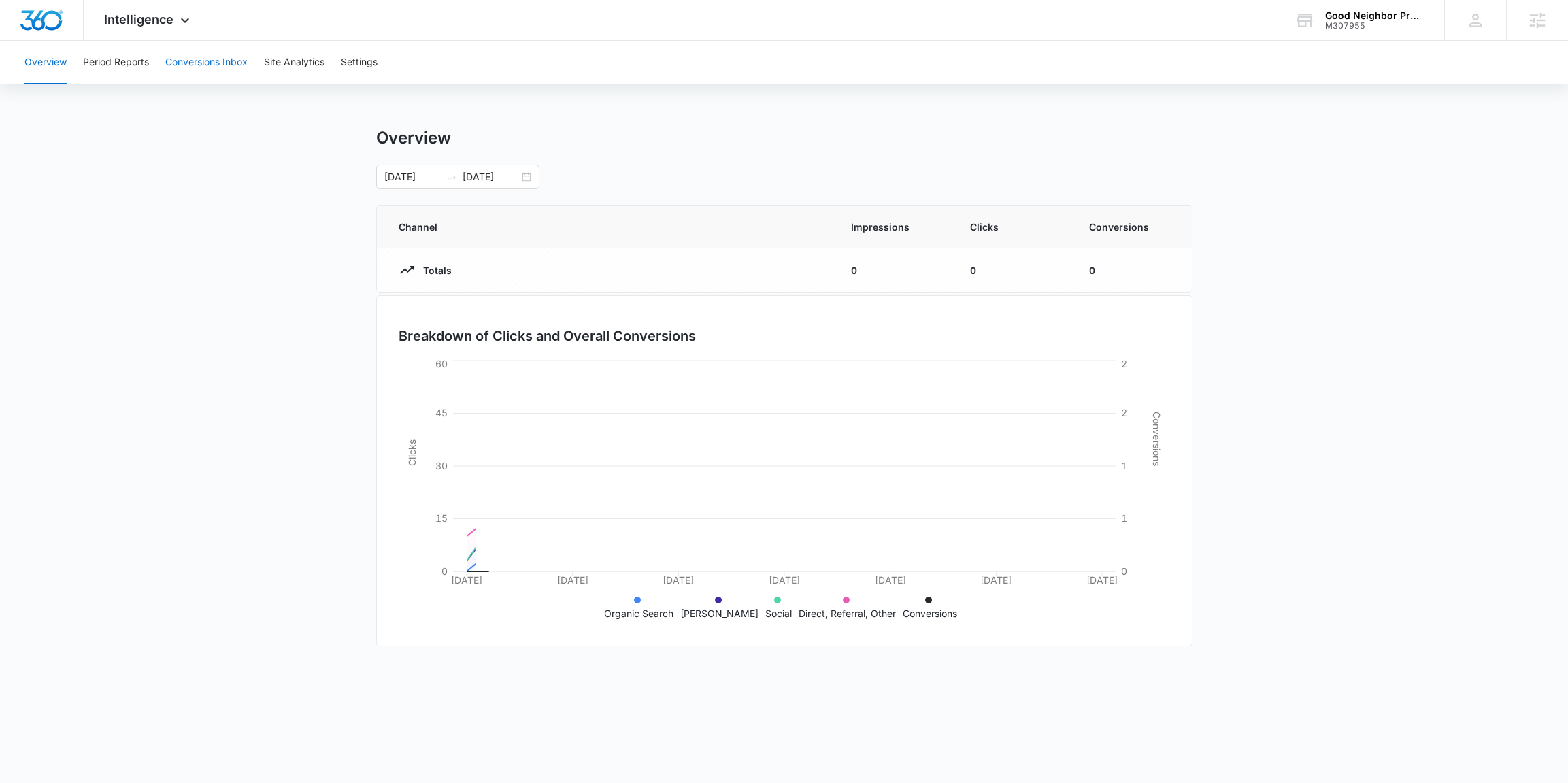
click at [216, 69] on button "Conversions Inbox" at bounding box center [206, 63] width 82 height 44
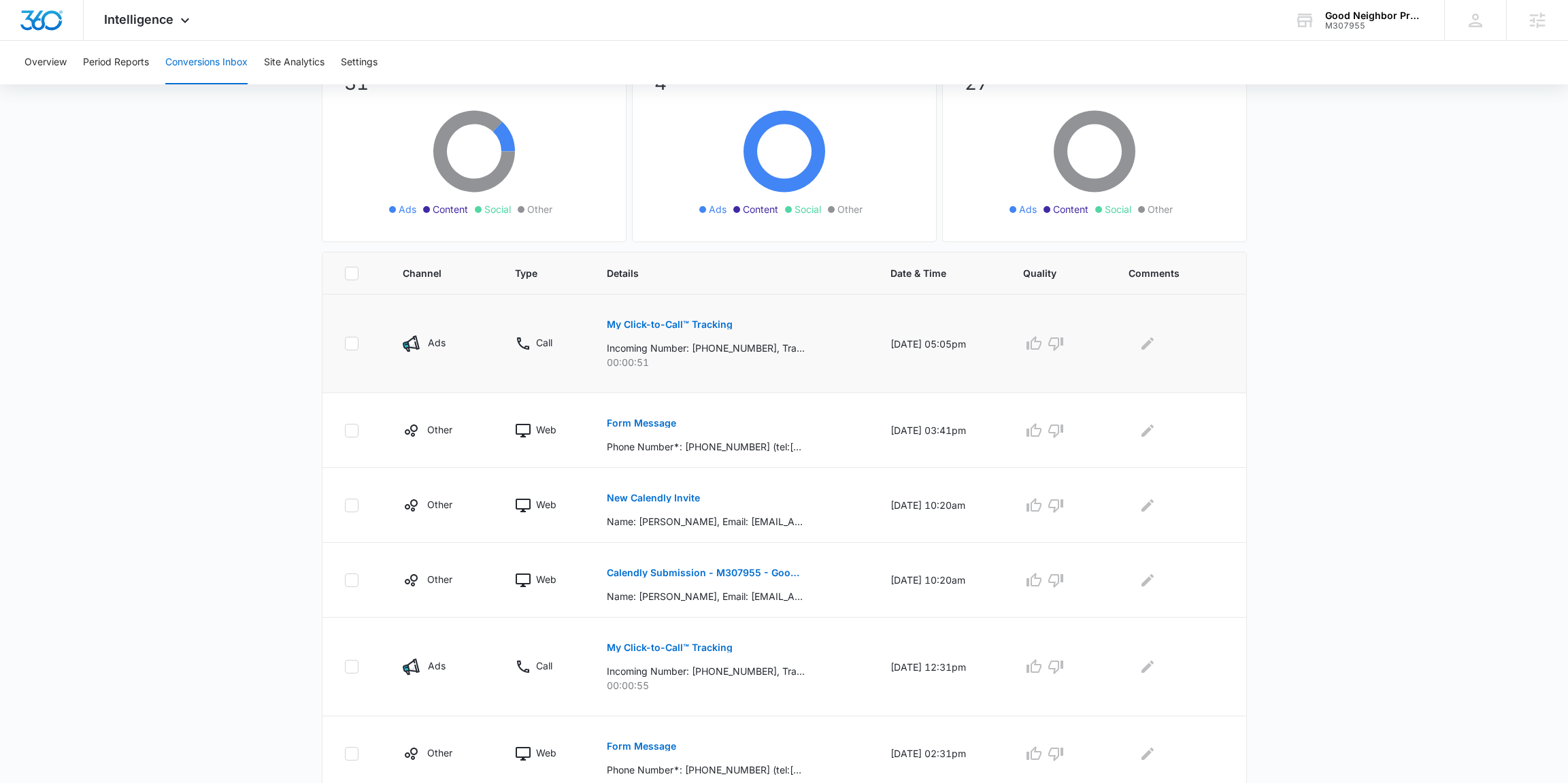
scroll to position [138, 0]
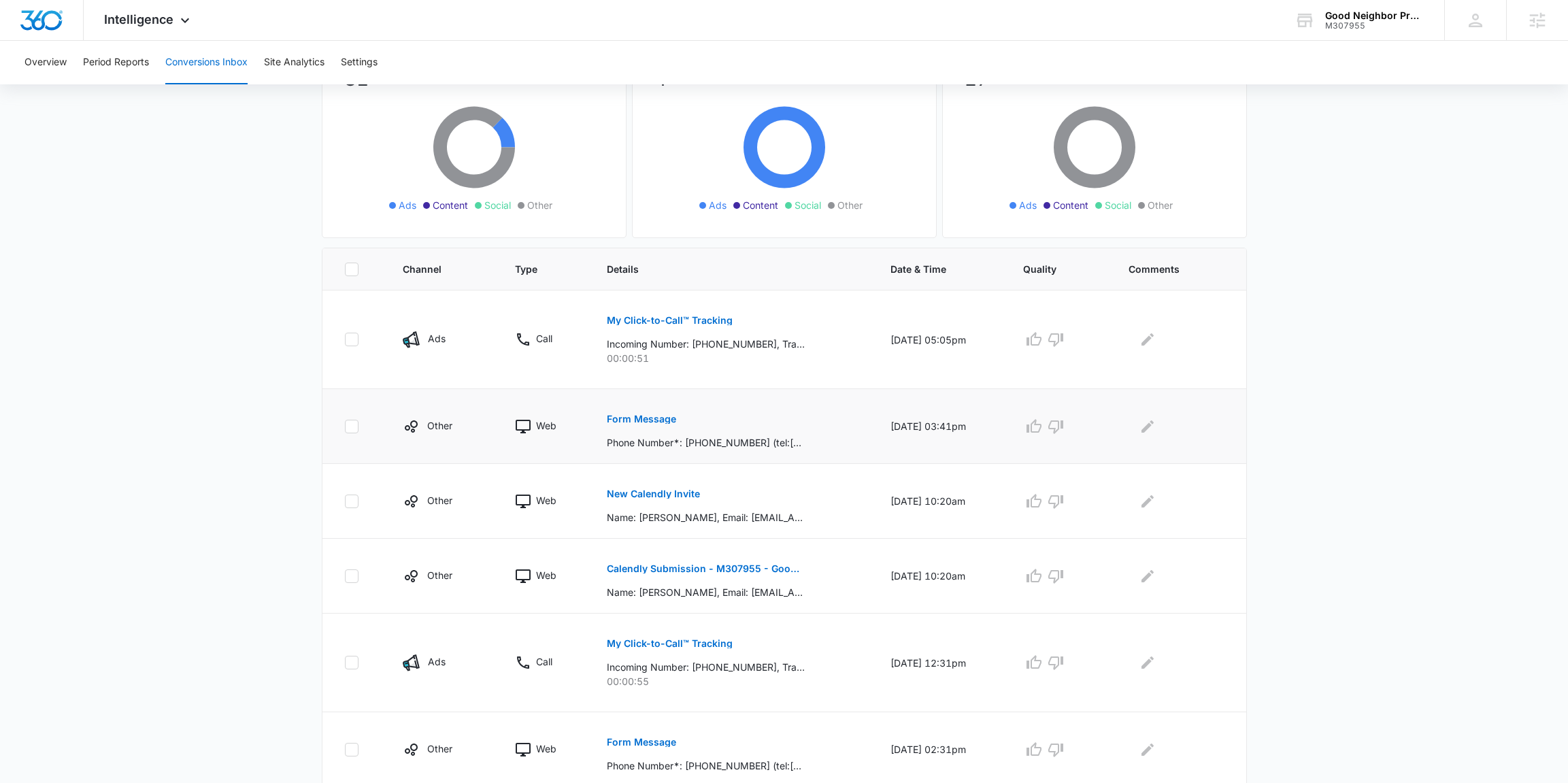
click at [646, 415] on p "Form Message" at bounding box center [642, 420] width 69 height 9
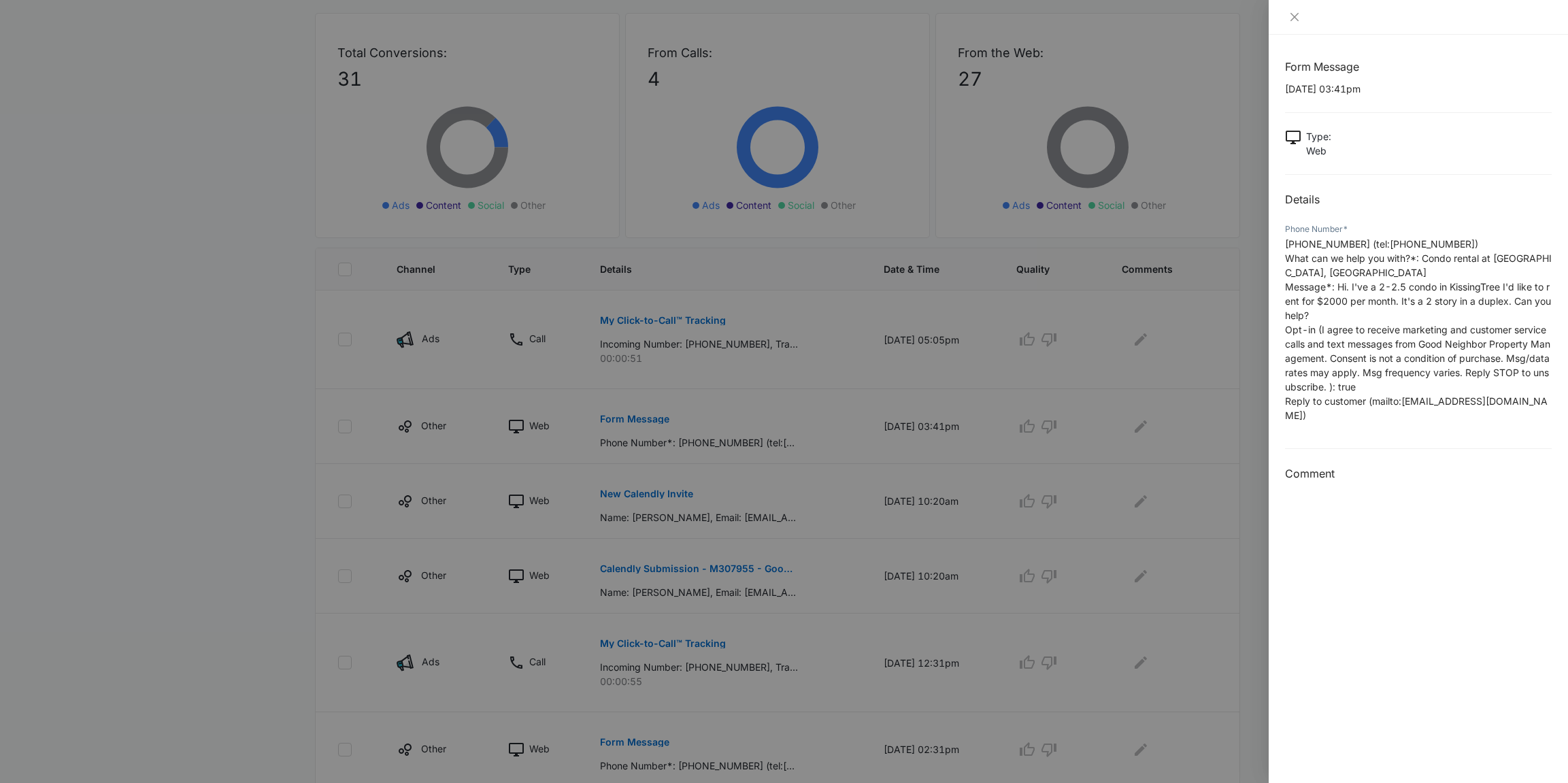
click at [727, 491] on div at bounding box center [784, 392] width 1568 height 783
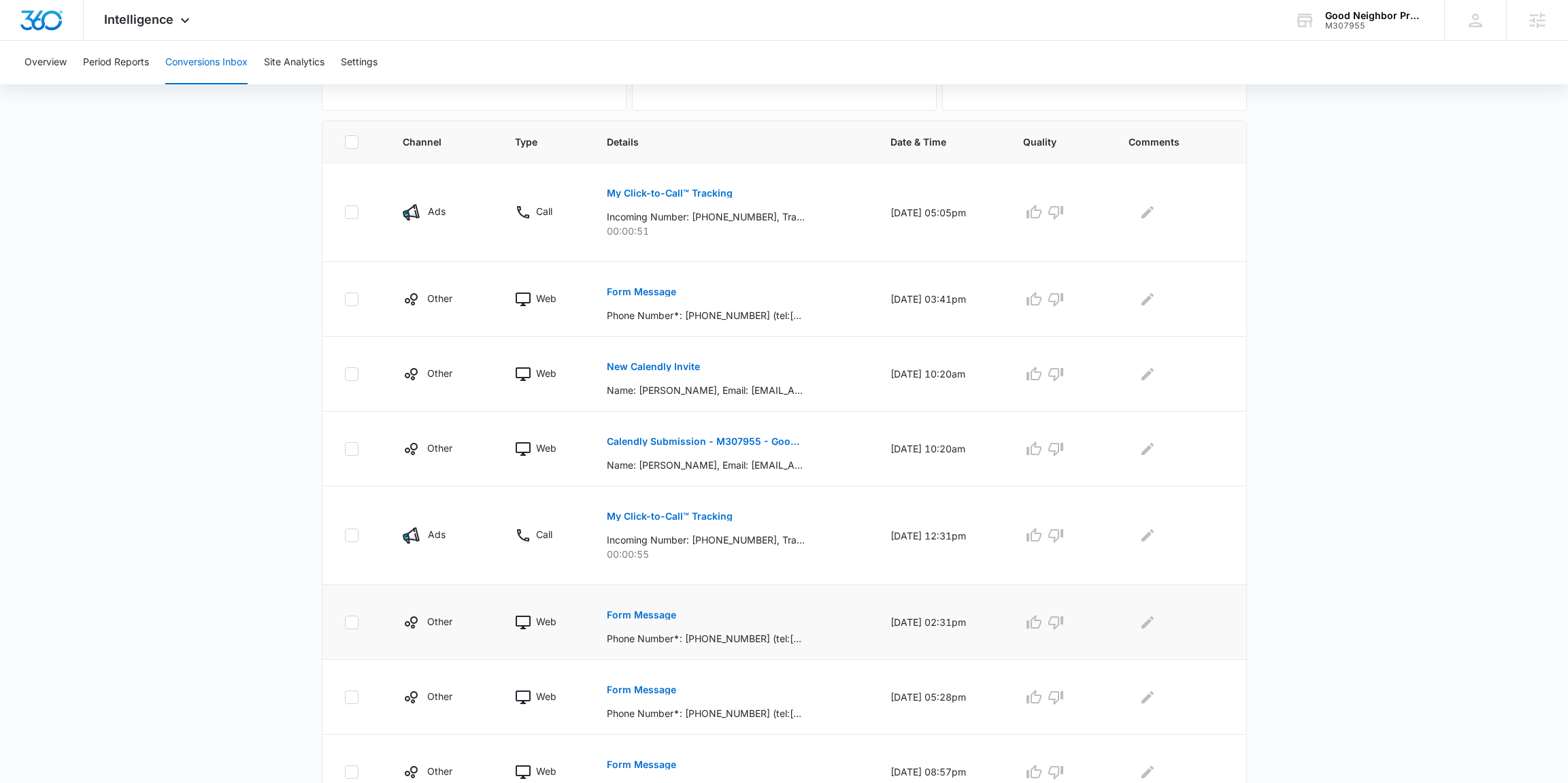
scroll to position [266, 0]
click at [632, 608] on button "Form Message" at bounding box center [642, 614] width 69 height 33
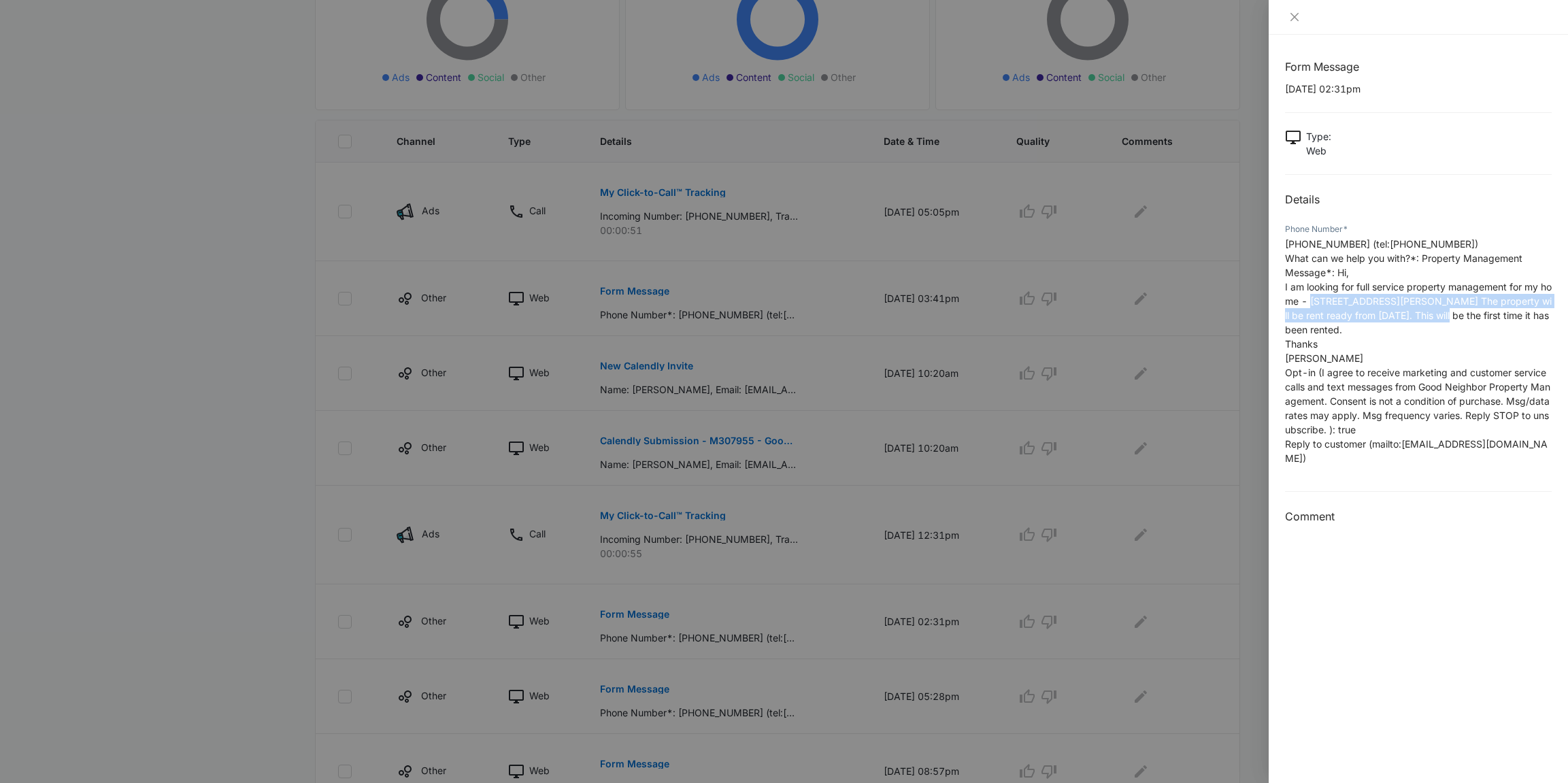
drag, startPoint x: 1317, startPoint y: 304, endPoint x: 1433, endPoint y: 312, distance: 116.3
click at [1433, 312] on span "I am looking for full service property management for my home - 1003 Daphne Cou…" at bounding box center [1418, 308] width 266 height 54
click at [637, 512] on div at bounding box center [784, 392] width 1568 height 783
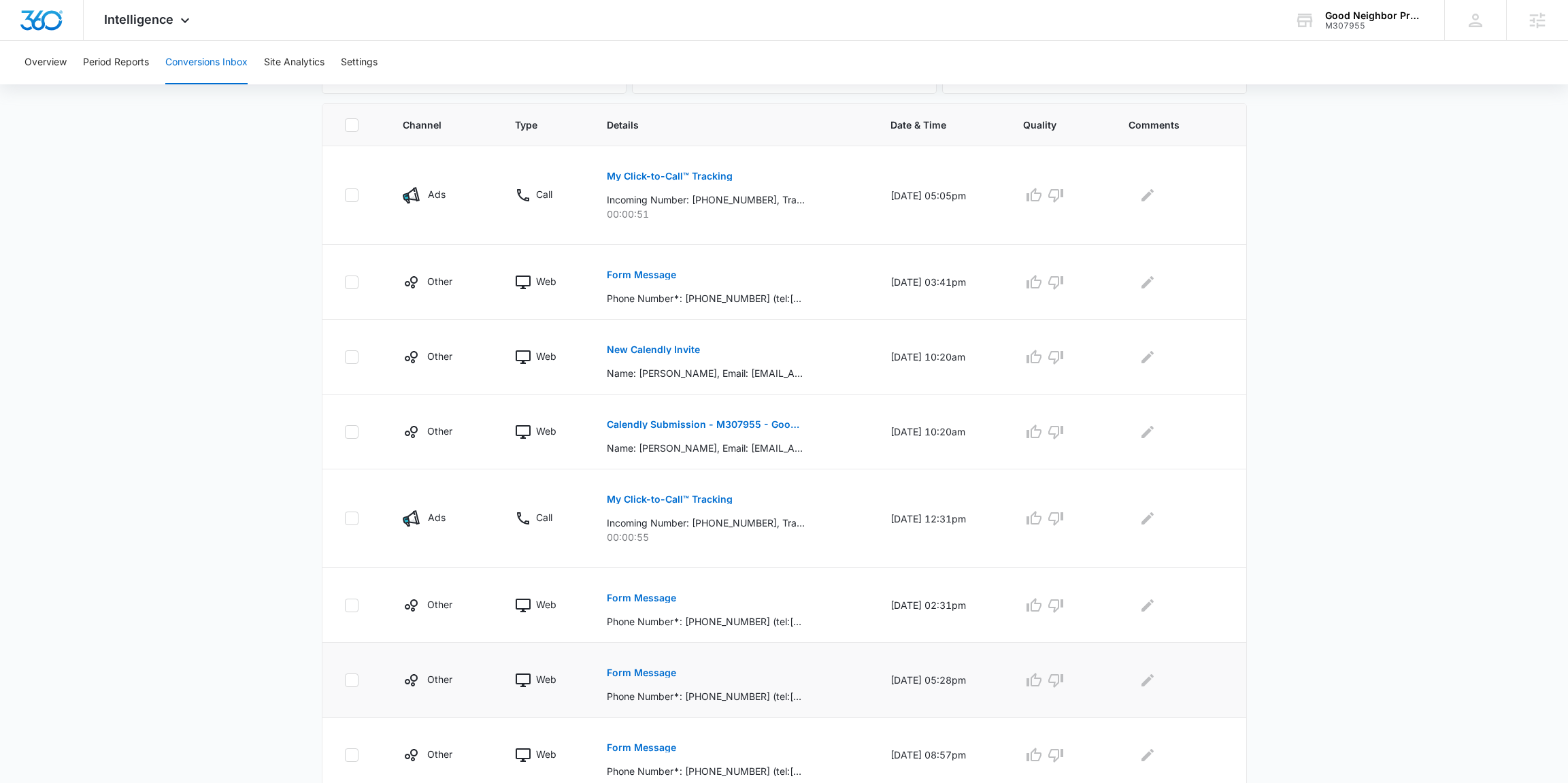
scroll to position [287, 0]
click at [642, 668] on p "Form Message" at bounding box center [642, 669] width 69 height 9
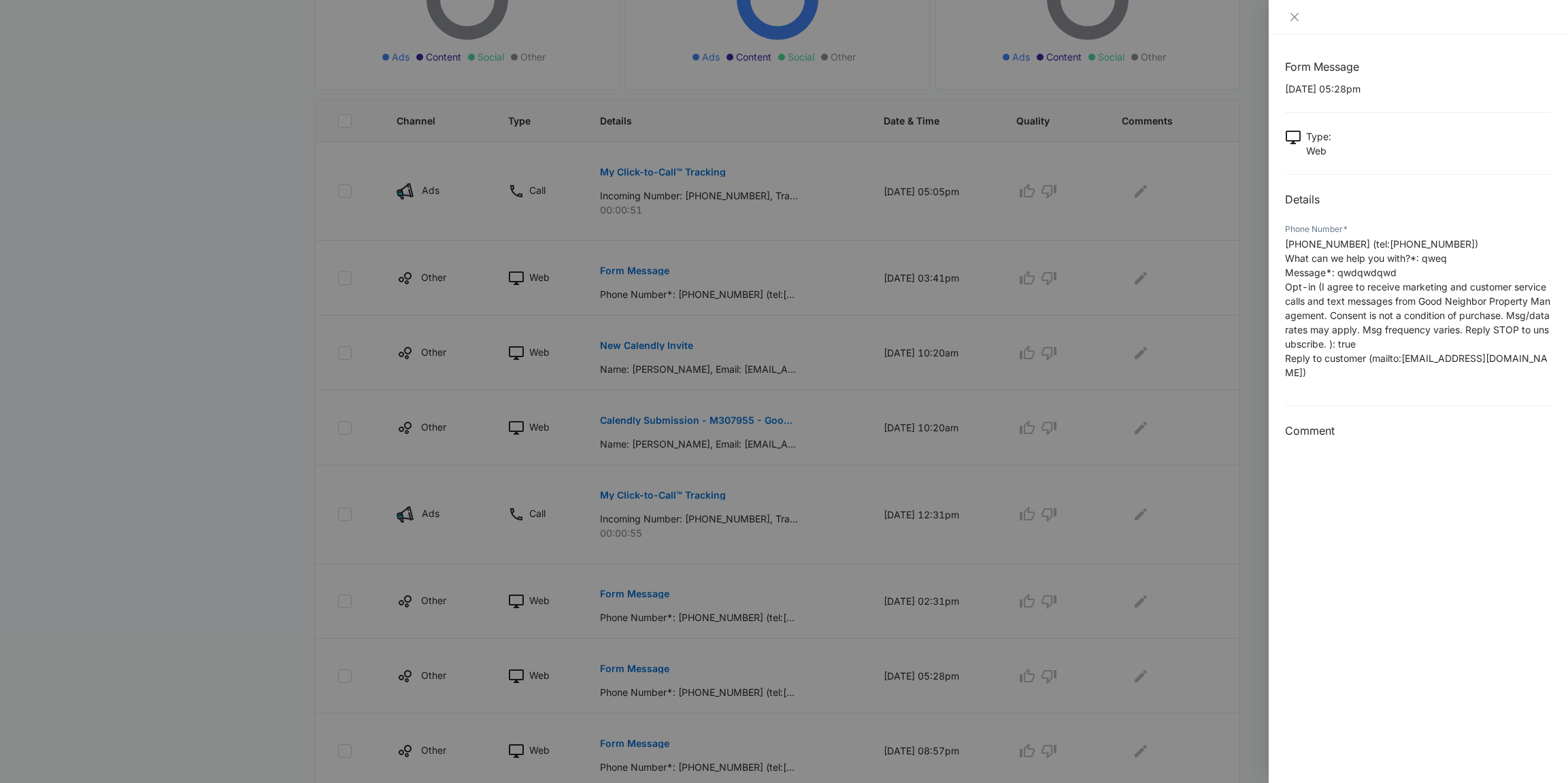
click at [642, 669] on div at bounding box center [784, 392] width 1568 height 783
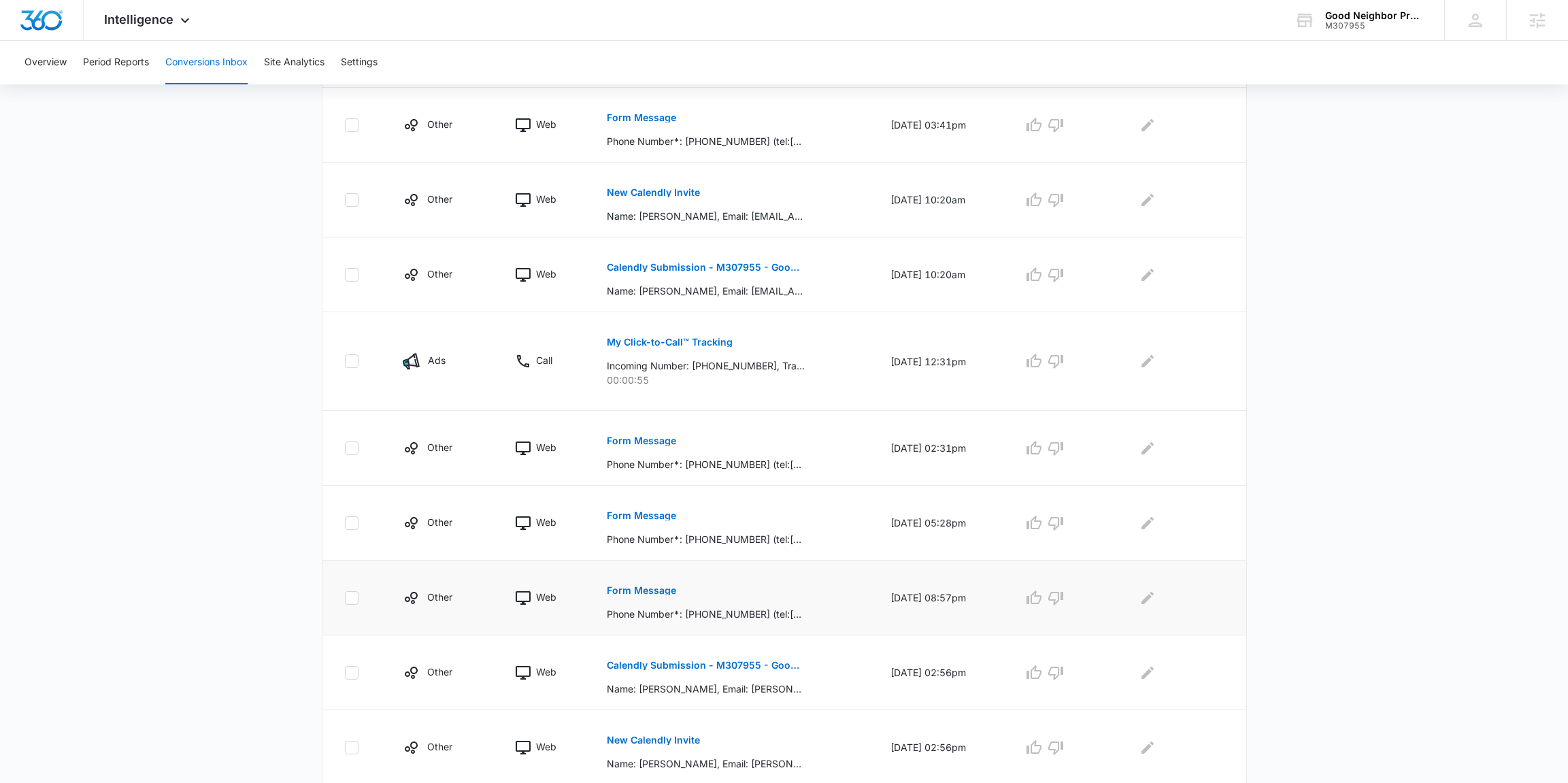
scroll to position [485, 0]
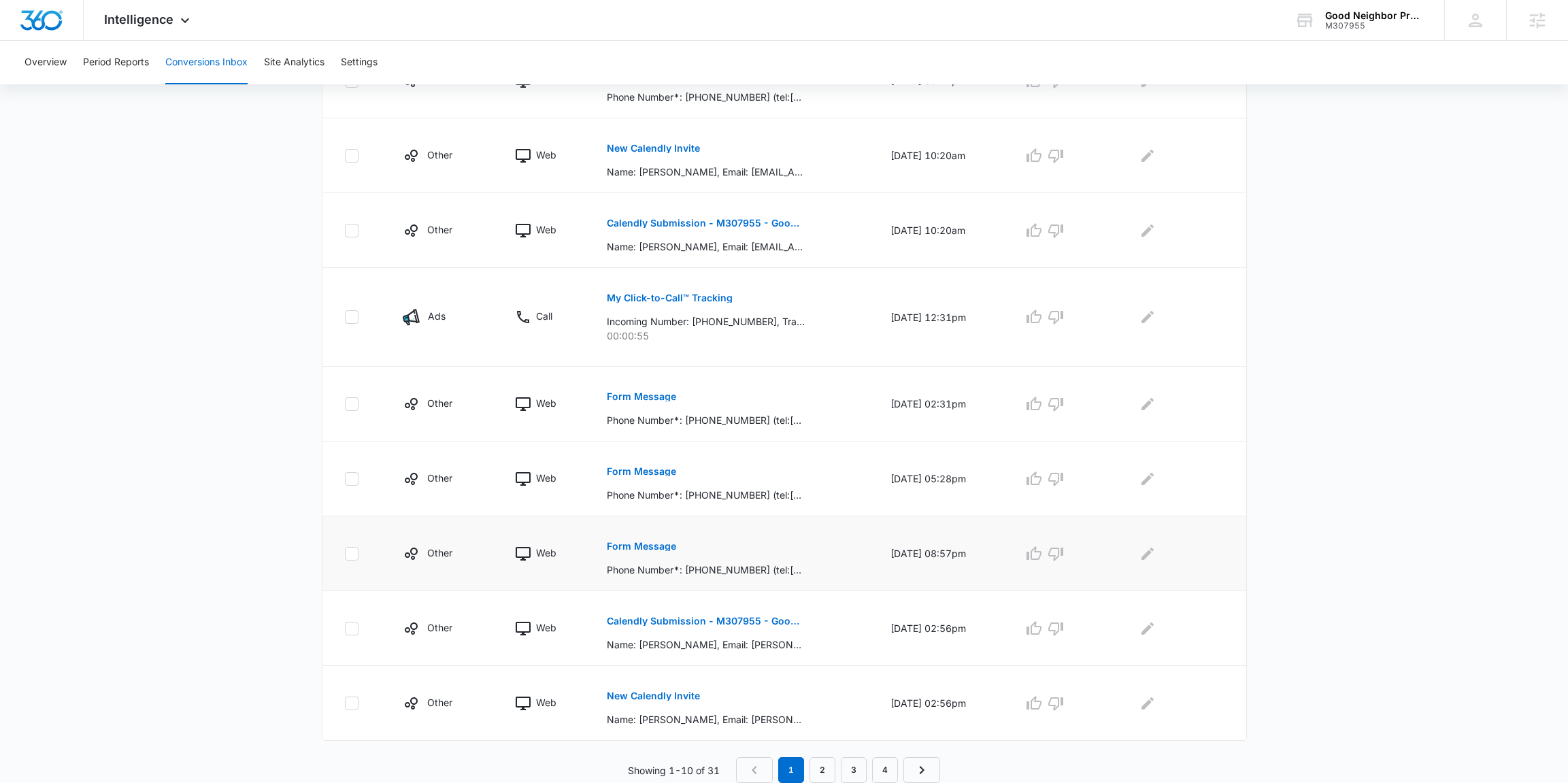
click at [617, 552] on button "Form Message" at bounding box center [642, 546] width 69 height 33
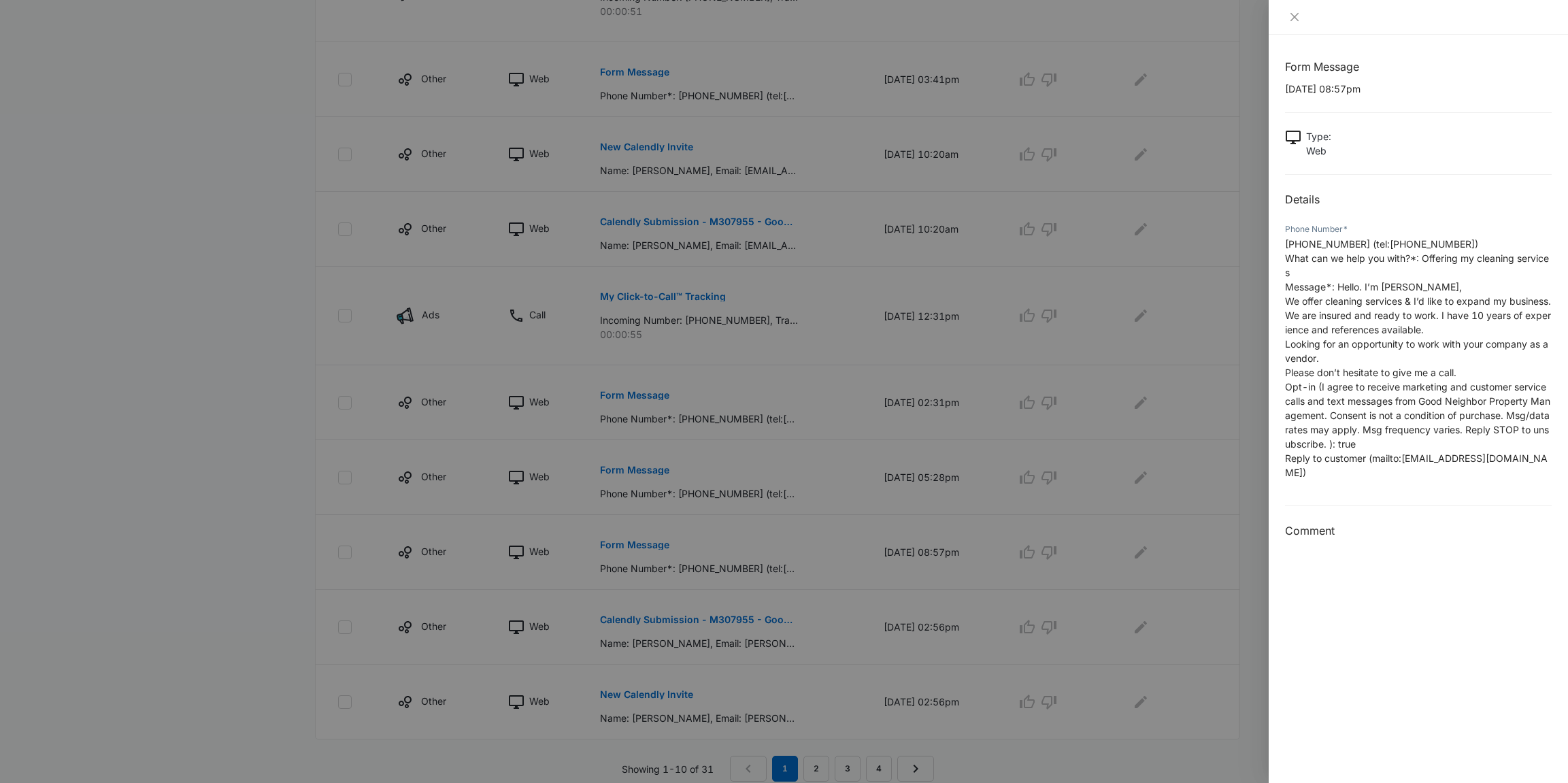
click at [687, 589] on div at bounding box center [784, 392] width 1568 height 783
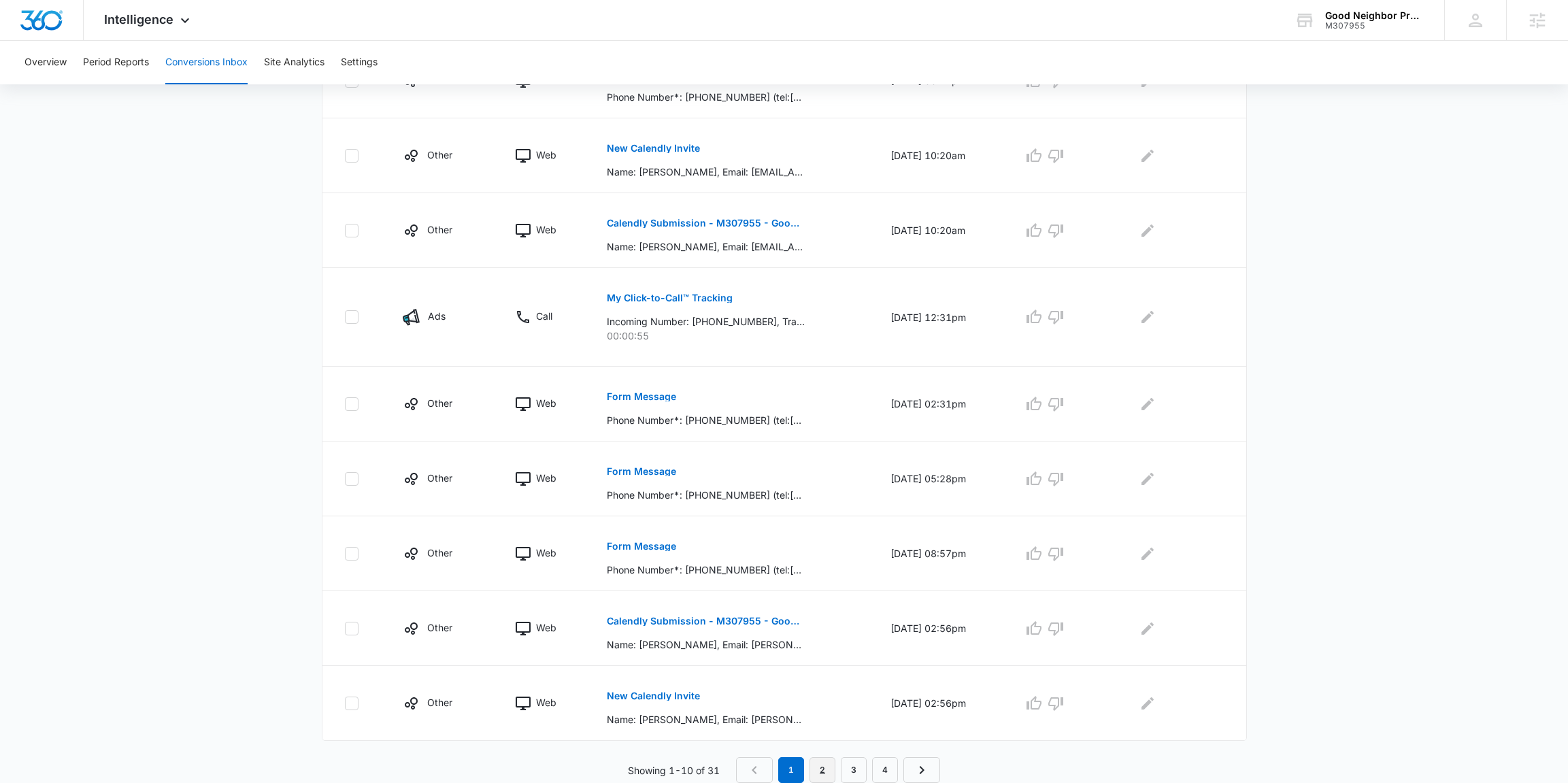
click at [820, 767] on link "2" at bounding box center [823, 771] width 26 height 26
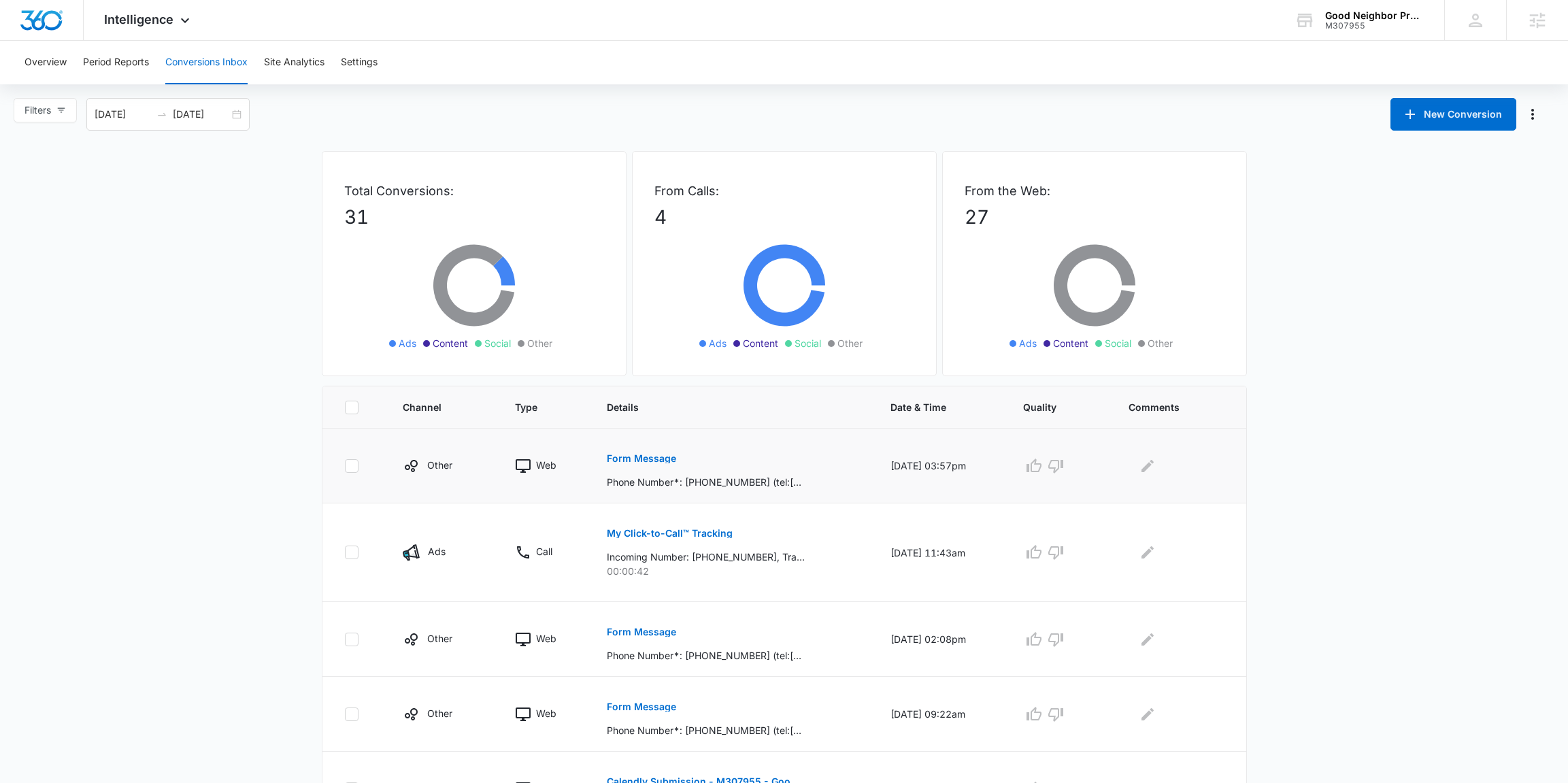
click at [642, 466] on button "Form Message" at bounding box center [642, 458] width 69 height 33
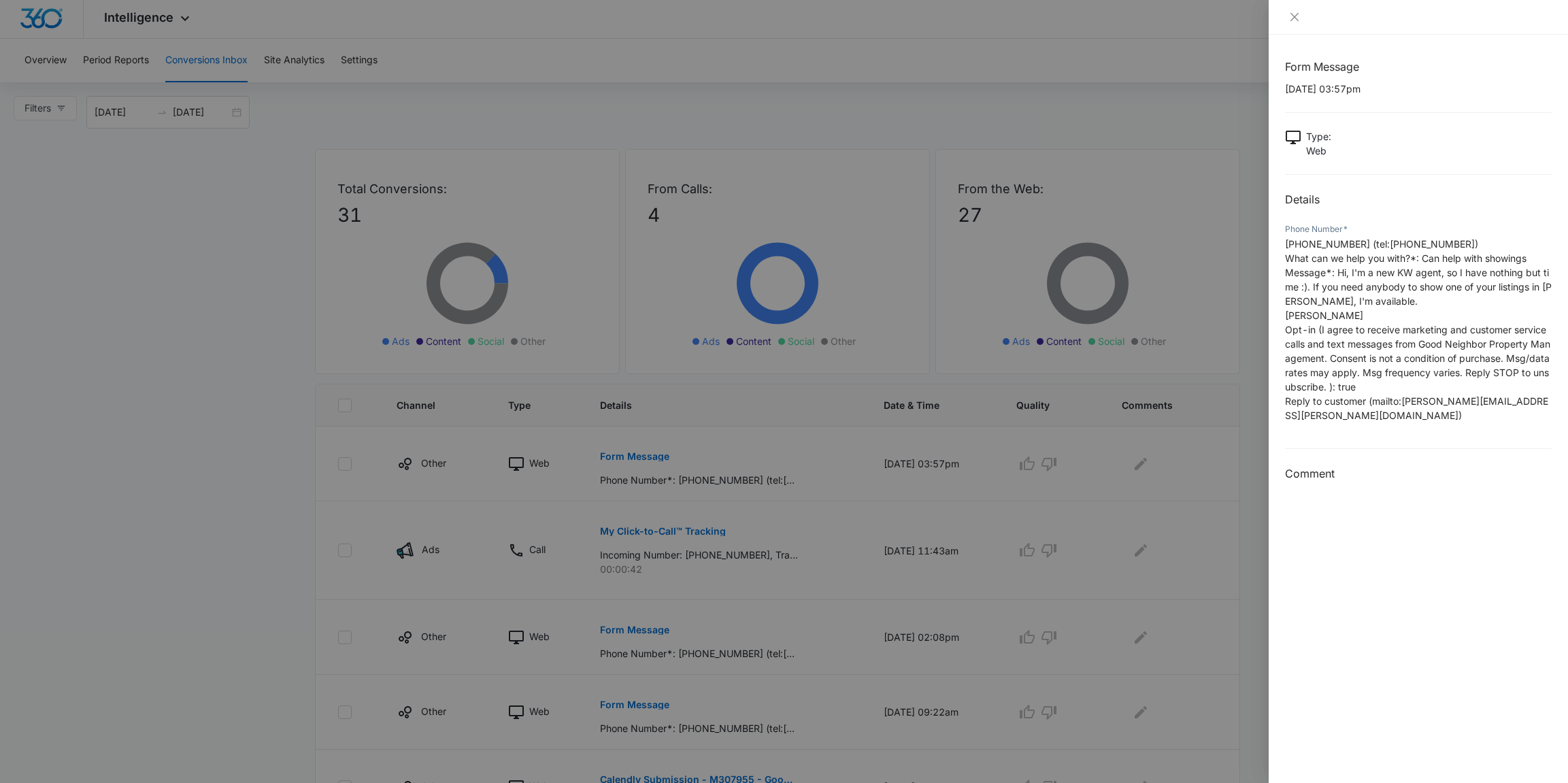
scroll to position [4, 0]
click at [855, 608] on div at bounding box center [784, 392] width 1568 height 783
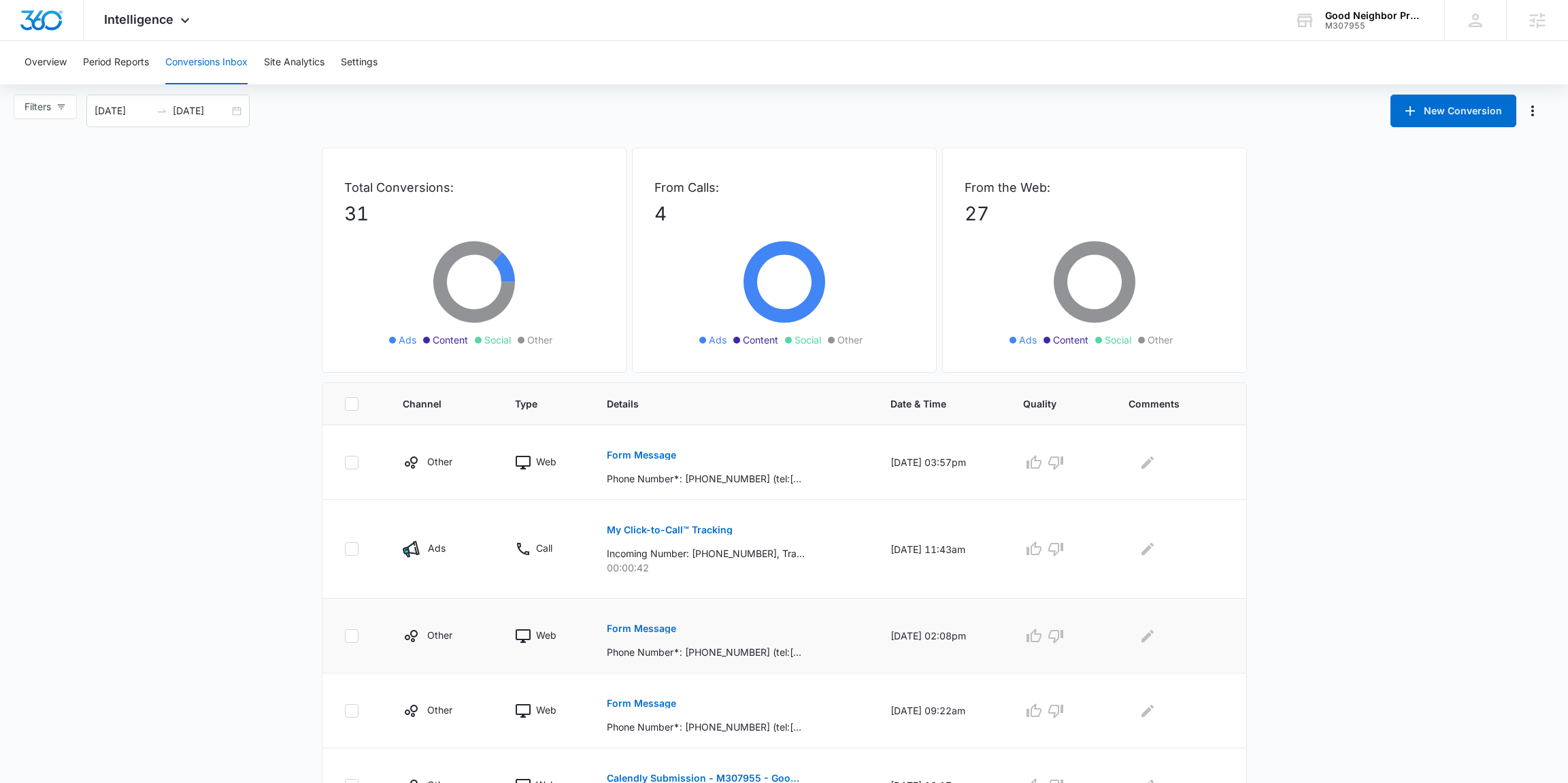
click at [632, 622] on button "Form Message" at bounding box center [642, 628] width 69 height 33
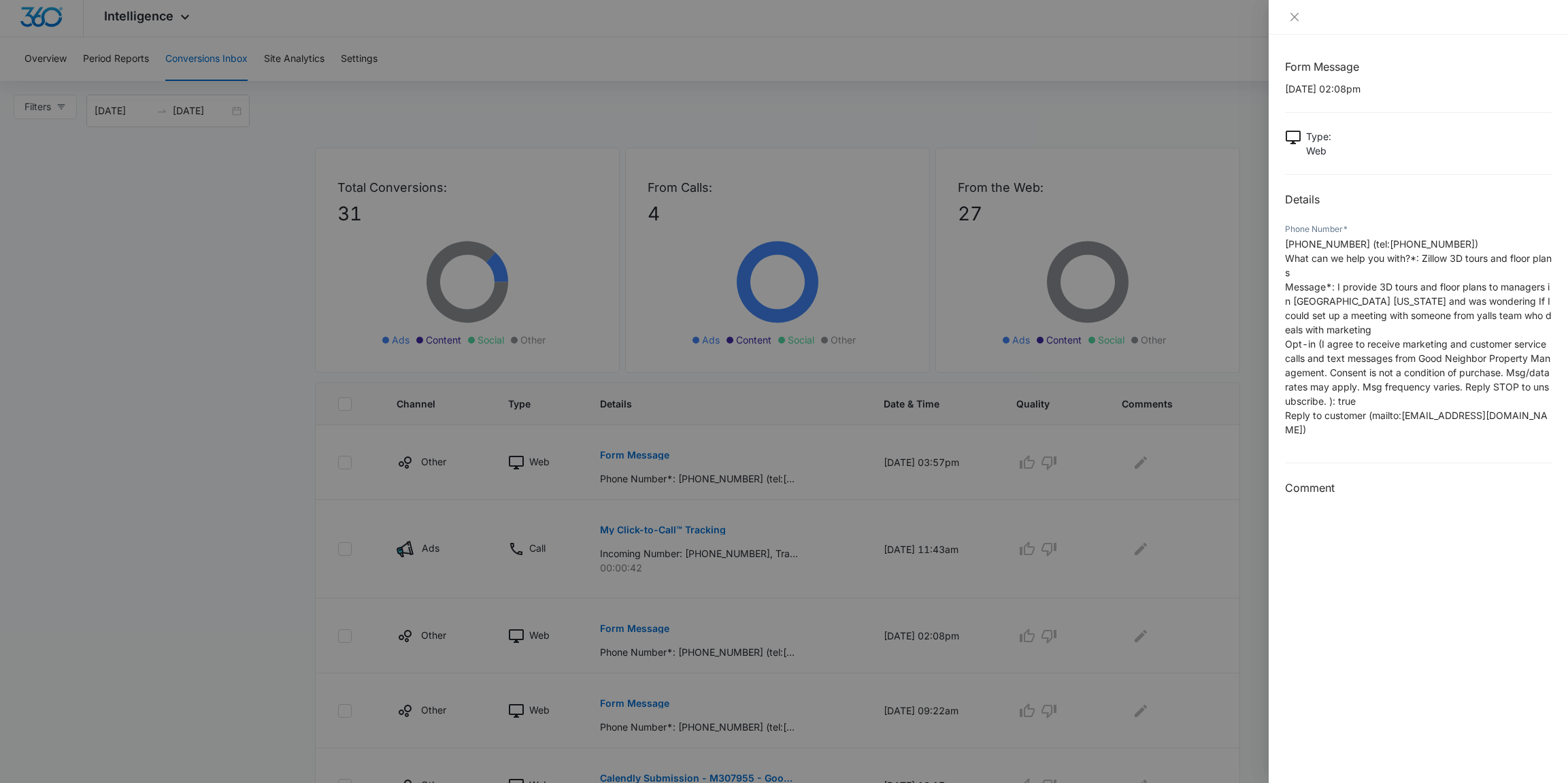
click at [644, 612] on div at bounding box center [784, 392] width 1568 height 783
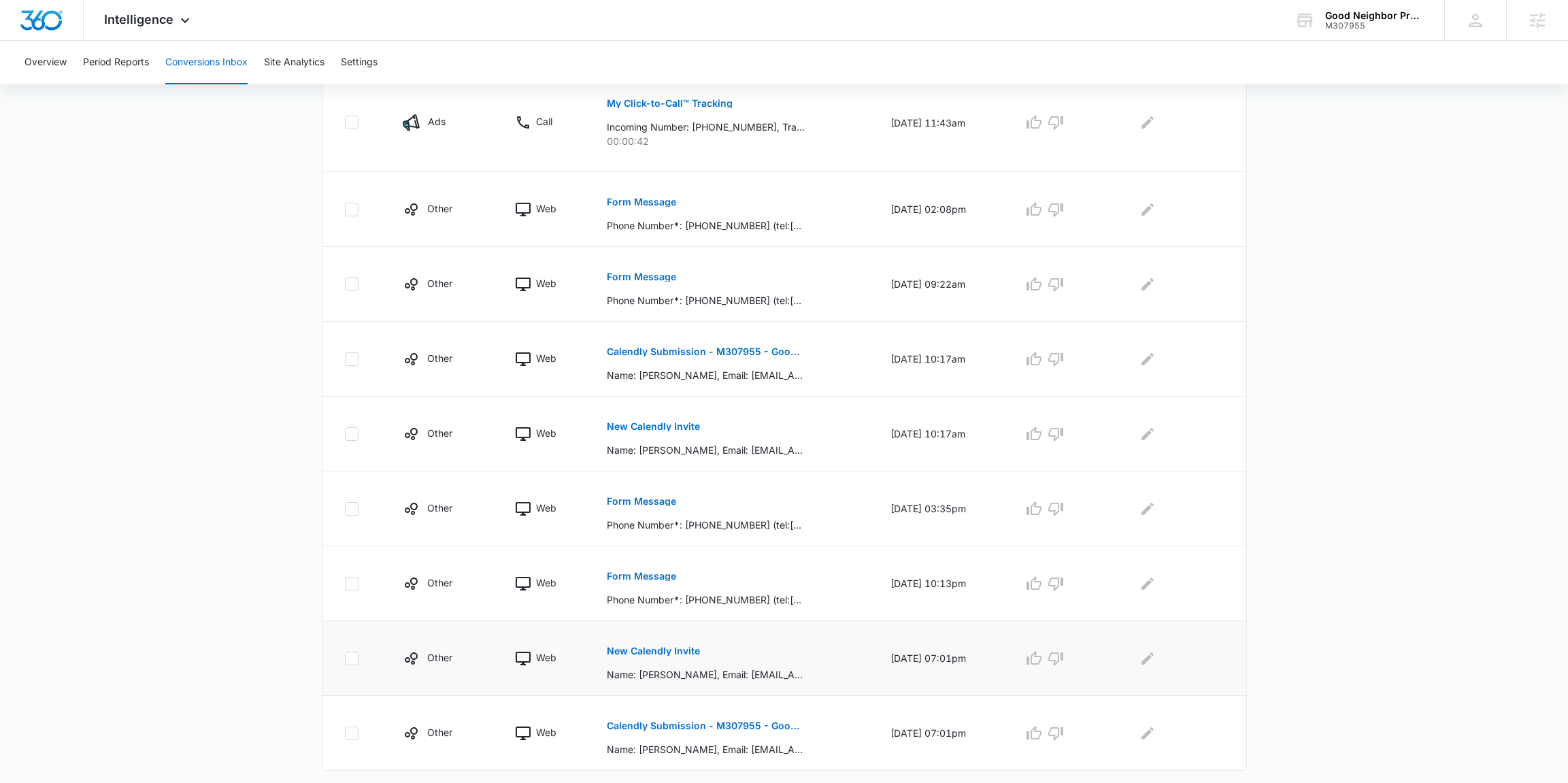
scroll to position [361, 0]
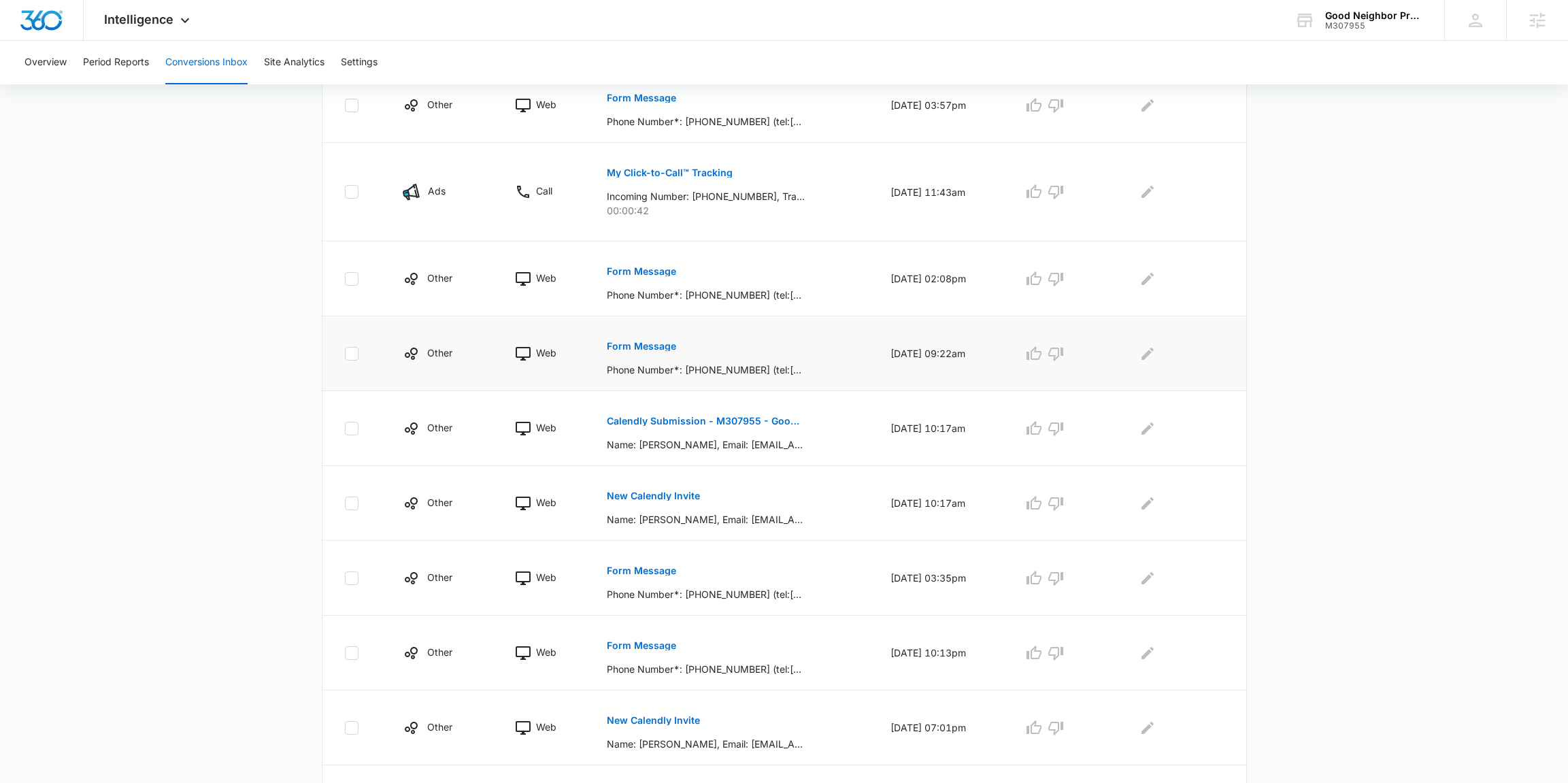
click at [633, 348] on p "Form Message" at bounding box center [642, 347] width 69 height 9
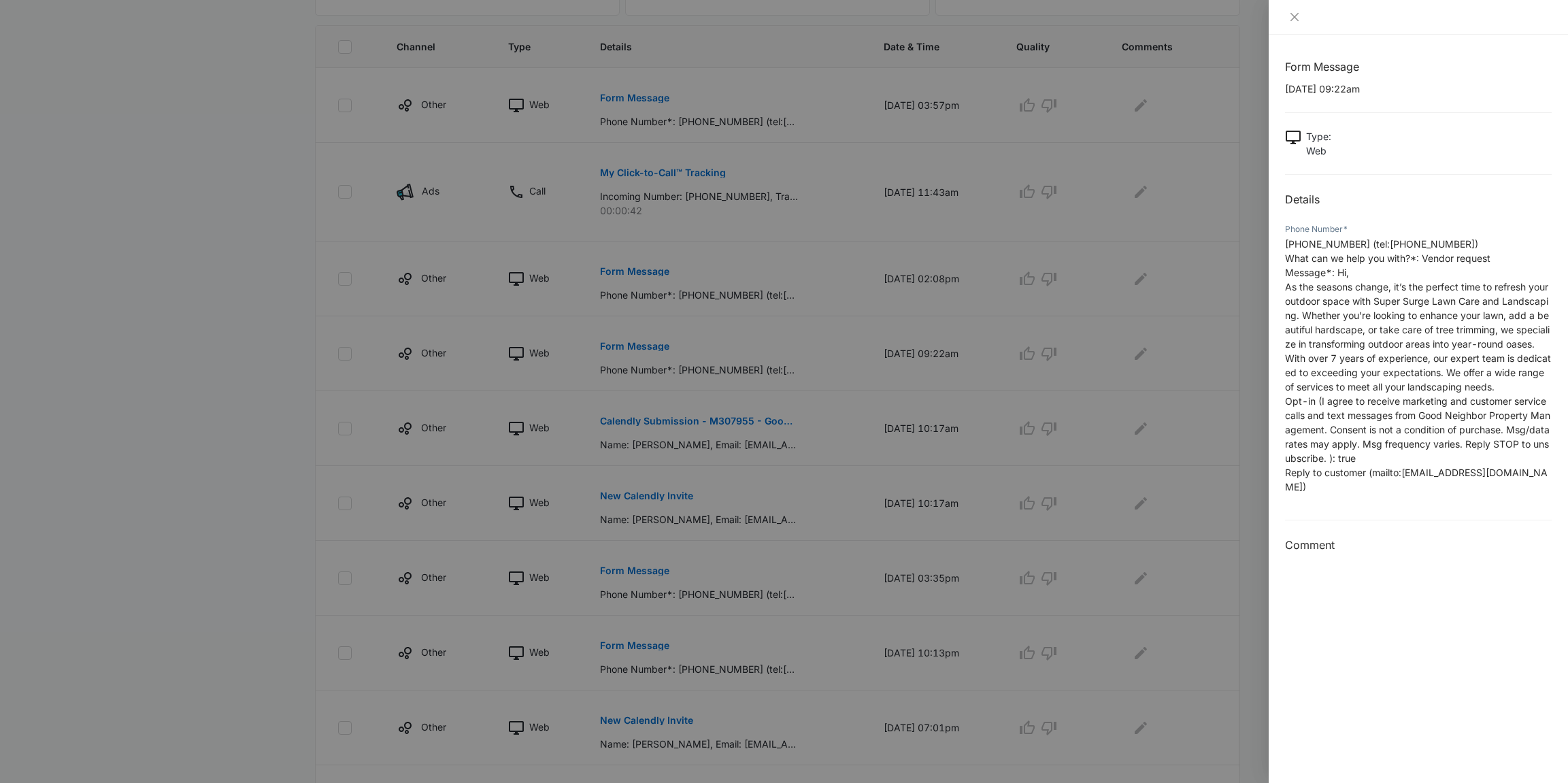
click at [643, 394] on div at bounding box center [784, 392] width 1568 height 783
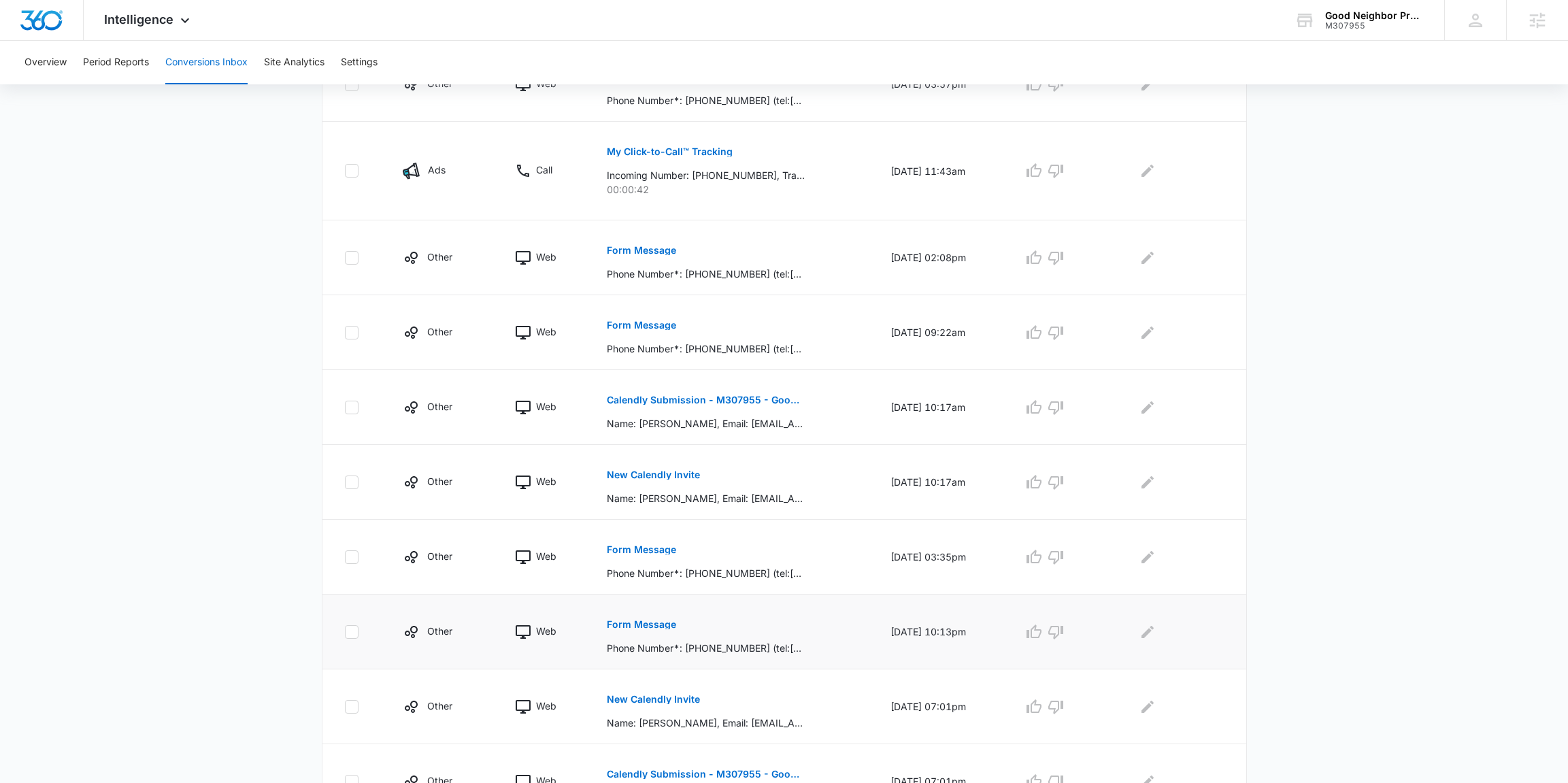
scroll to position [462, 0]
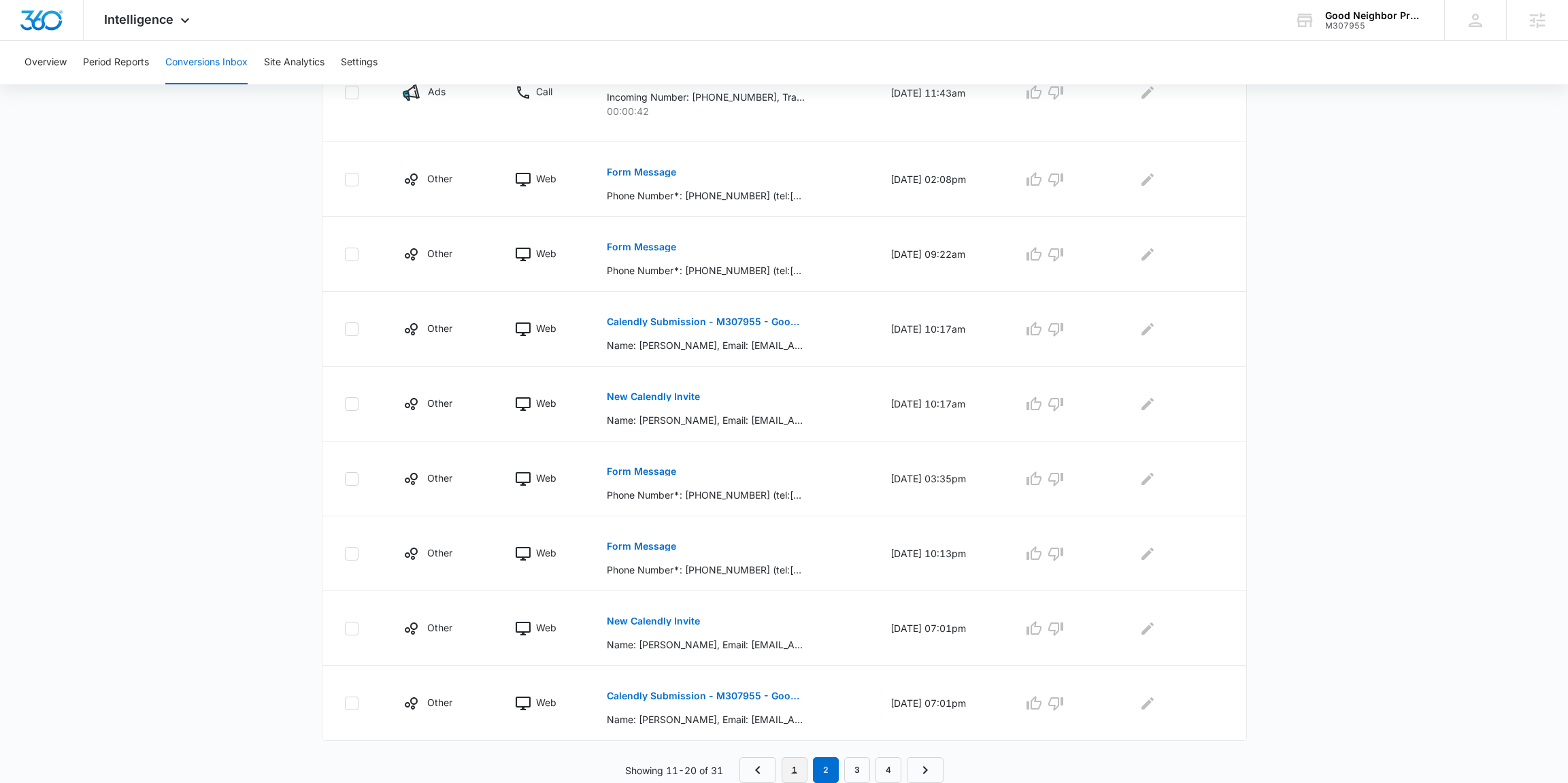
click at [795, 767] on link "1" at bounding box center [795, 771] width 26 height 26
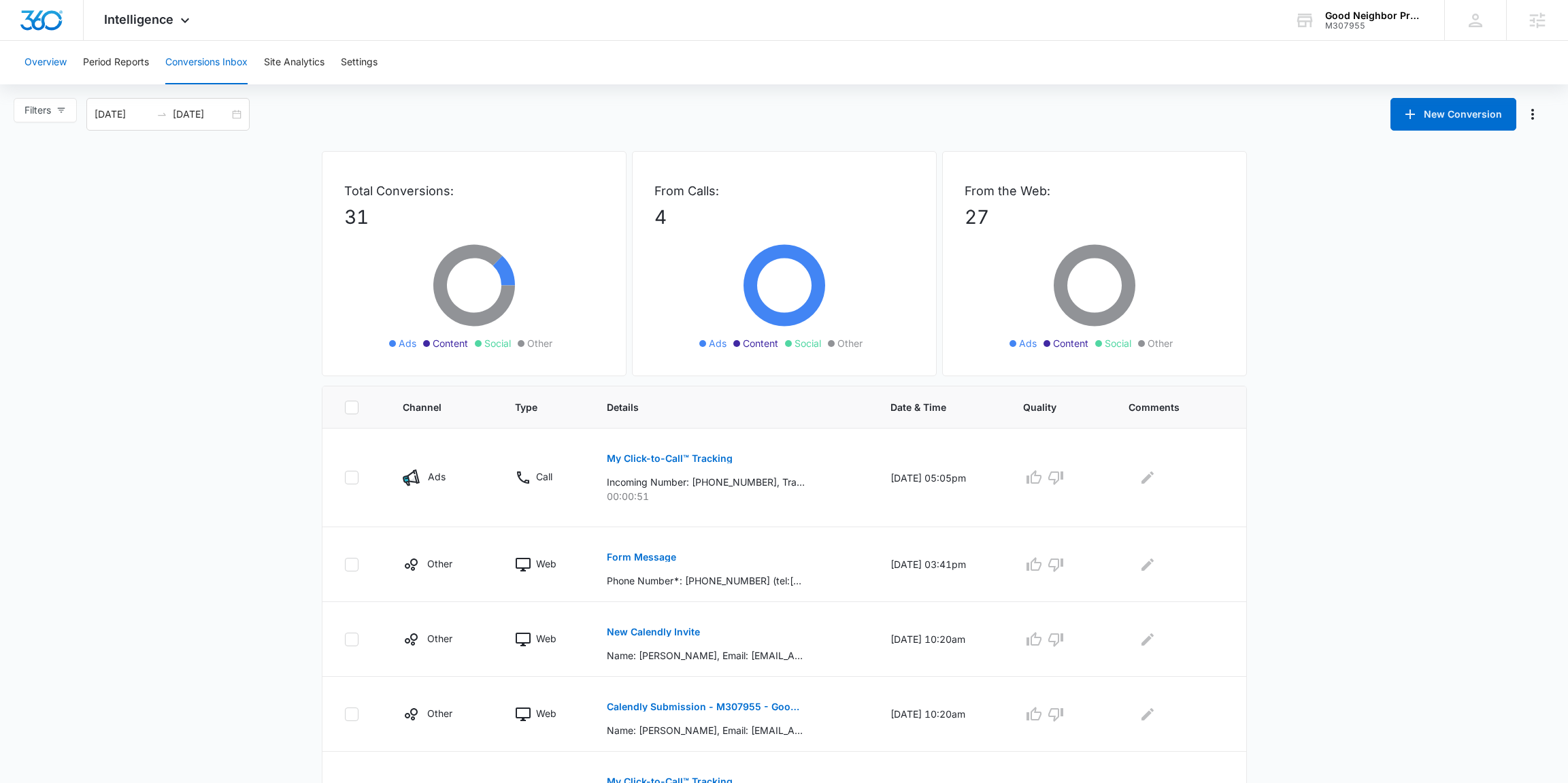
click at [49, 59] on button "Overview" at bounding box center [45, 63] width 42 height 44
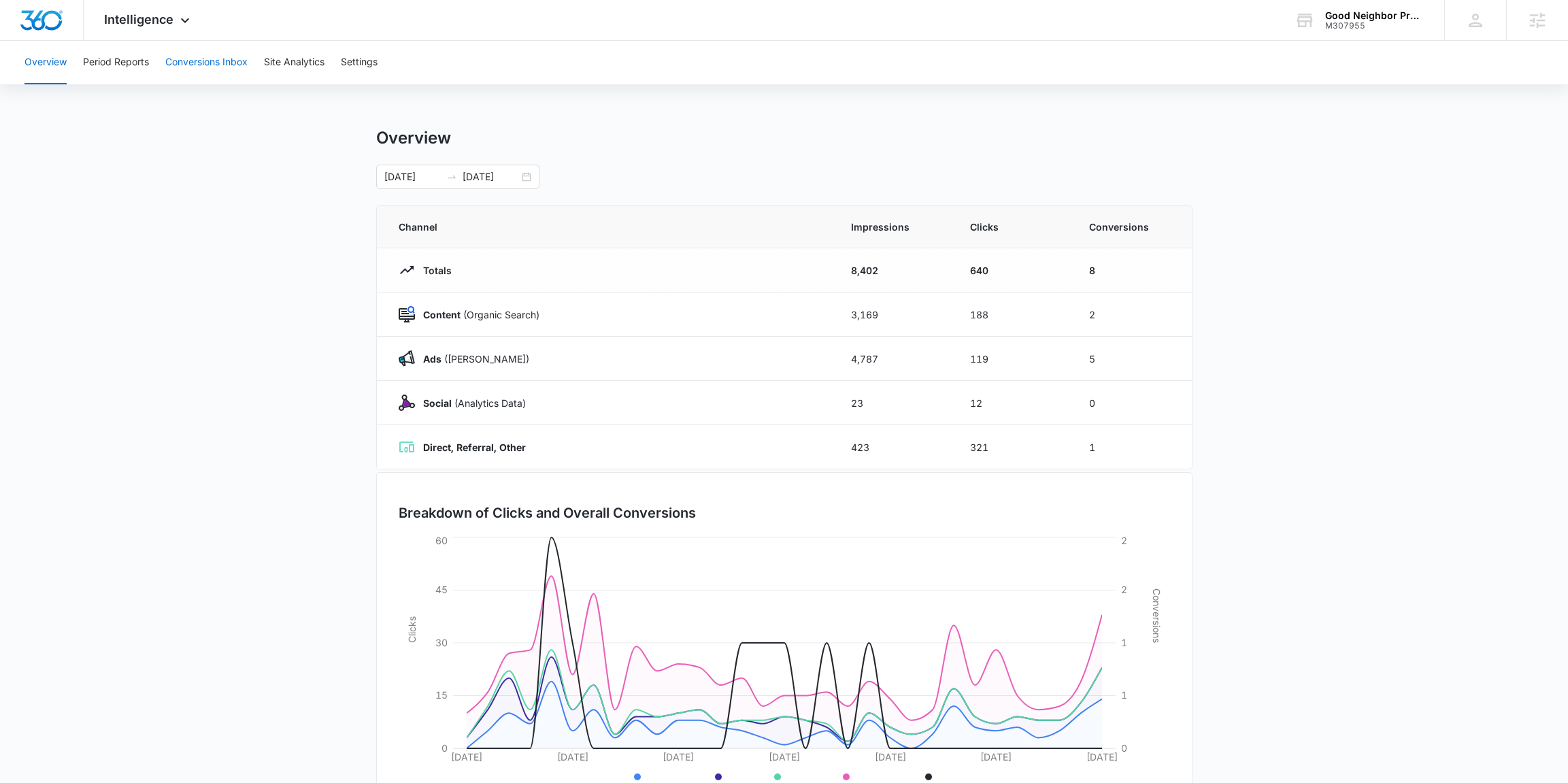
click at [208, 52] on button "Conversions Inbox" at bounding box center [206, 63] width 82 height 44
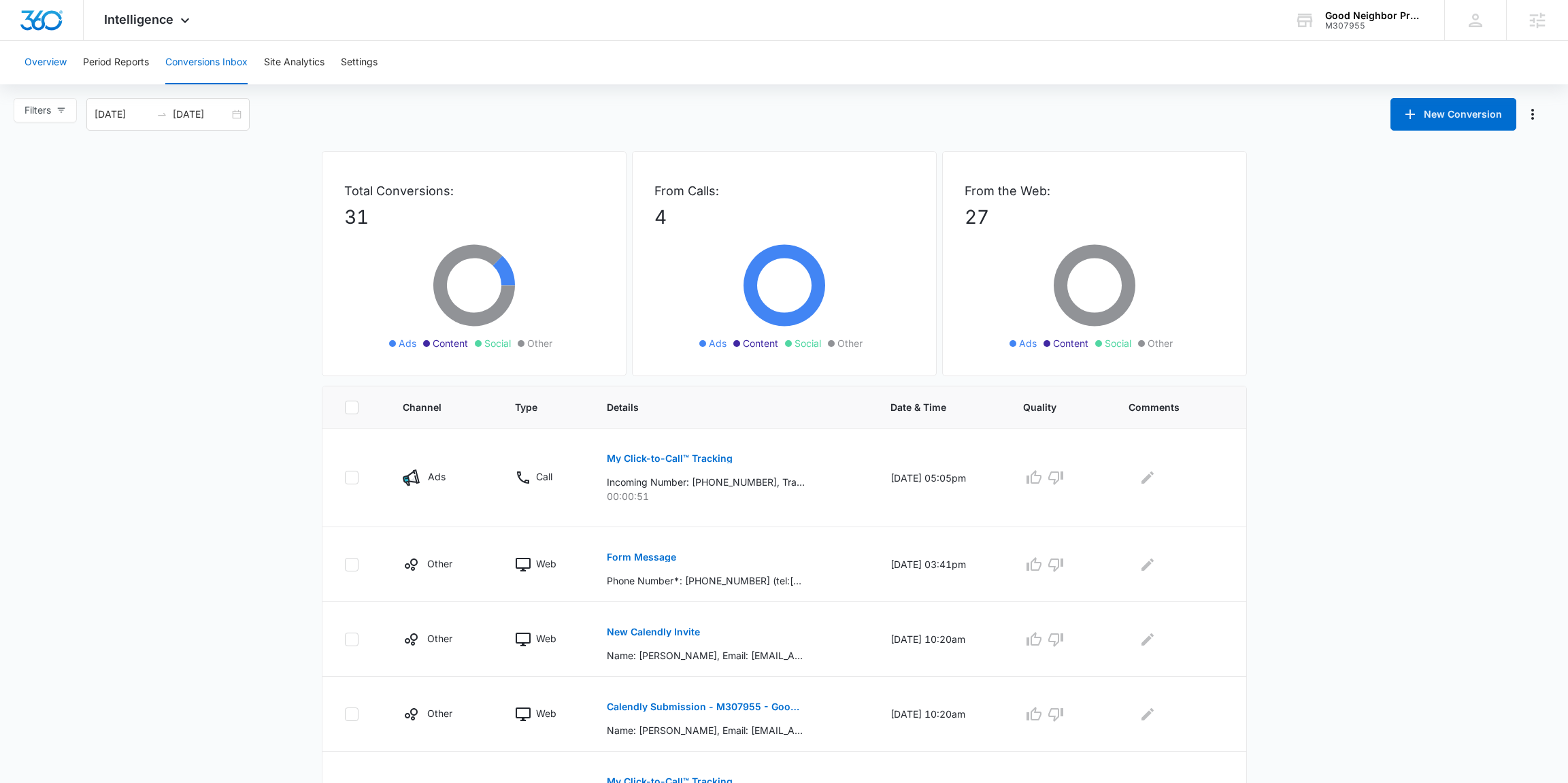
click at [55, 60] on button "Overview" at bounding box center [45, 63] width 42 height 44
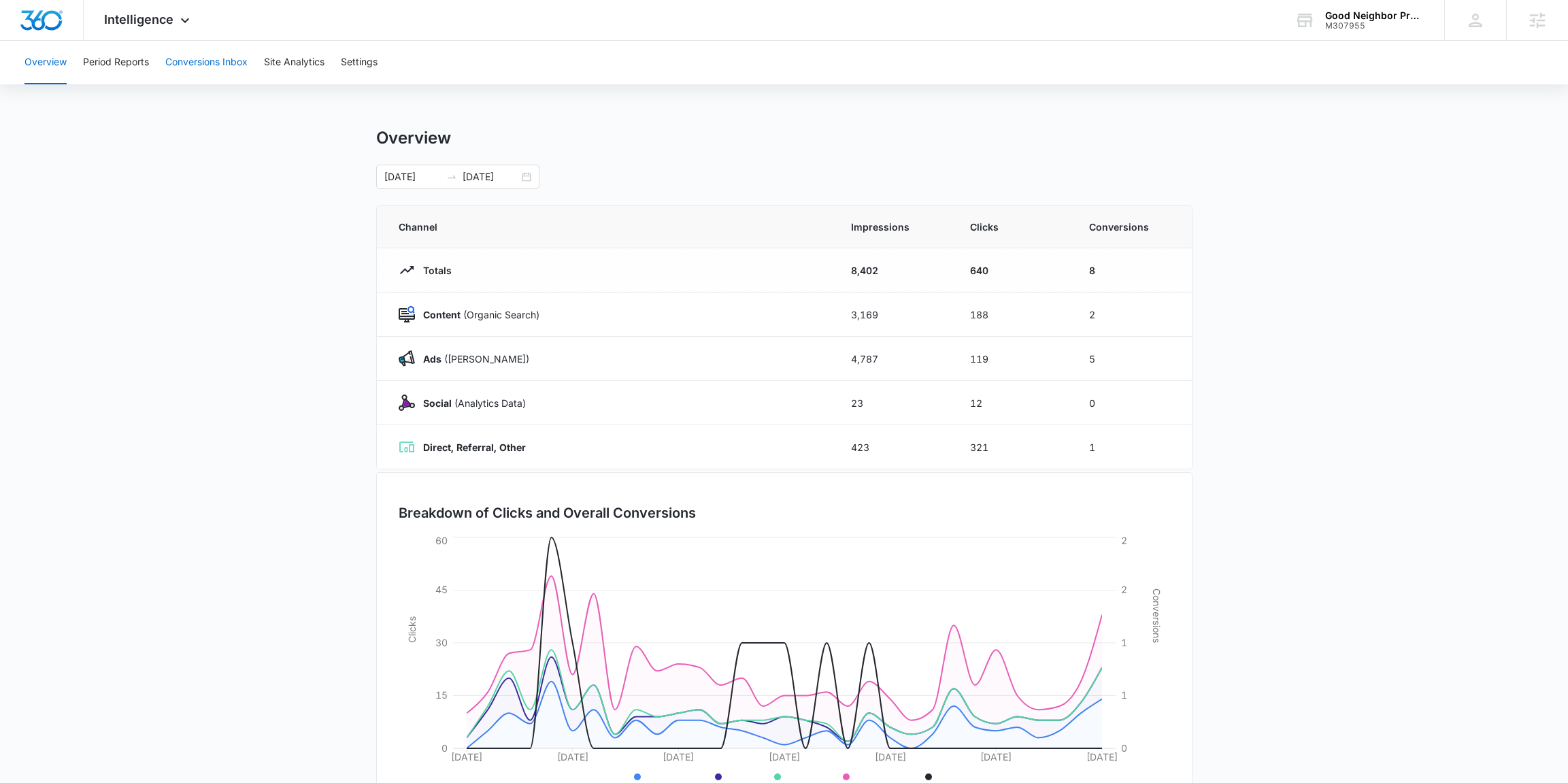
click at [204, 84] on button "Conversions Inbox" at bounding box center [206, 63] width 82 height 44
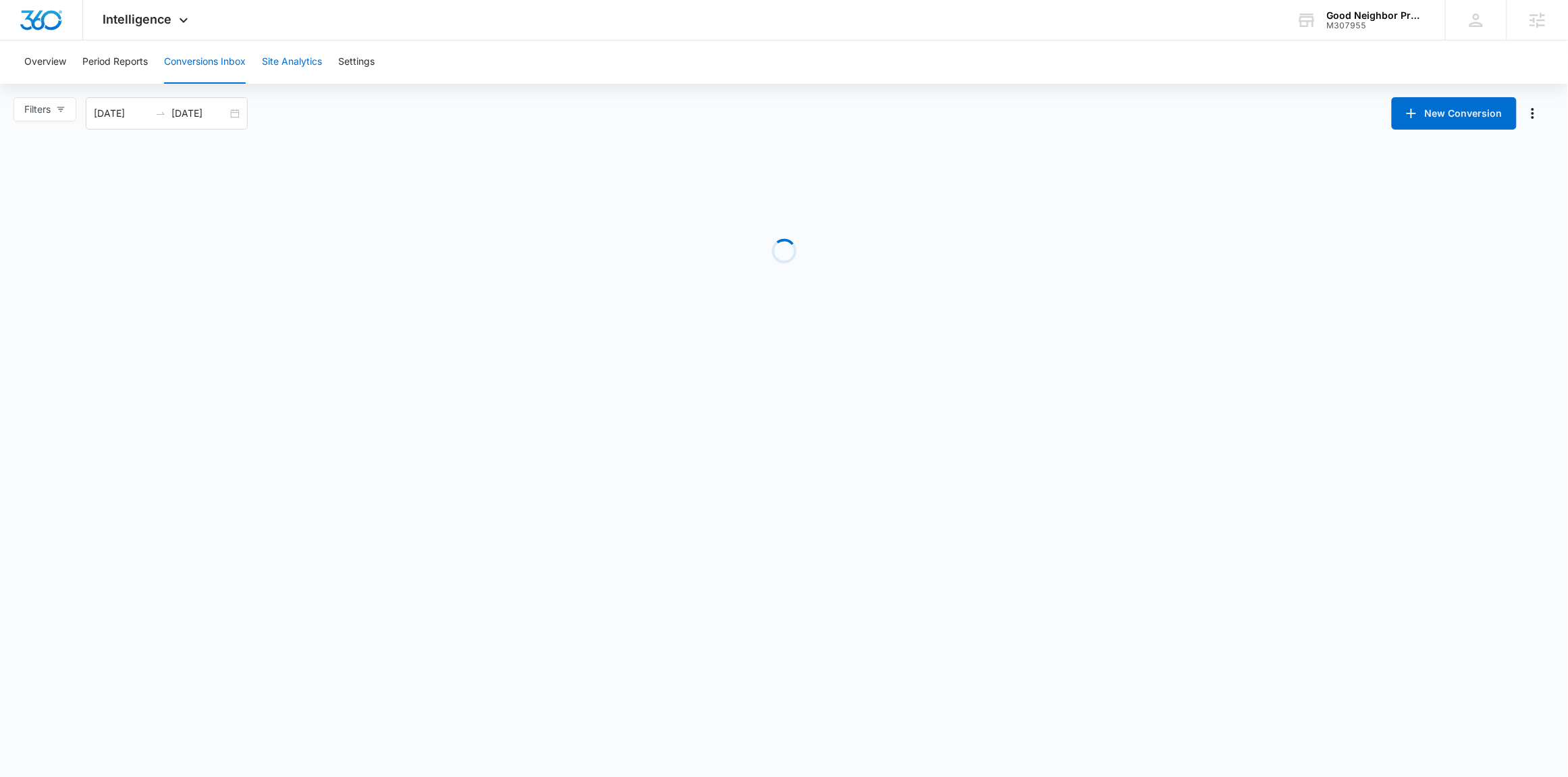
click at [312, 71] on button "Site Analytics" at bounding box center [292, 62] width 60 height 44
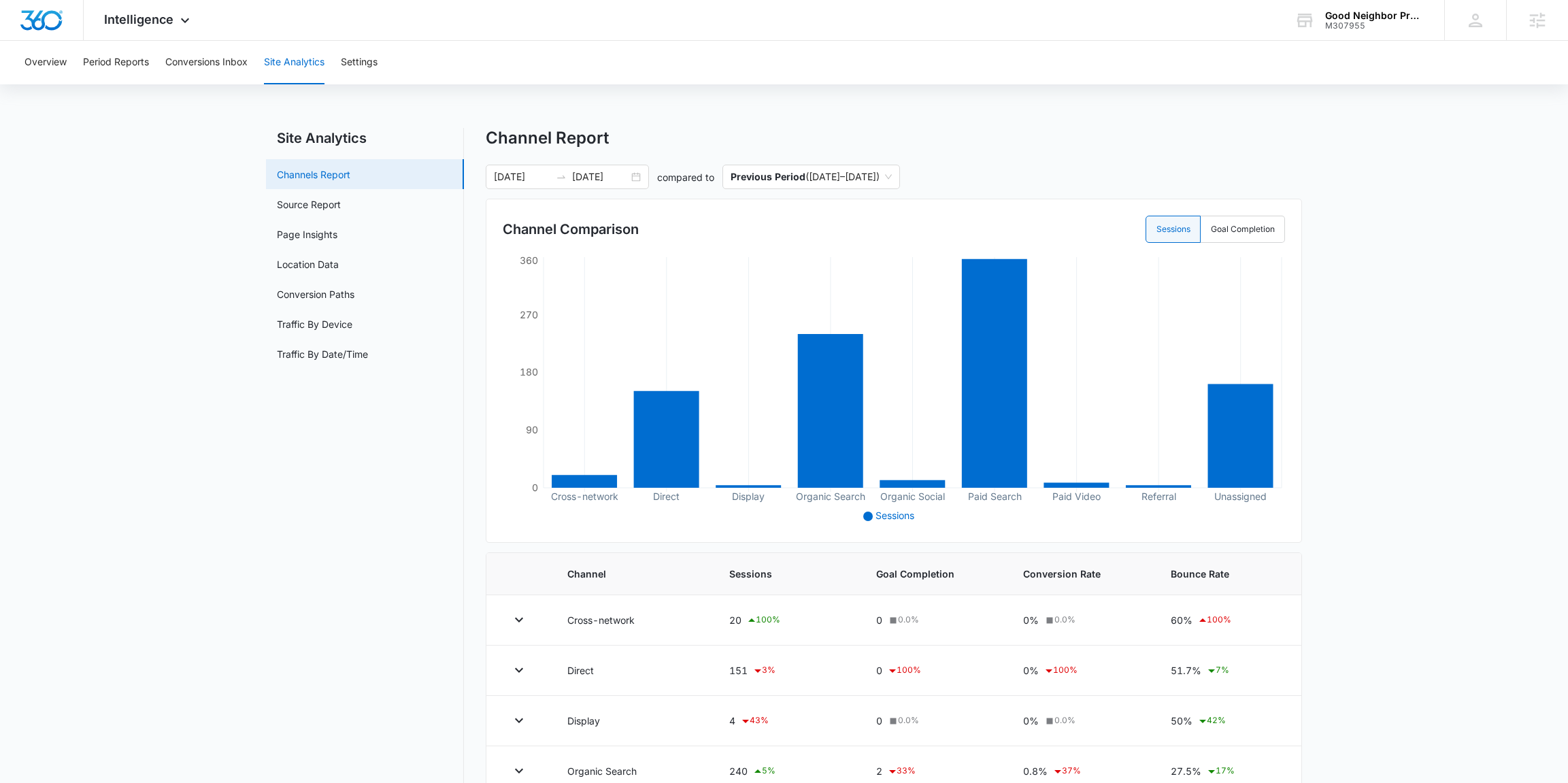
click at [280, 178] on link "Channels Report" at bounding box center [313, 174] width 74 height 14
click at [301, 211] on link "Source Report" at bounding box center [308, 204] width 64 height 14
